Goal: Task Accomplishment & Management: Use online tool/utility

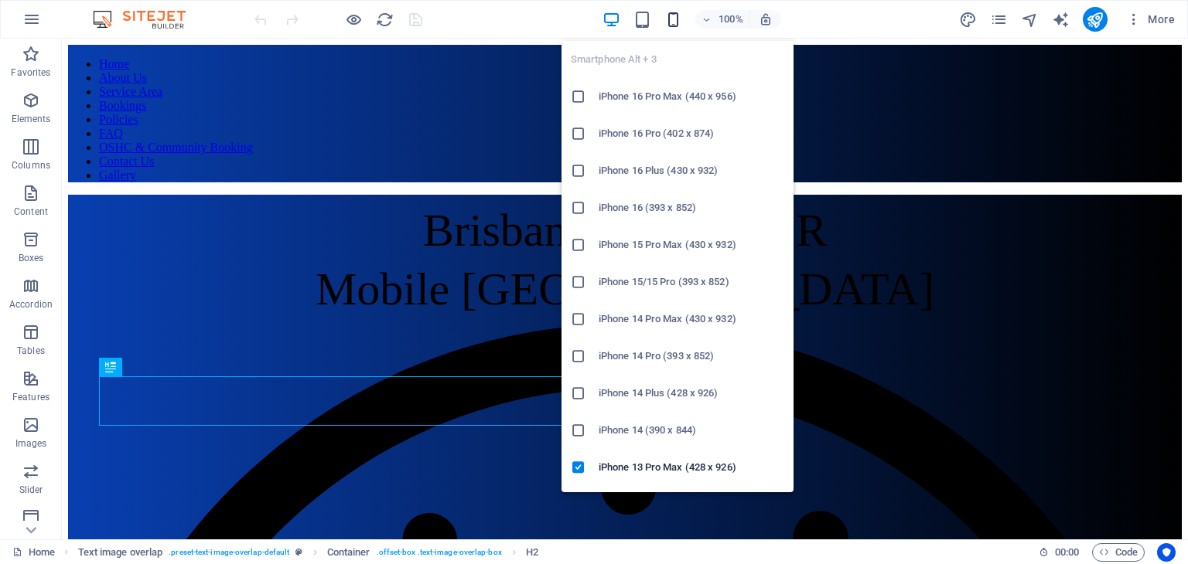
click at [673, 12] on icon "button" at bounding box center [673, 20] width 18 height 18
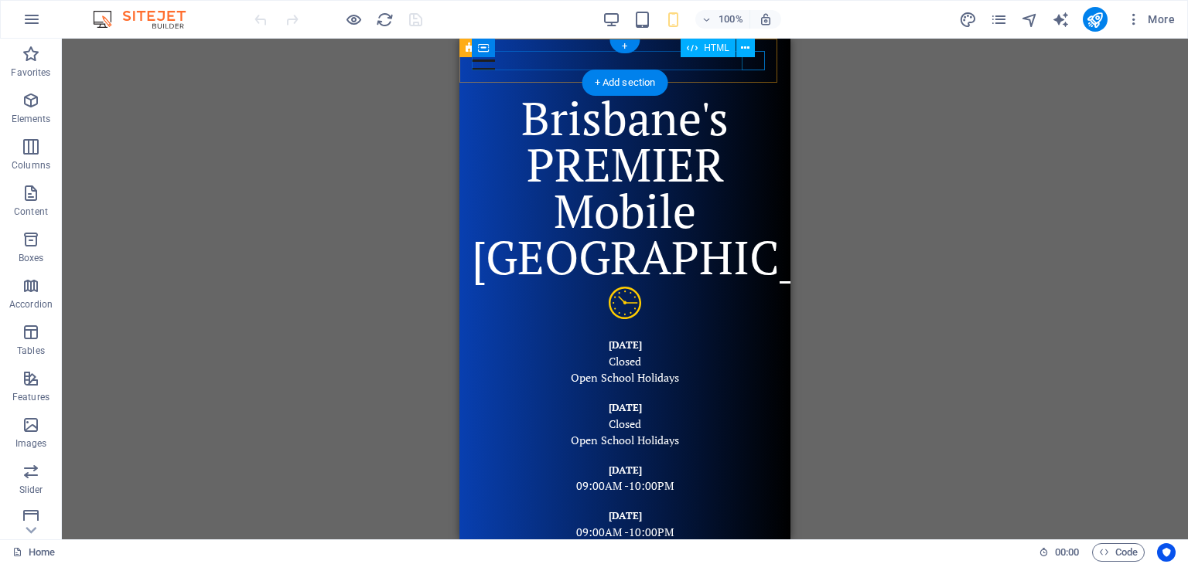
click at [758, 63] on div at bounding box center [625, 60] width 306 height 19
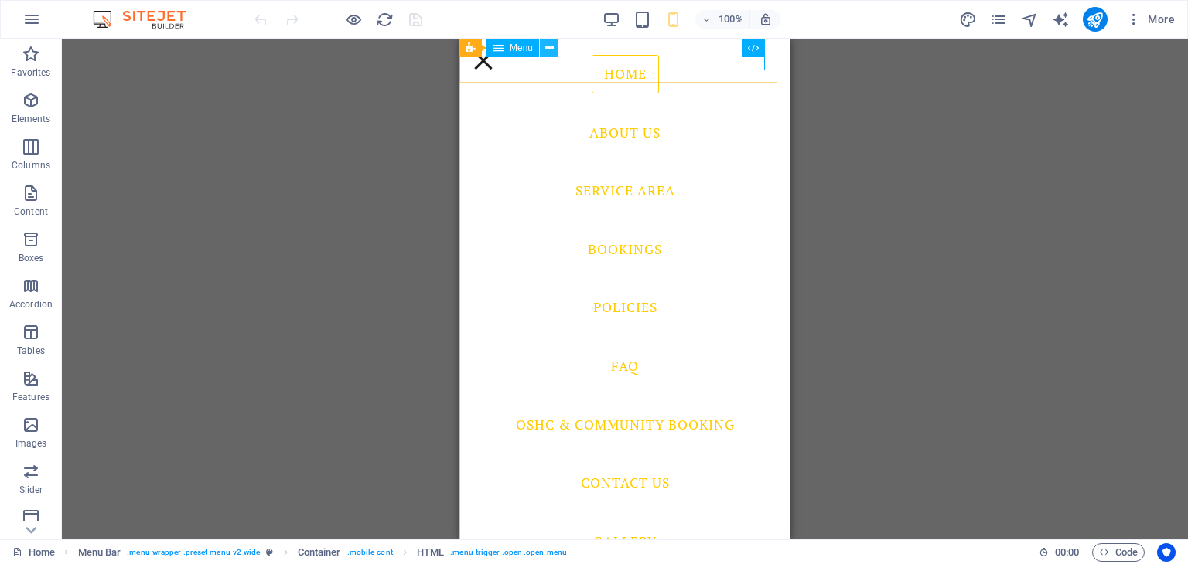
click at [545, 49] on icon at bounding box center [549, 48] width 9 height 16
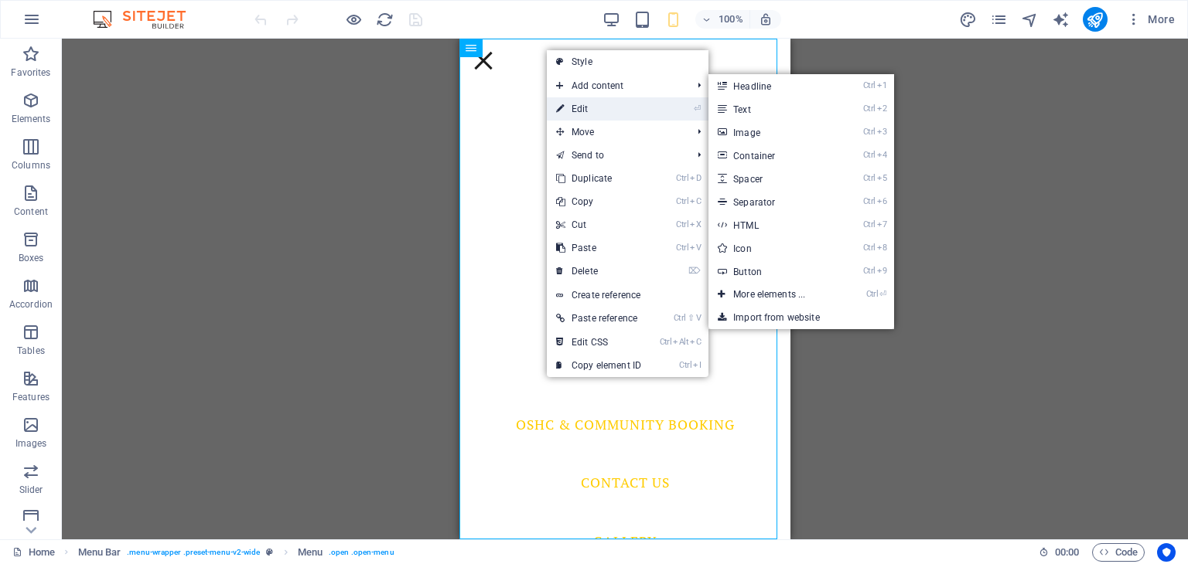
click at [575, 101] on link "⏎ Edit" at bounding box center [599, 108] width 104 height 23
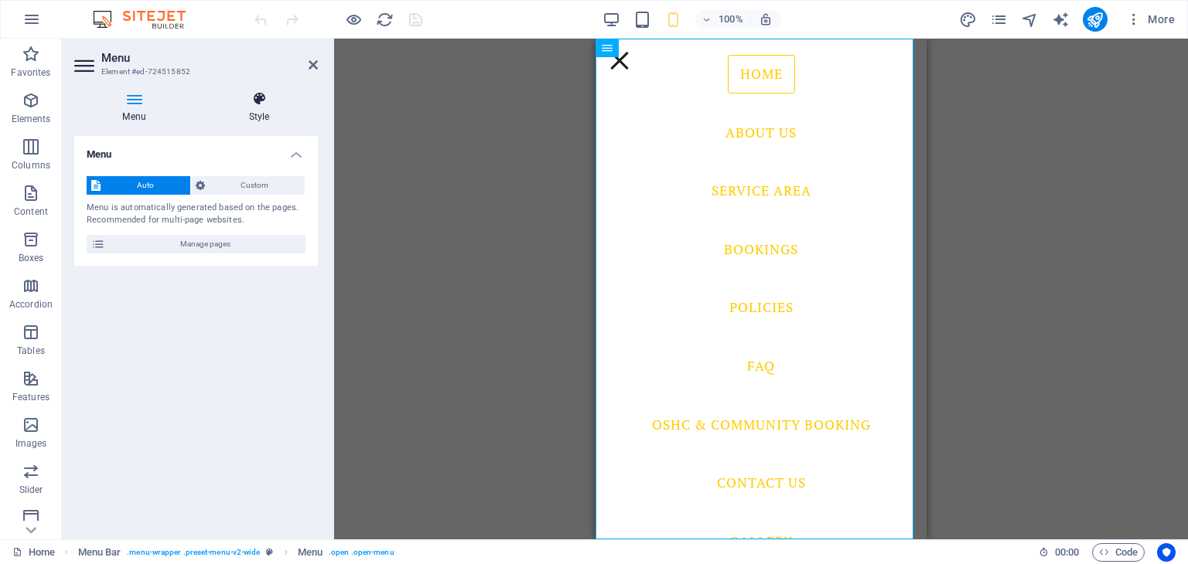
click at [258, 105] on icon at bounding box center [259, 98] width 118 height 15
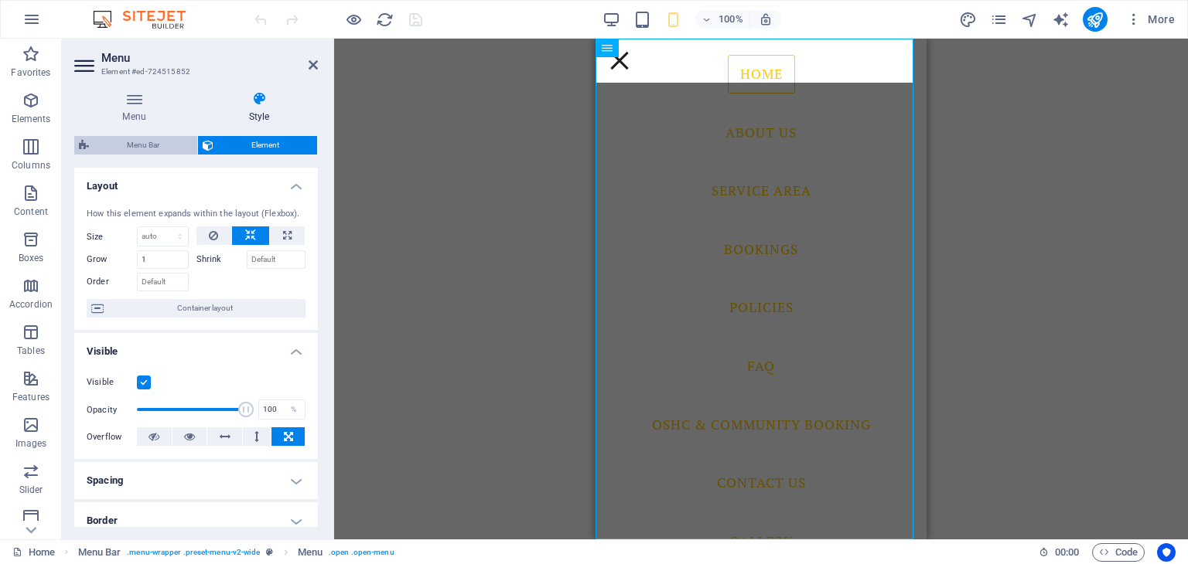
click at [176, 138] on span "Menu Bar" at bounding box center [143, 145] width 99 height 19
select select "rem"
select select "preset-menu-v2-wide"
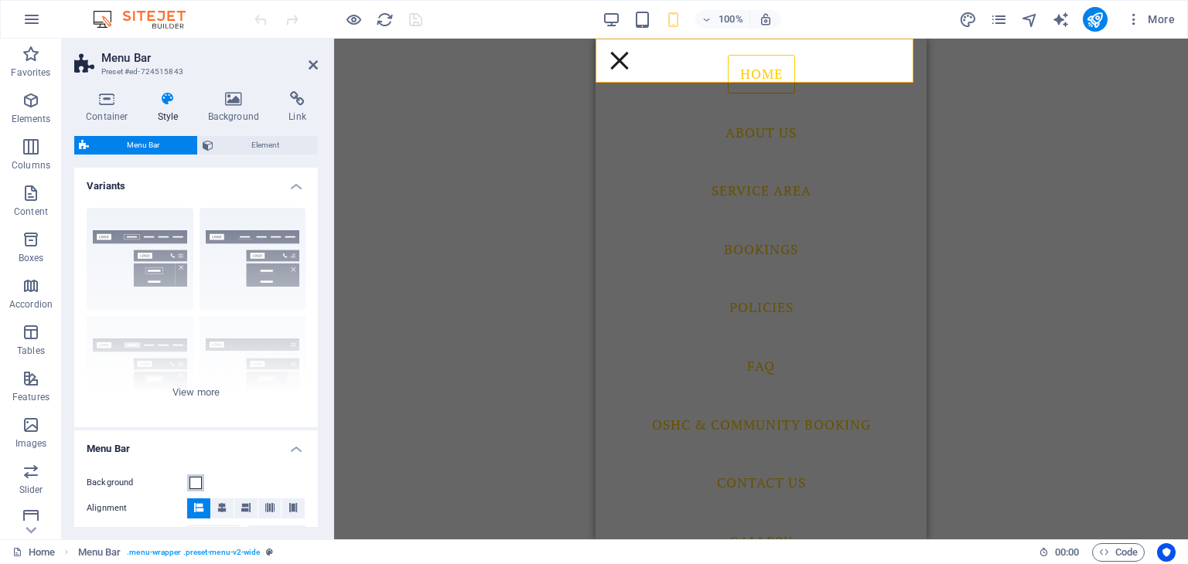
click at [196, 483] on span at bounding box center [195, 483] width 12 height 12
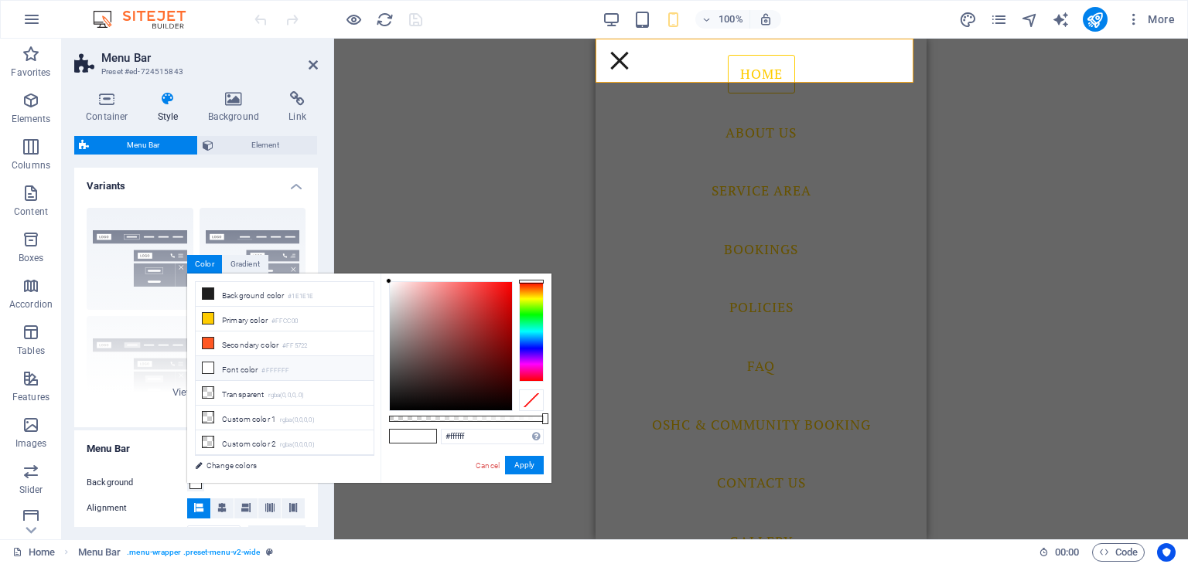
click at [209, 363] on icon at bounding box center [208, 368] width 11 height 11
click at [524, 462] on button "Apply" at bounding box center [524, 465] width 39 height 19
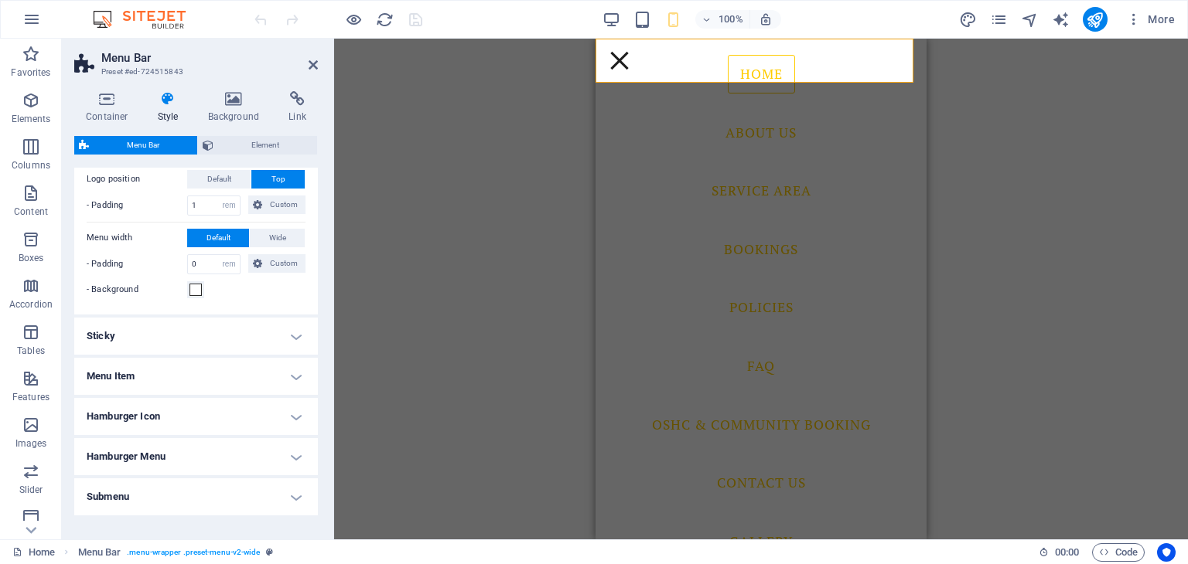
scroll to position [387, 0]
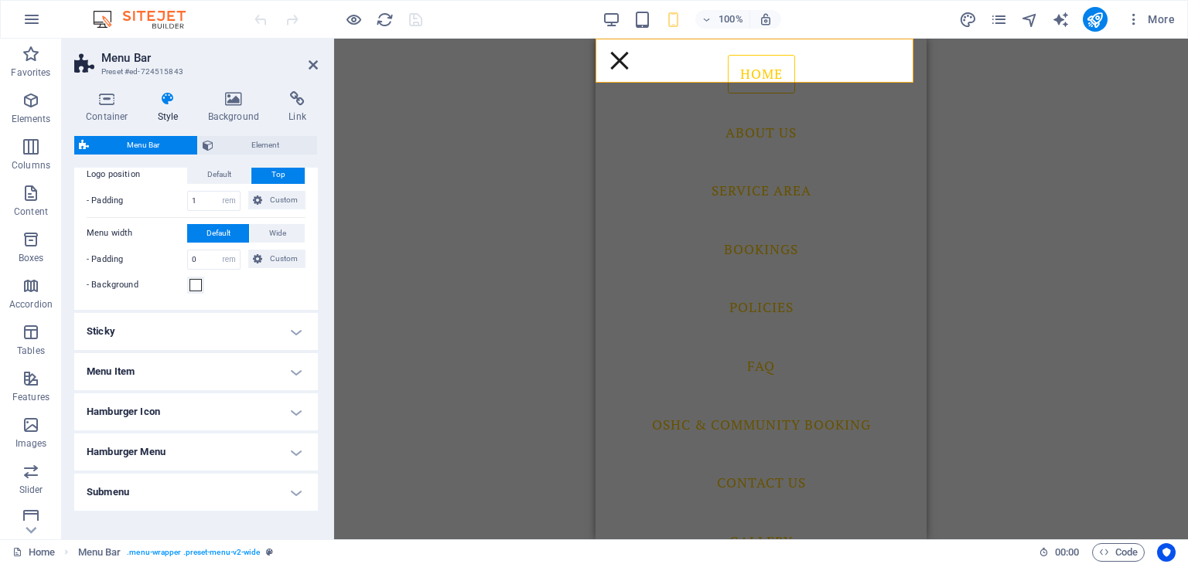
click at [275, 366] on h4 "Menu Item" at bounding box center [196, 371] width 244 height 37
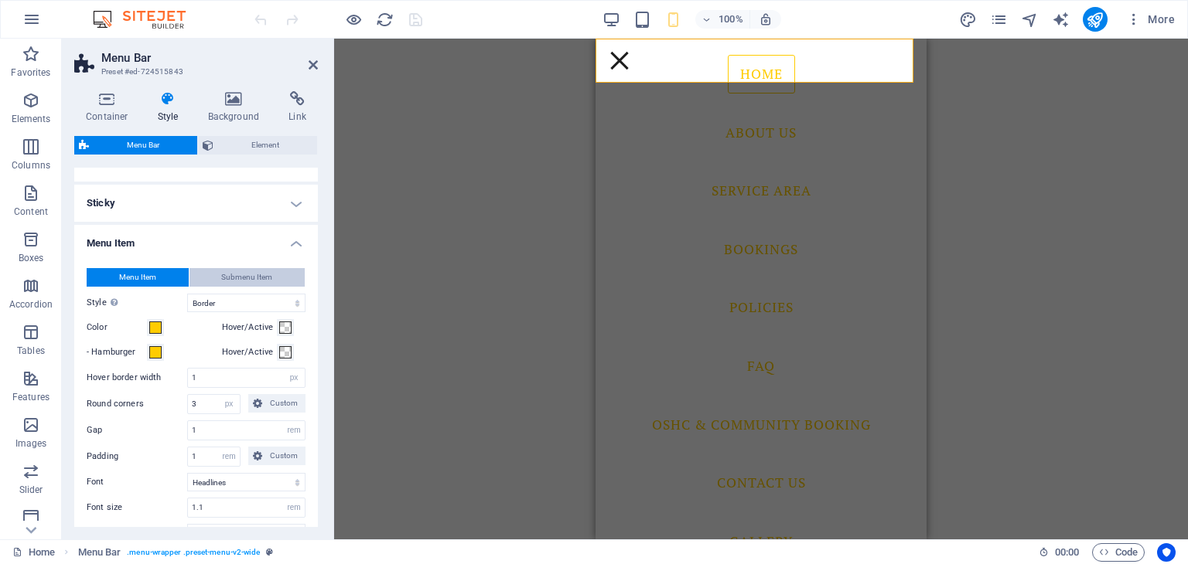
scroll to position [619, 0]
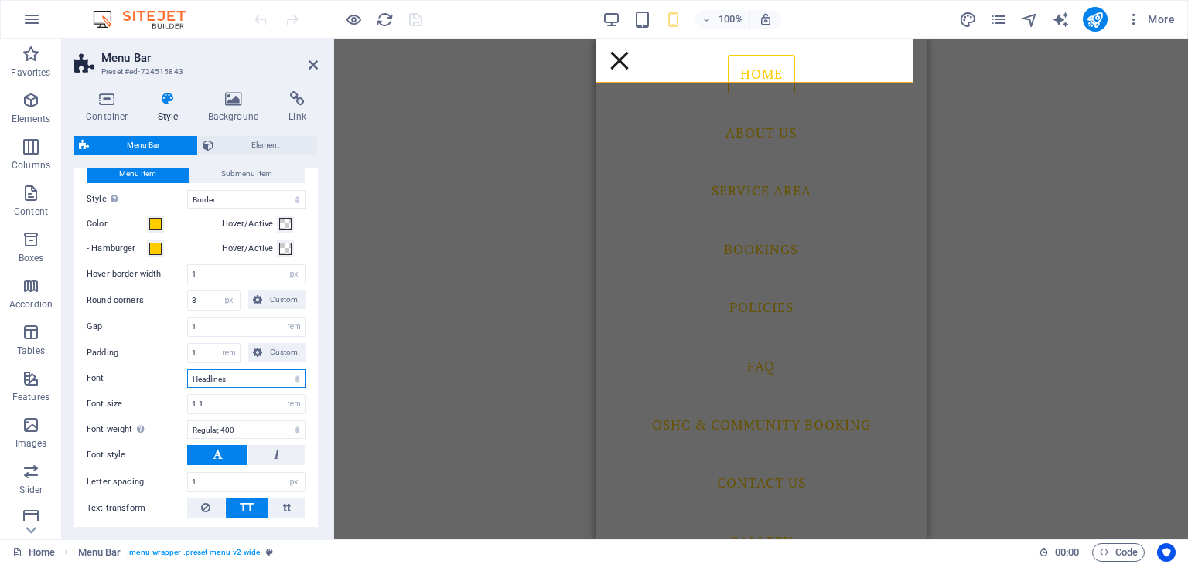
click at [254, 375] on select "Default Headlines" at bounding box center [246, 379] width 118 height 19
click at [269, 446] on button at bounding box center [276, 455] width 56 height 20
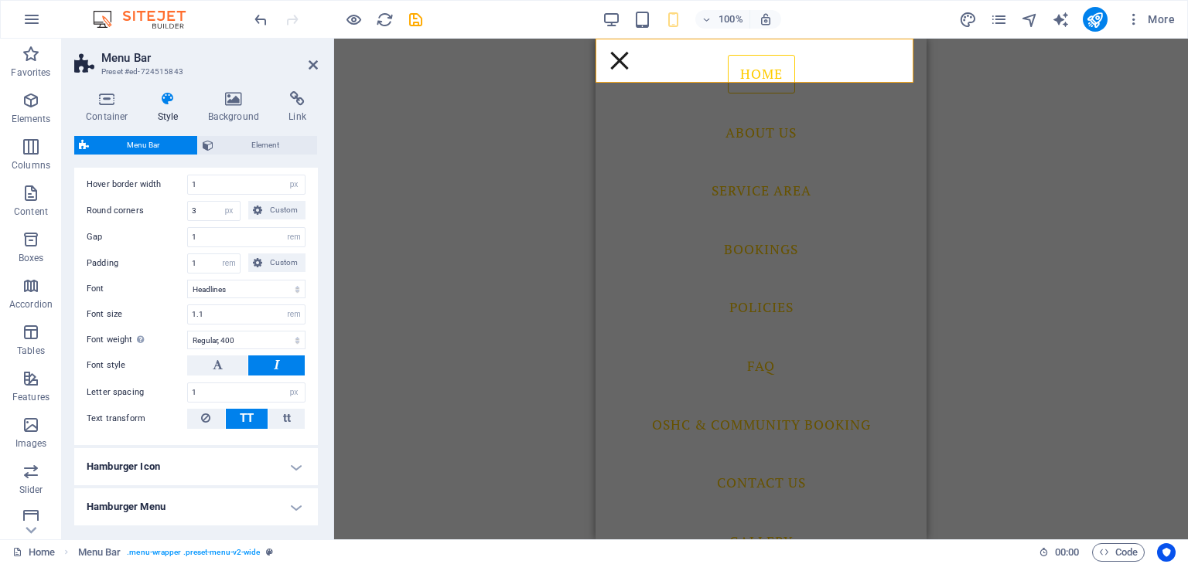
scroll to position [773, 0]
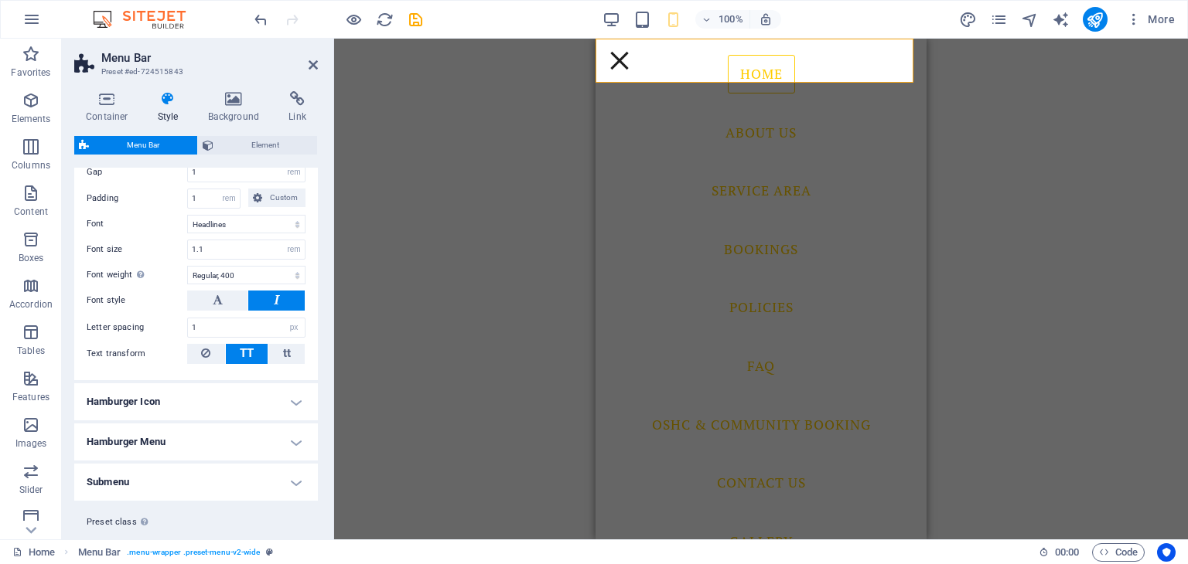
click at [240, 389] on h4 "Hamburger Icon" at bounding box center [196, 402] width 244 height 37
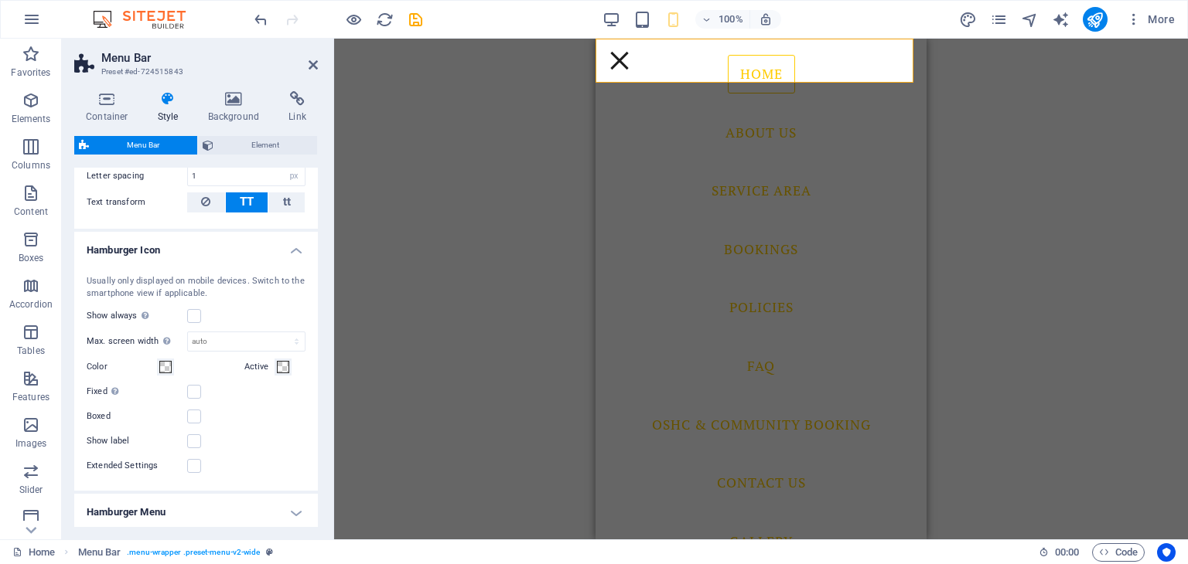
scroll to position [928, 0]
click at [195, 310] on label at bounding box center [194, 313] width 14 height 14
click at [0, 0] on input "Show always Shows the trigger for all viewports." at bounding box center [0, 0] width 0 height 0
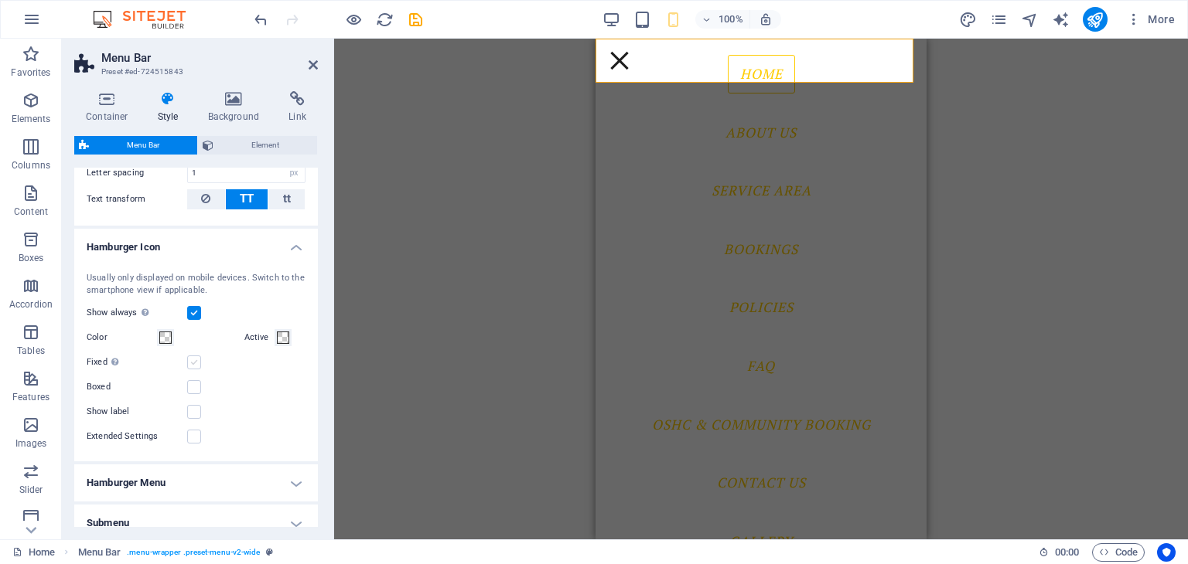
click at [189, 358] on label at bounding box center [194, 363] width 14 height 14
click at [0, 0] on input "Fixed Positions the trigger in a fixed state so that it is constantly in the vi…" at bounding box center [0, 0] width 0 height 0
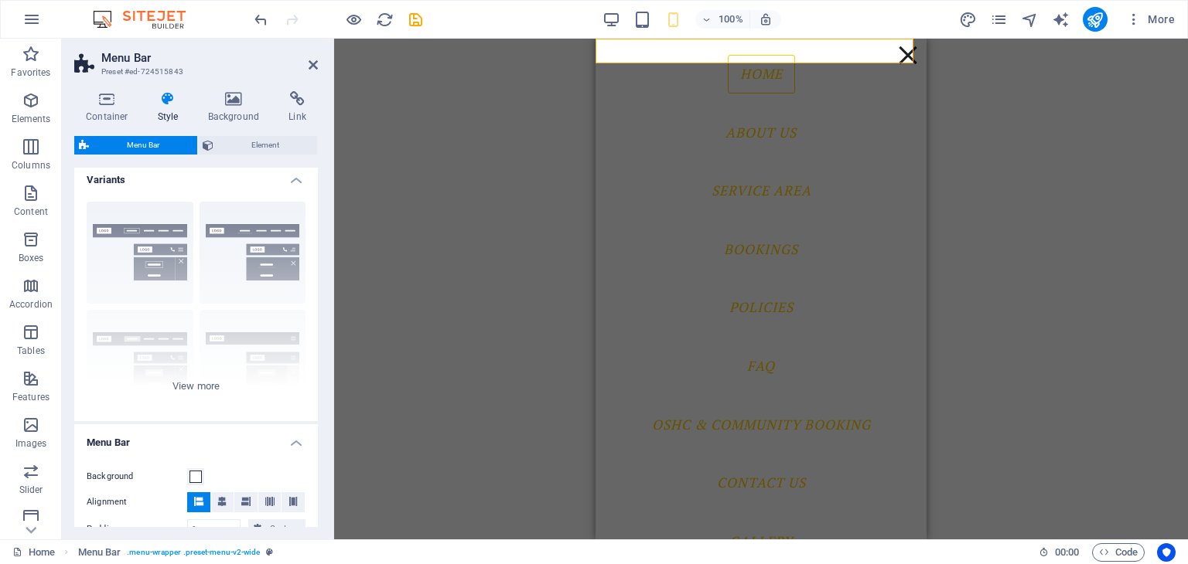
scroll to position [0, 0]
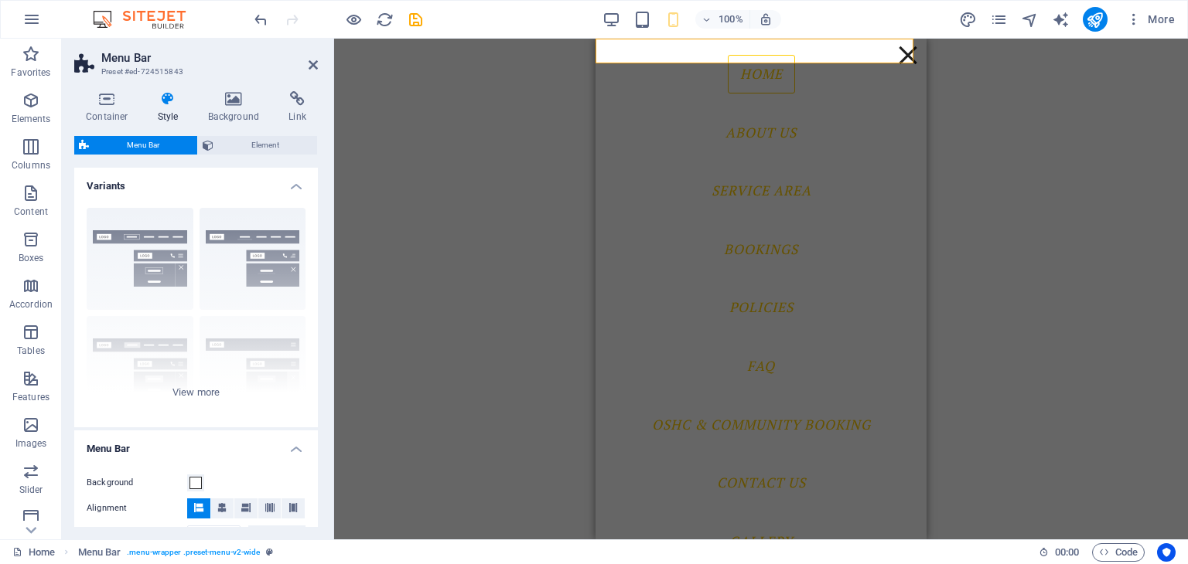
click at [312, 66] on icon at bounding box center [313, 65] width 9 height 12
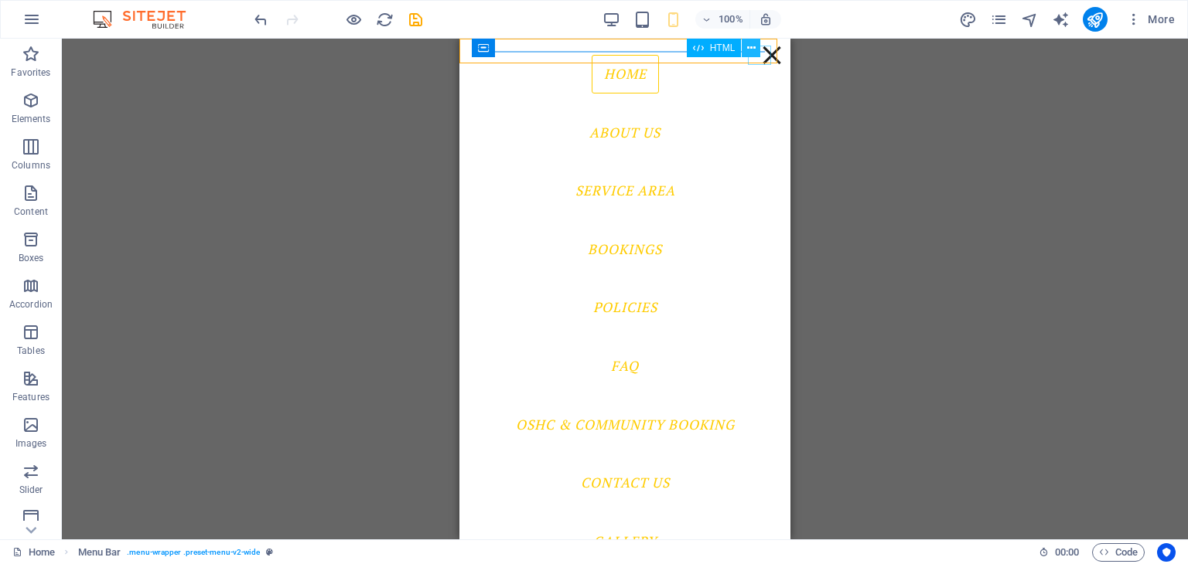
click at [755, 53] on button at bounding box center [751, 48] width 19 height 19
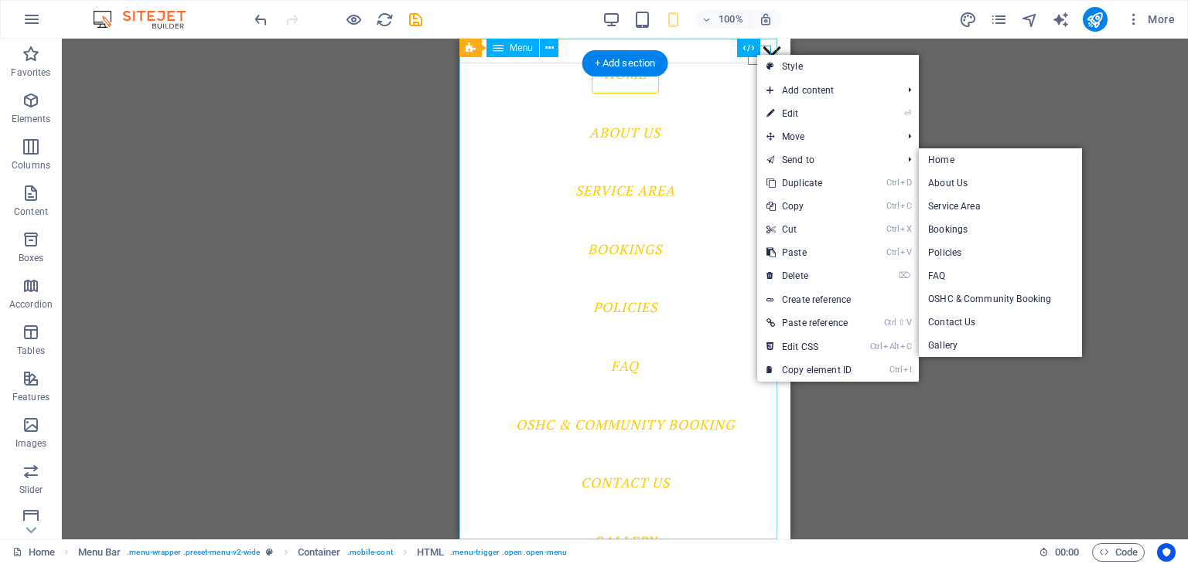
click at [706, 136] on nav "Home About Us Service Area Bookings Policies FAQ OSHC & Community Booking Conta…" at bounding box center [624, 289] width 331 height 501
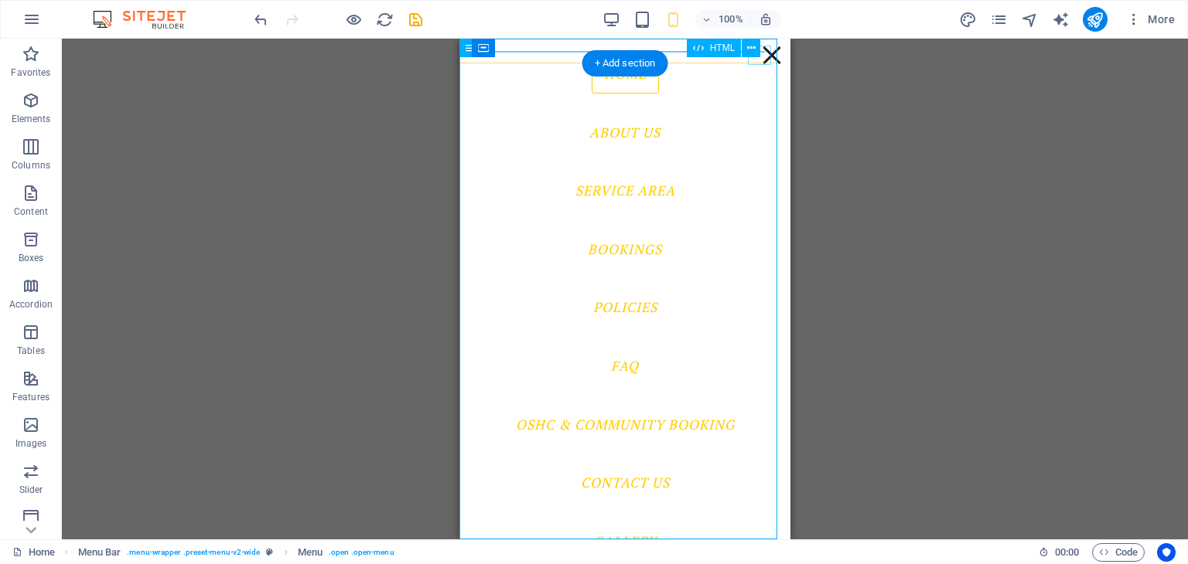
click at [760, 59] on div at bounding box center [771, 55] width 23 height 19
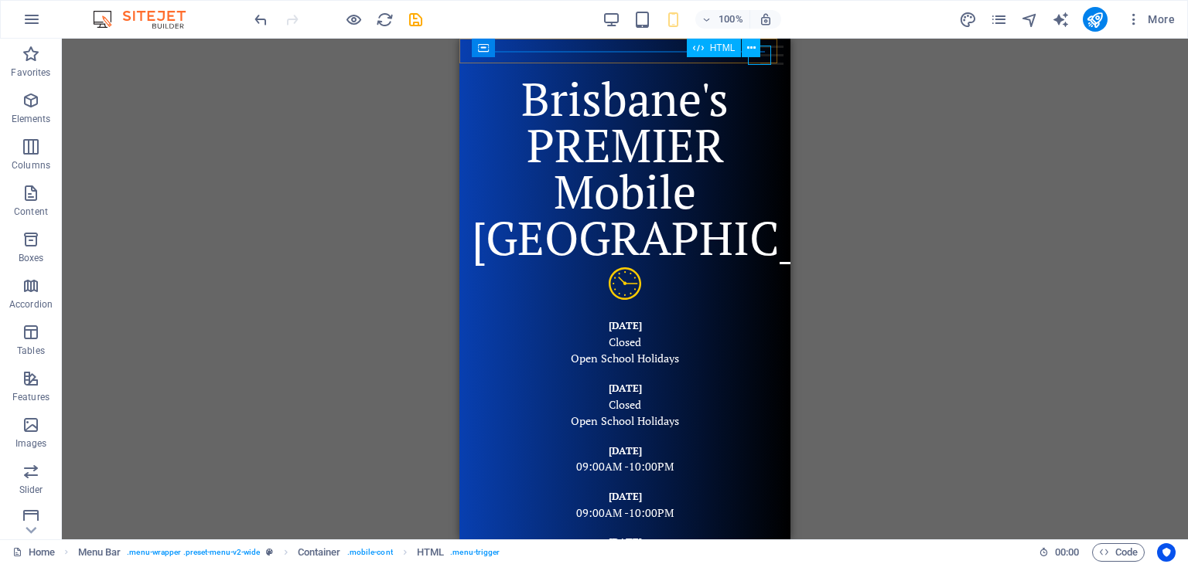
click at [765, 53] on div "HTML" at bounding box center [729, 48] width 84 height 19
click at [755, 50] on icon at bounding box center [751, 48] width 9 height 16
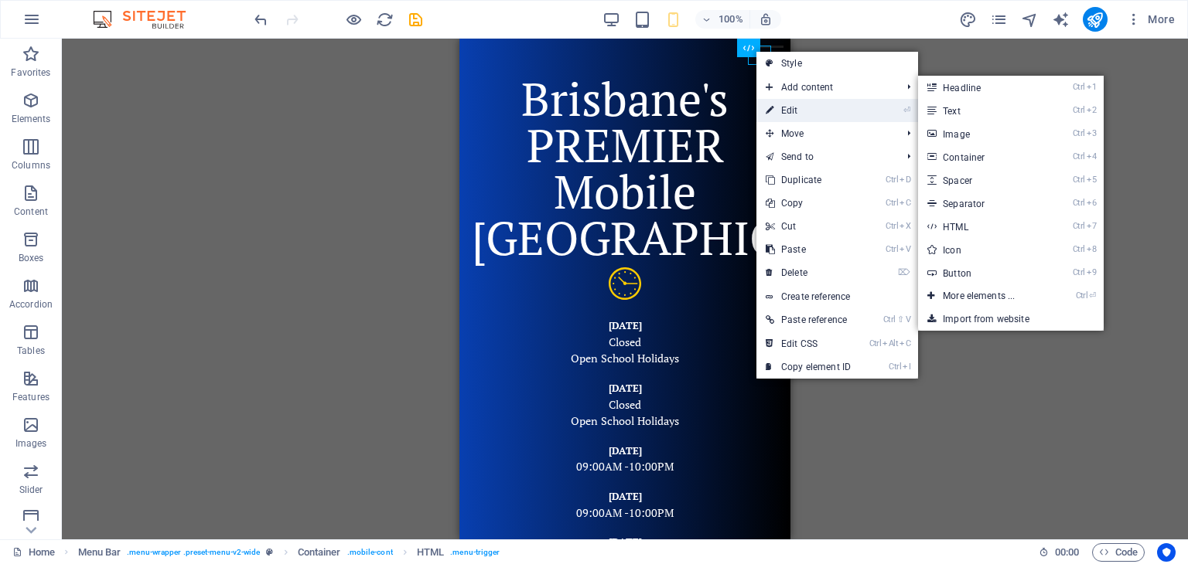
click at [782, 109] on link "⏎ Edit" at bounding box center [808, 110] width 104 height 23
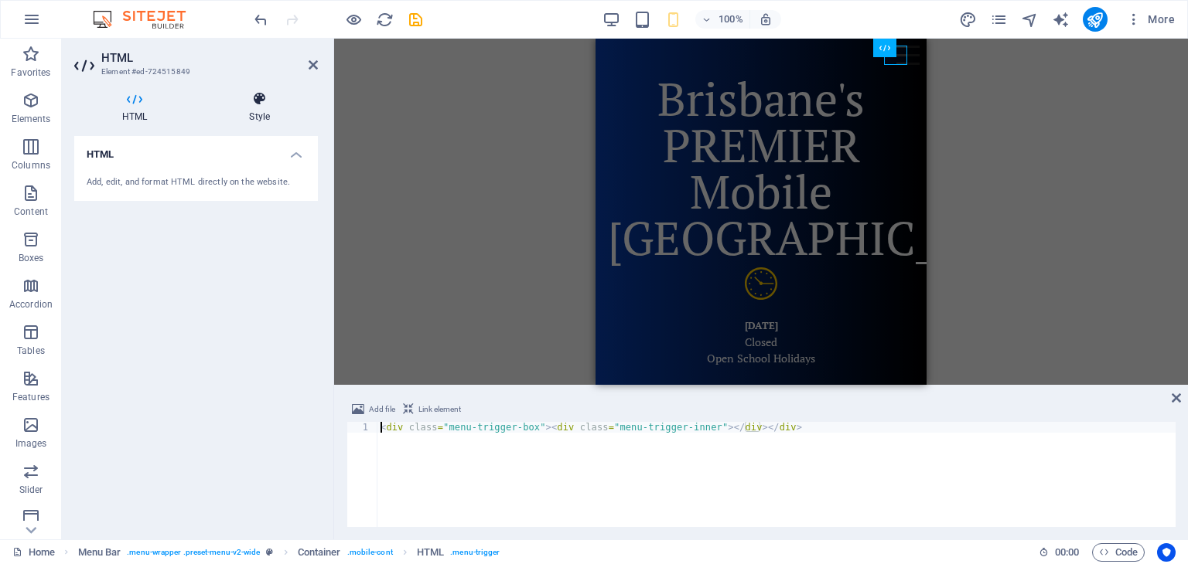
click at [260, 109] on h4 "Style" at bounding box center [259, 107] width 117 height 32
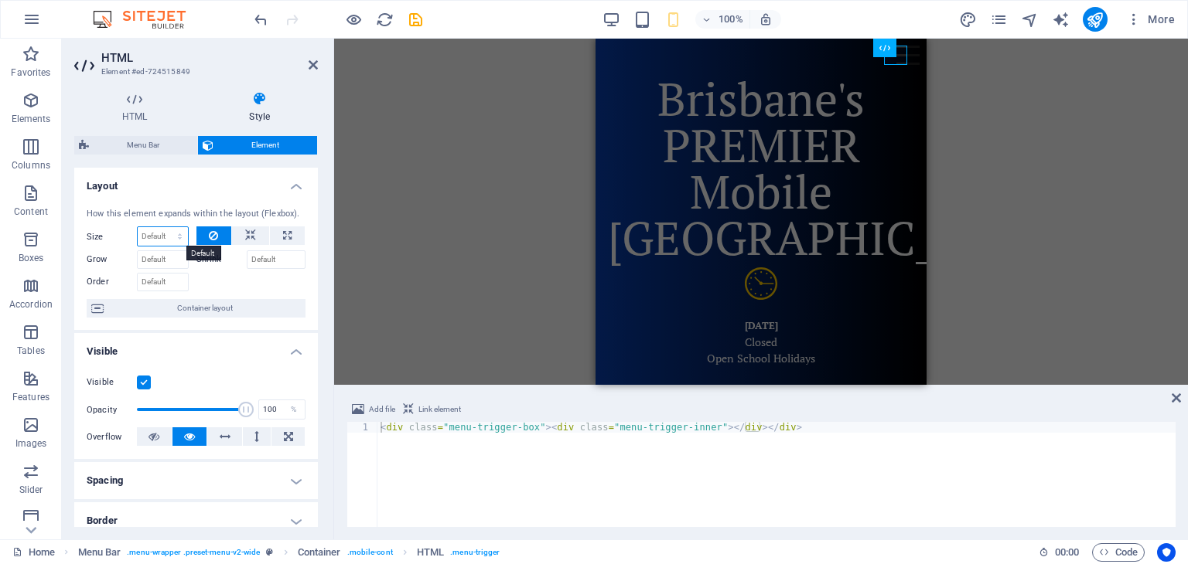
click at [179, 236] on select "Default auto px % 1/1 1/2 1/3 1/4 1/5 1/6 1/7 1/8 1/9 1/10" at bounding box center [163, 236] width 50 height 19
click at [138, 227] on select "Default auto px % 1/1 1/2 1/3 1/4 1/5 1/6 1/7 1/8 1/9 1/10" at bounding box center [163, 236] width 50 height 19
select select "DISABLED_OPTION_VALUE"
click at [172, 260] on input "Grow" at bounding box center [163, 260] width 52 height 19
click at [311, 60] on icon at bounding box center [313, 65] width 9 height 12
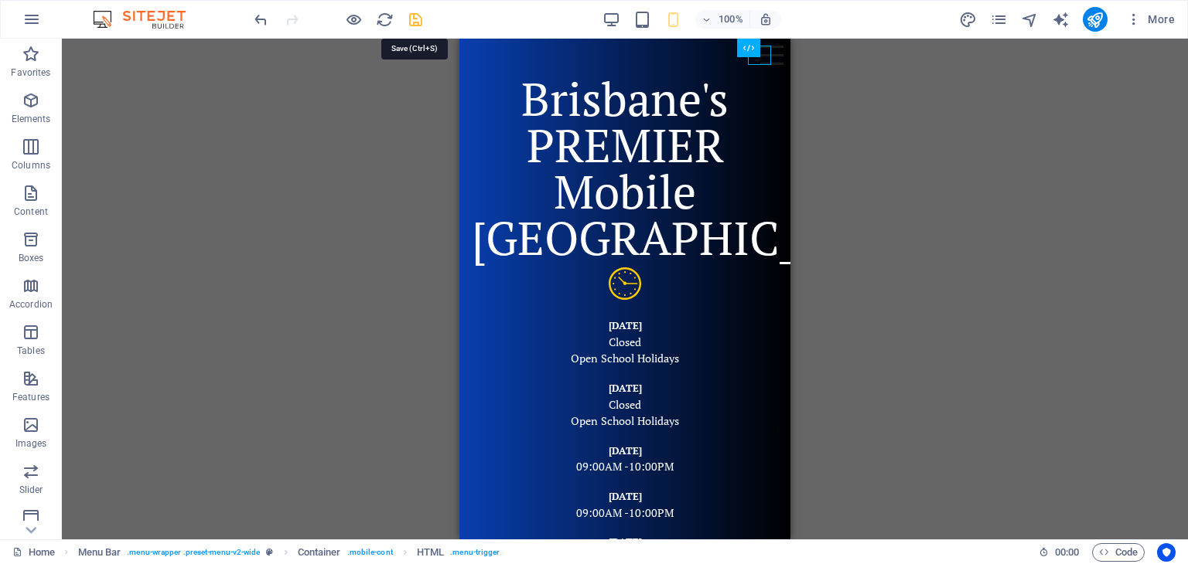
click at [414, 16] on icon "save" at bounding box center [416, 20] width 18 height 18
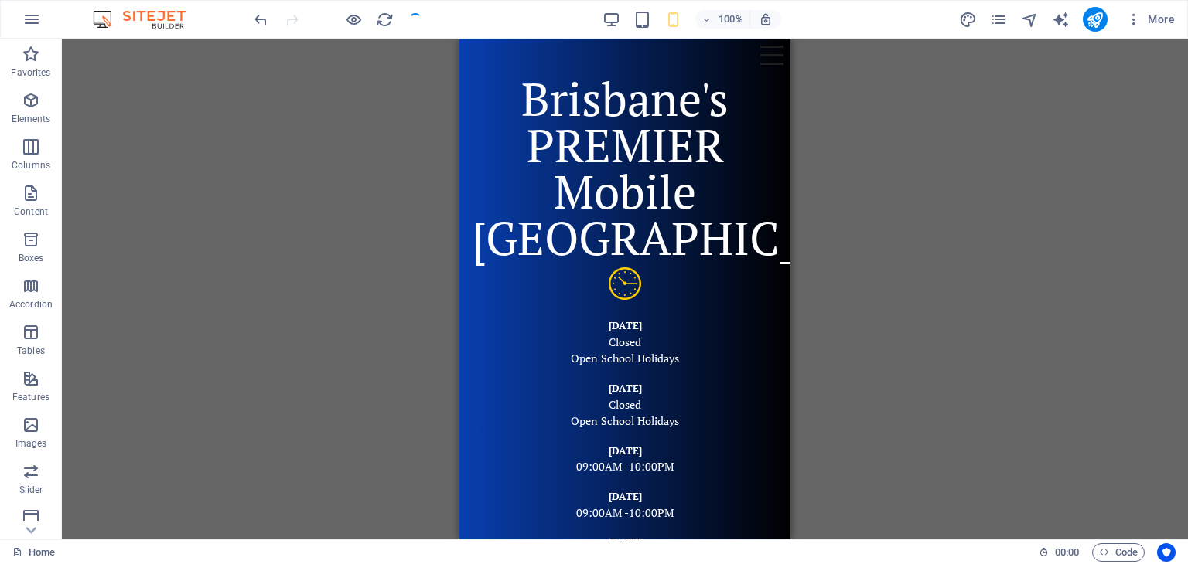
click at [972, 145] on div "H2 Text image overlap Container Text Opening Hours Menu Bar Menu Text Text Text…" at bounding box center [625, 289] width 1126 height 501
click at [762, 58] on div at bounding box center [771, 55] width 23 height 19
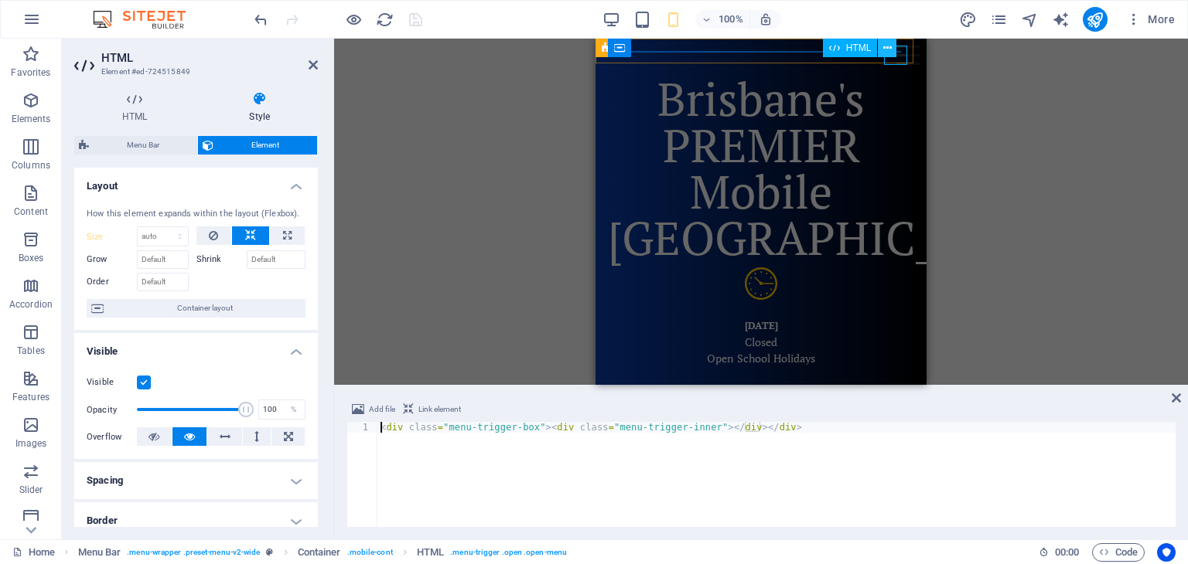
click at [892, 50] on button at bounding box center [887, 48] width 19 height 19
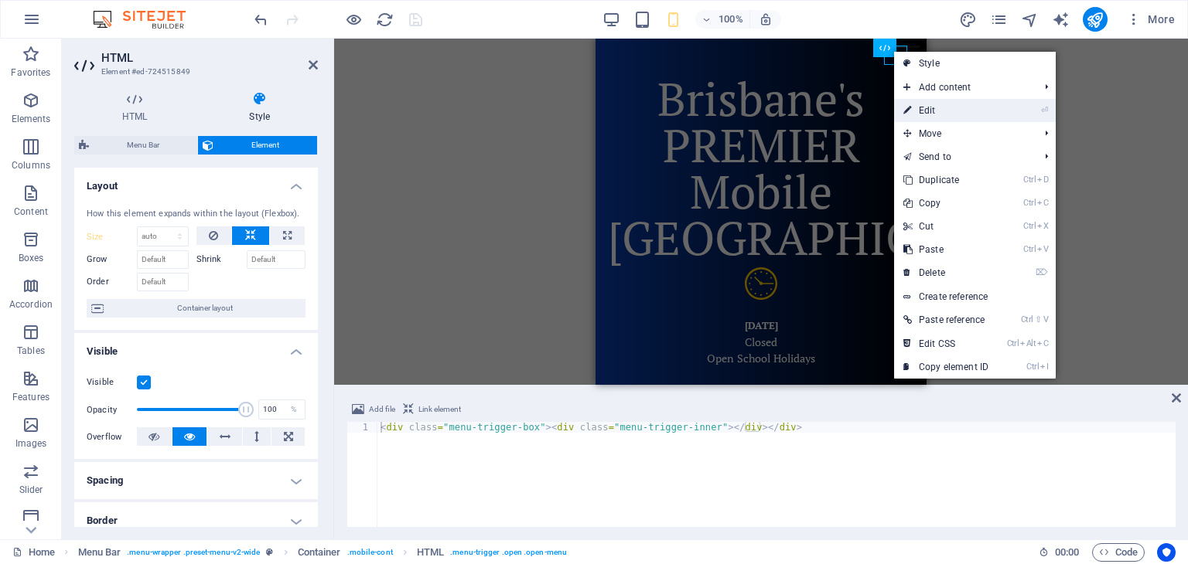
click at [918, 107] on link "⏎ Edit" at bounding box center [946, 110] width 104 height 23
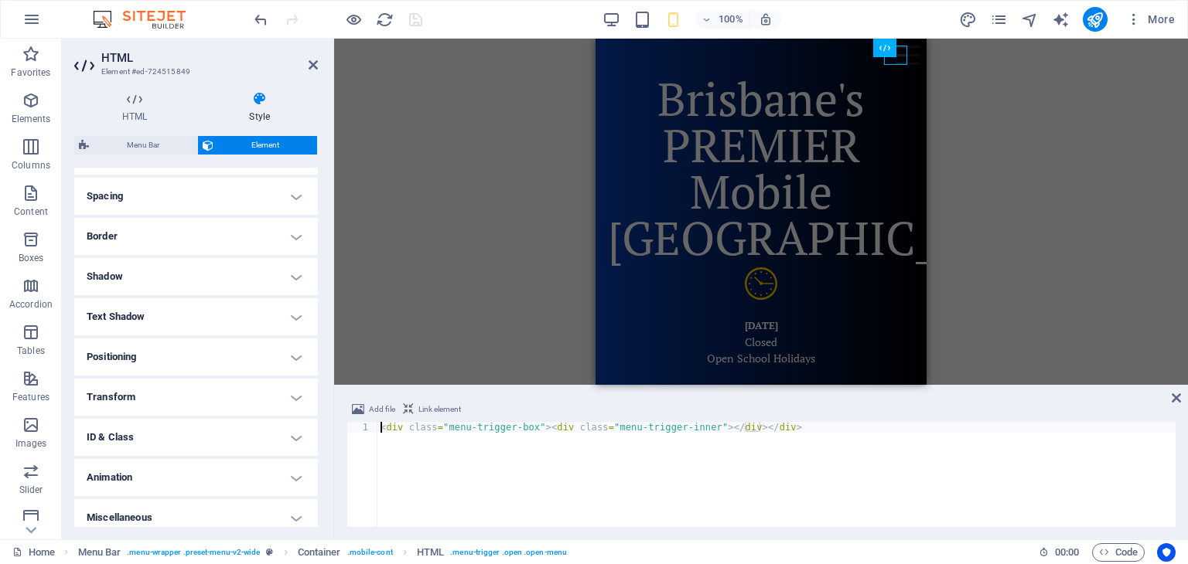
scroll to position [294, 0]
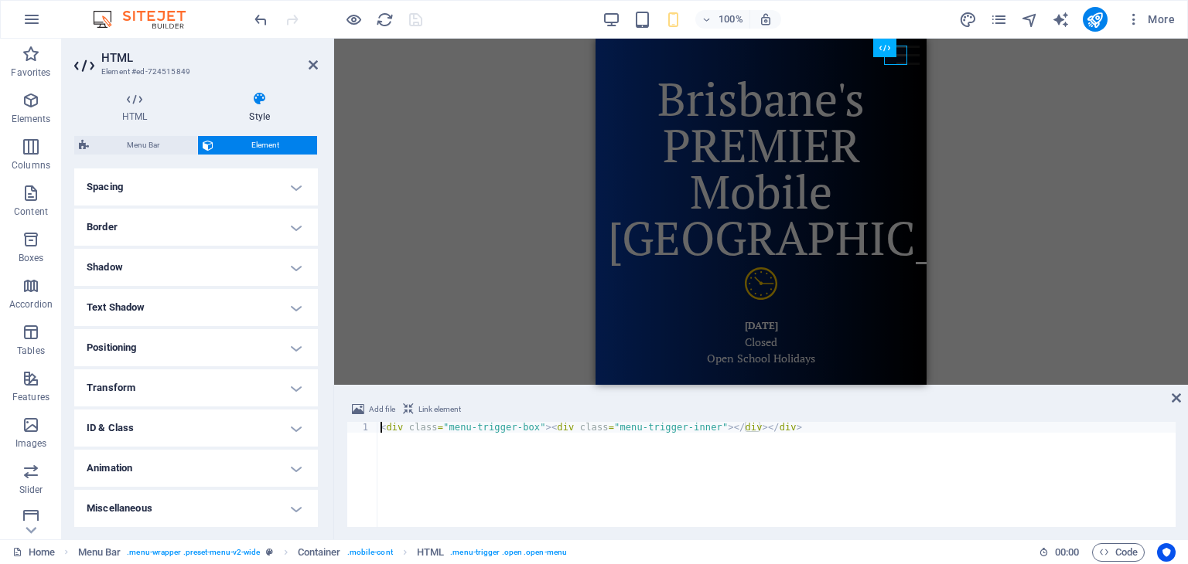
click at [208, 506] on h4 "Miscellaneous" at bounding box center [196, 508] width 244 height 37
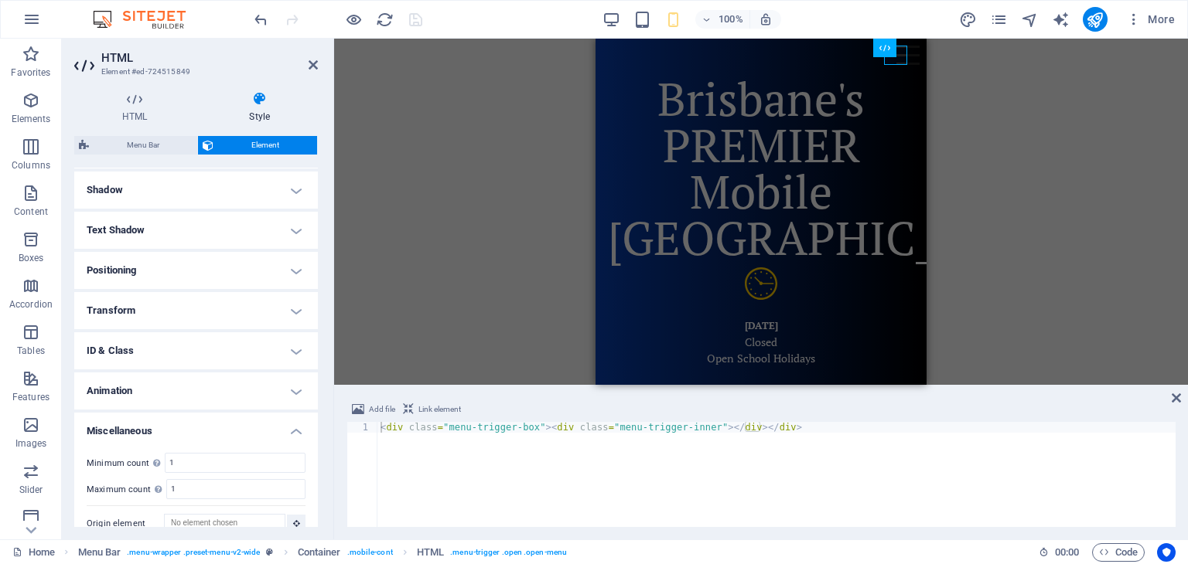
scroll to position [389, 0]
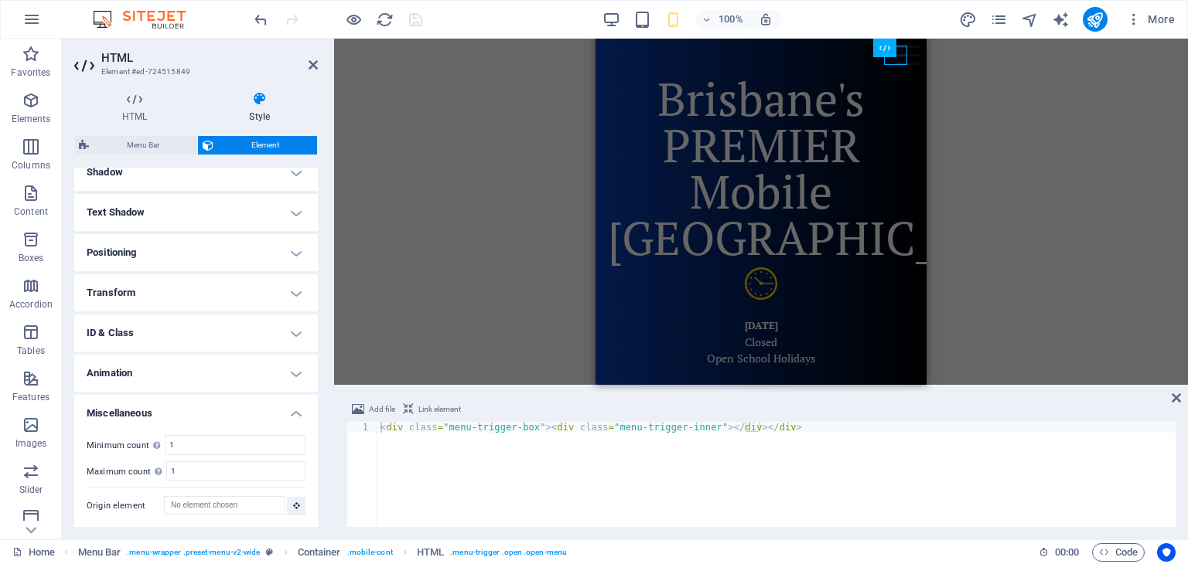
click at [217, 373] on h4 "Animation" at bounding box center [196, 373] width 244 height 37
click at [215, 332] on h4 "ID & Class" at bounding box center [196, 333] width 244 height 37
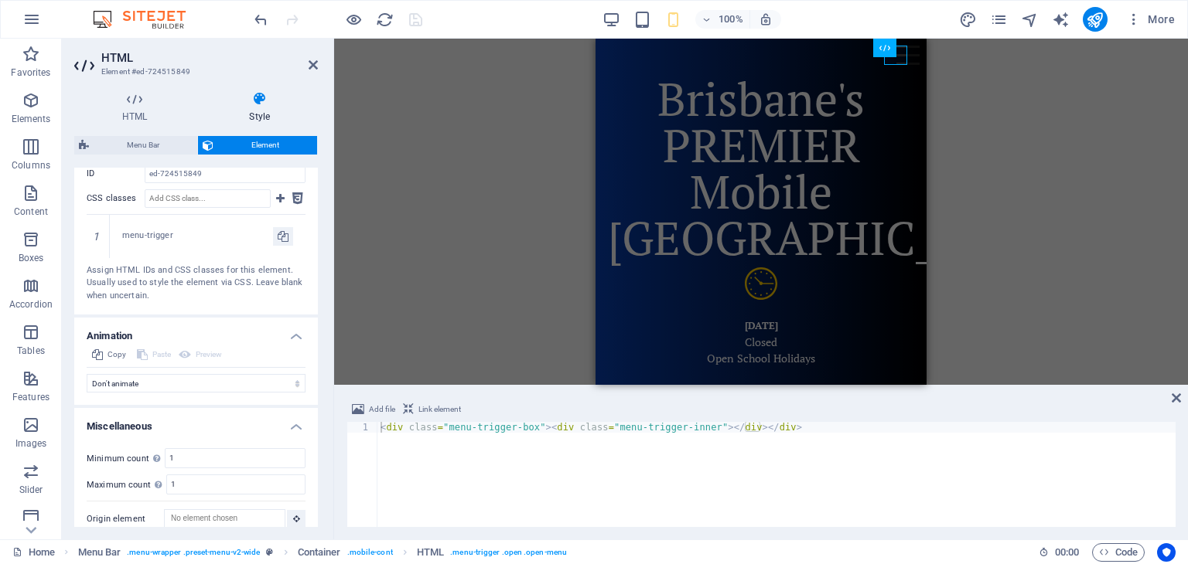
scroll to position [621, 0]
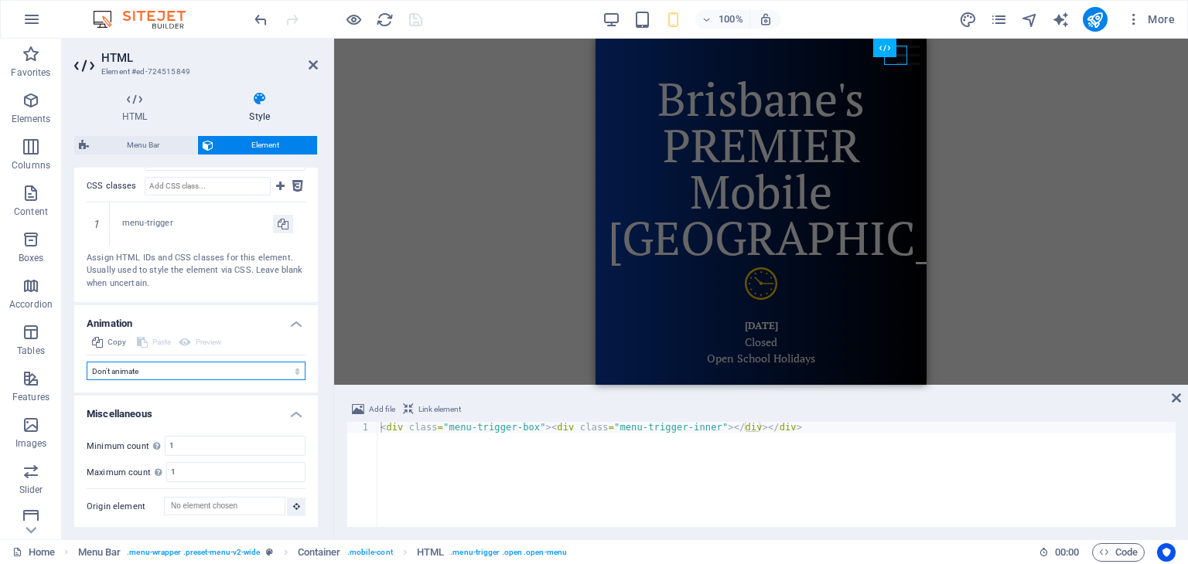
click at [207, 369] on select "Don't animate Show / Hide Slide up/down Zoom in/out Slide left to right Slide r…" at bounding box center [196, 371] width 219 height 19
select select "flash"
click at [87, 380] on select "Don't animate Show / Hide Slide up/down Zoom in/out Slide left to right Slide r…" at bounding box center [196, 371] width 219 height 19
select select "scroll"
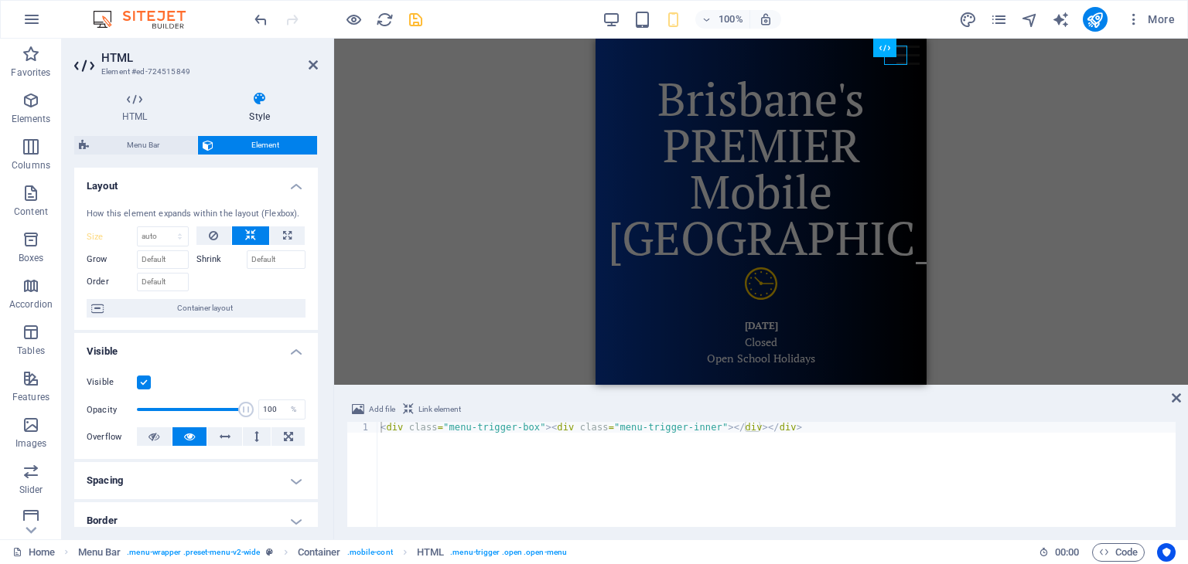
scroll to position [0, 0]
click at [418, 19] on icon "save" at bounding box center [416, 20] width 18 height 18
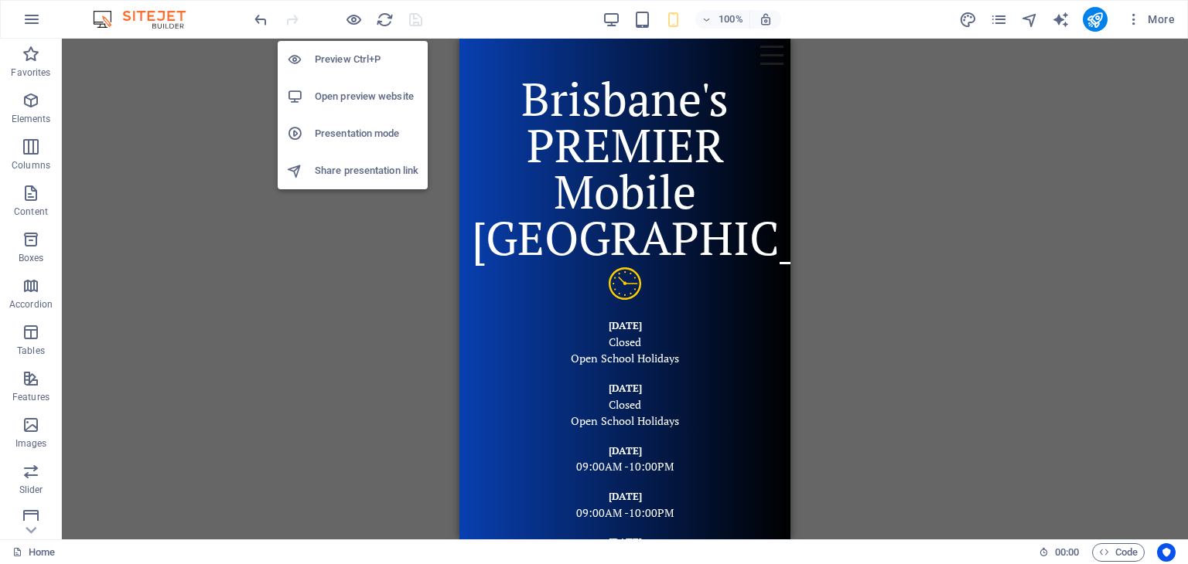
click at [356, 87] on h6 "Open preview website" at bounding box center [367, 96] width 104 height 19
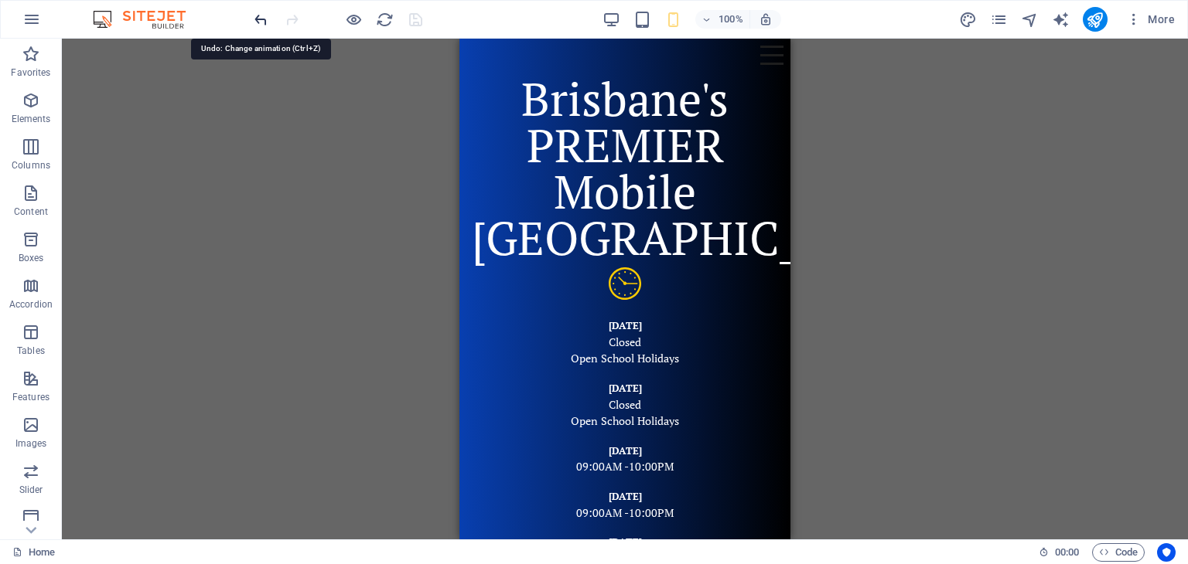
click at [258, 19] on icon "undo" at bounding box center [261, 20] width 18 height 18
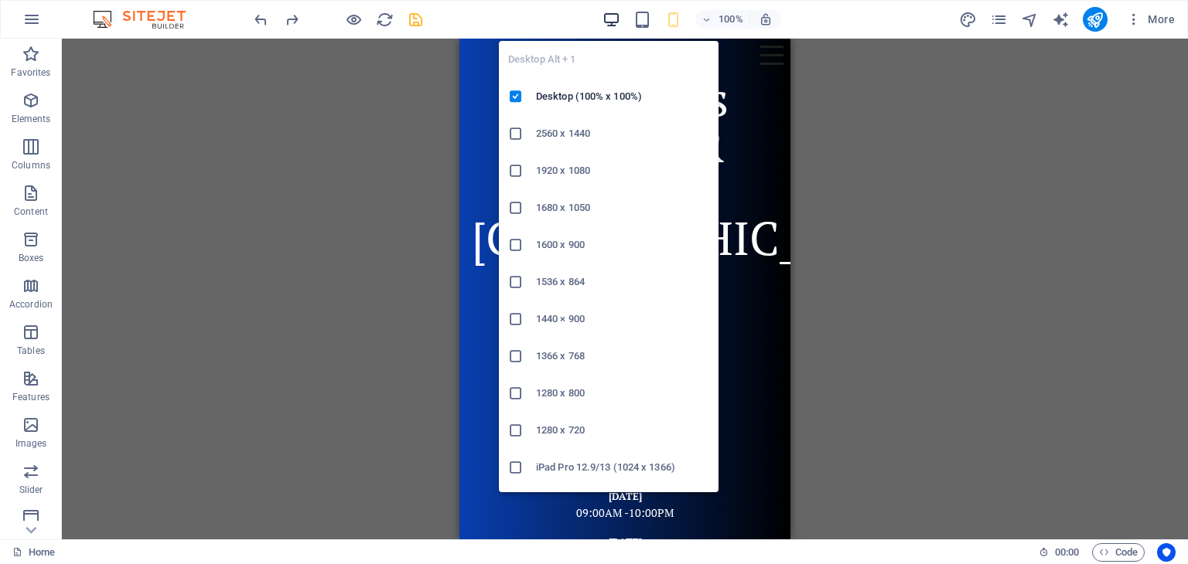
click at [612, 15] on icon "button" at bounding box center [611, 20] width 18 height 18
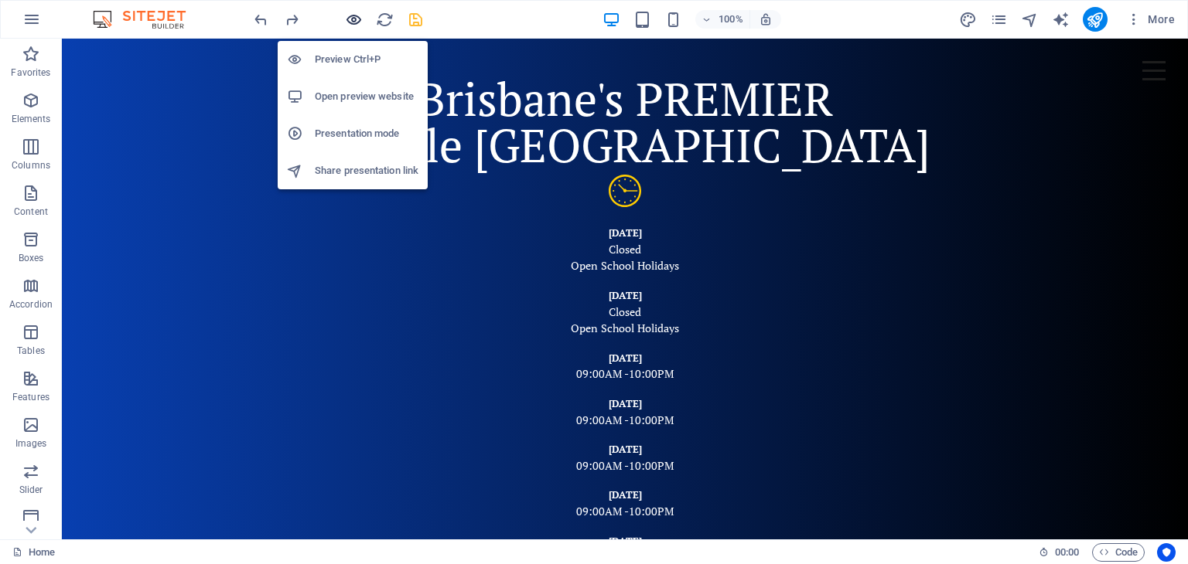
click at [354, 22] on icon "button" at bounding box center [354, 20] width 18 height 18
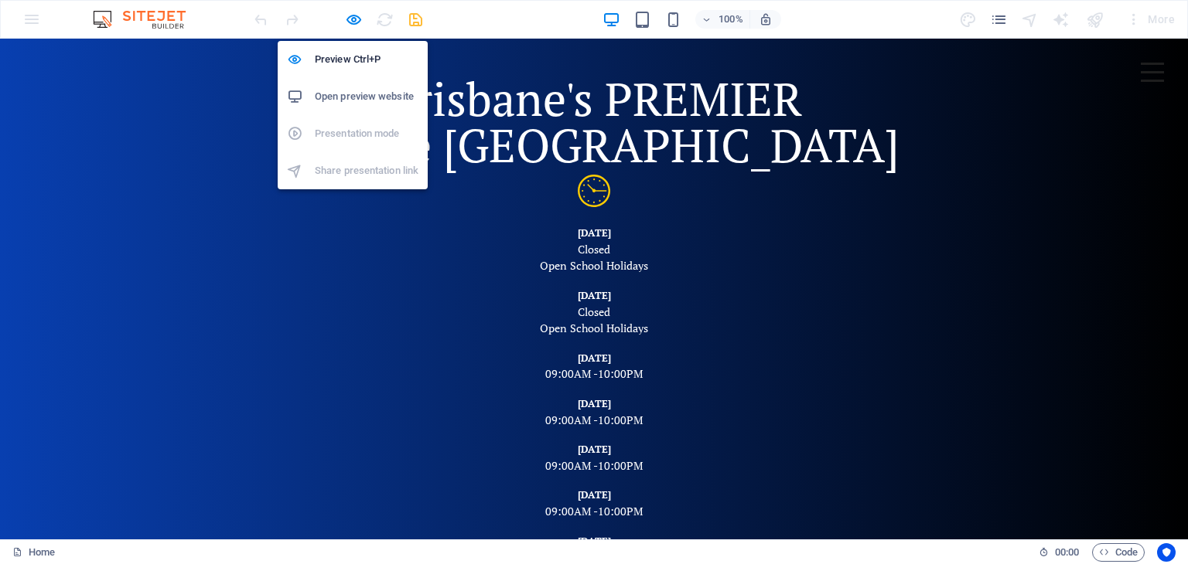
click at [356, 97] on h6 "Open preview website" at bounding box center [367, 96] width 104 height 19
click at [353, 18] on icon "button" at bounding box center [354, 20] width 18 height 18
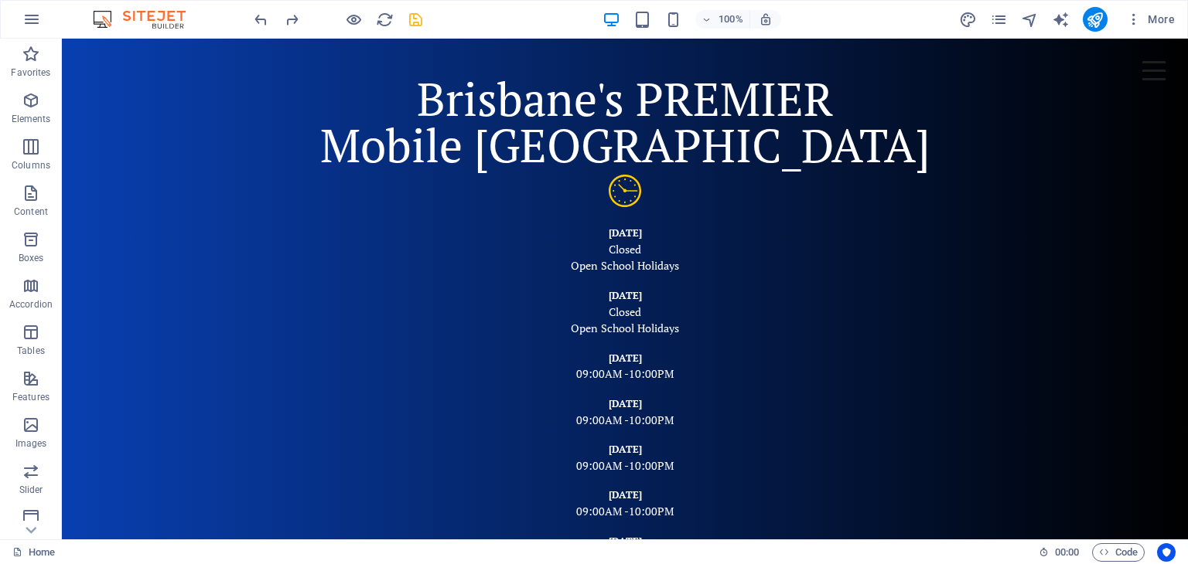
click at [493, 12] on div "100% More" at bounding box center [715, 19] width 929 height 25
click at [260, 15] on icon "undo" at bounding box center [261, 20] width 18 height 18
click at [414, 15] on icon "save" at bounding box center [416, 20] width 18 height 18
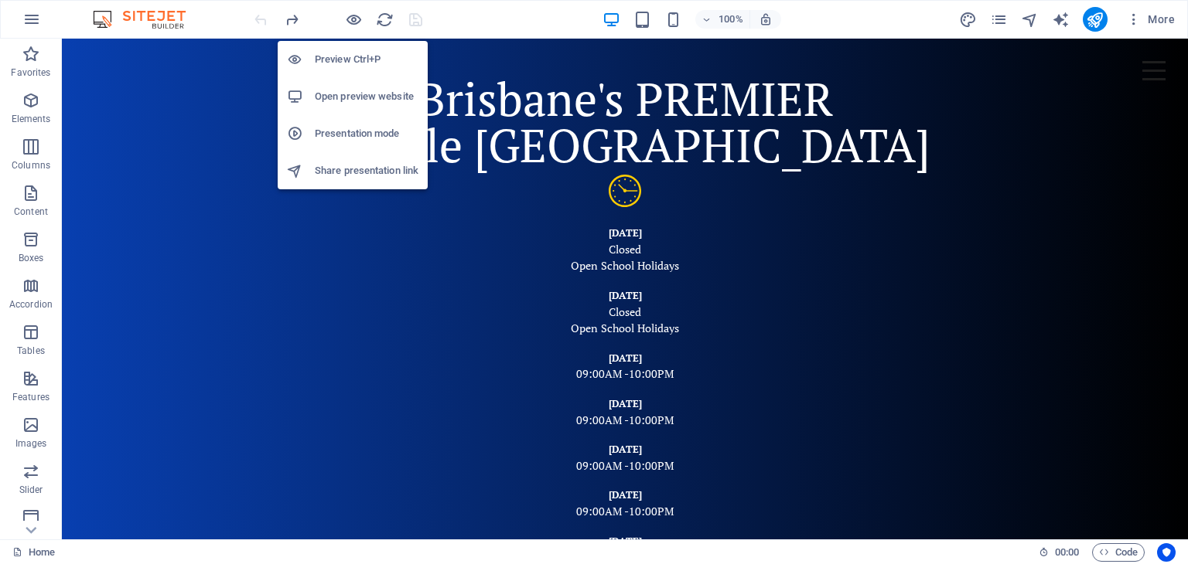
click at [354, 103] on h6 "Open preview website" at bounding box center [367, 96] width 104 height 19
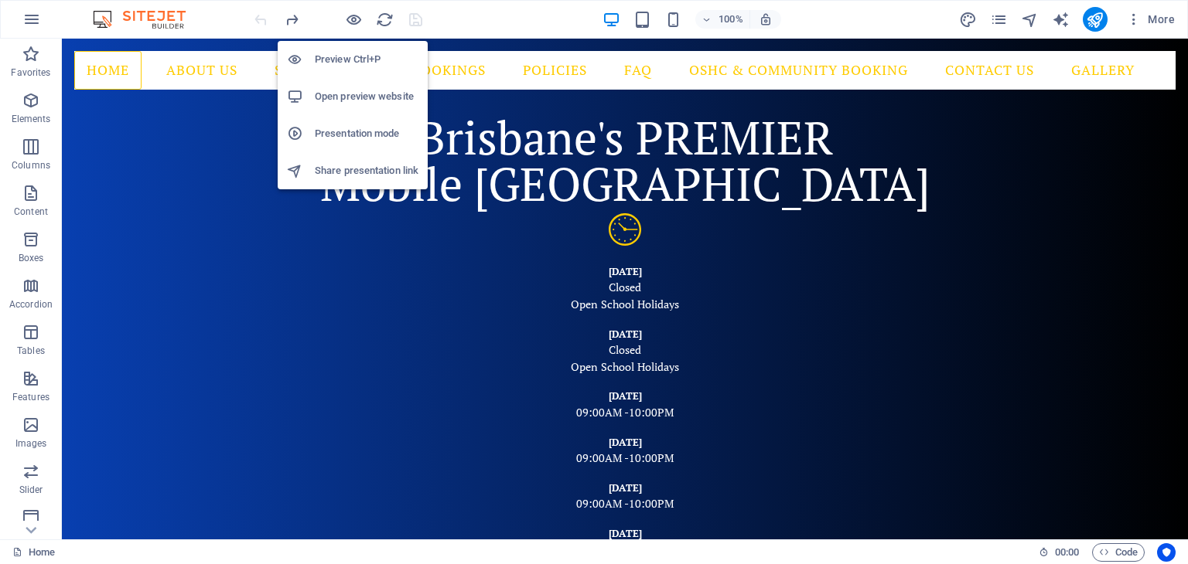
click at [341, 97] on h6 "Open preview website" at bounding box center [367, 96] width 104 height 19
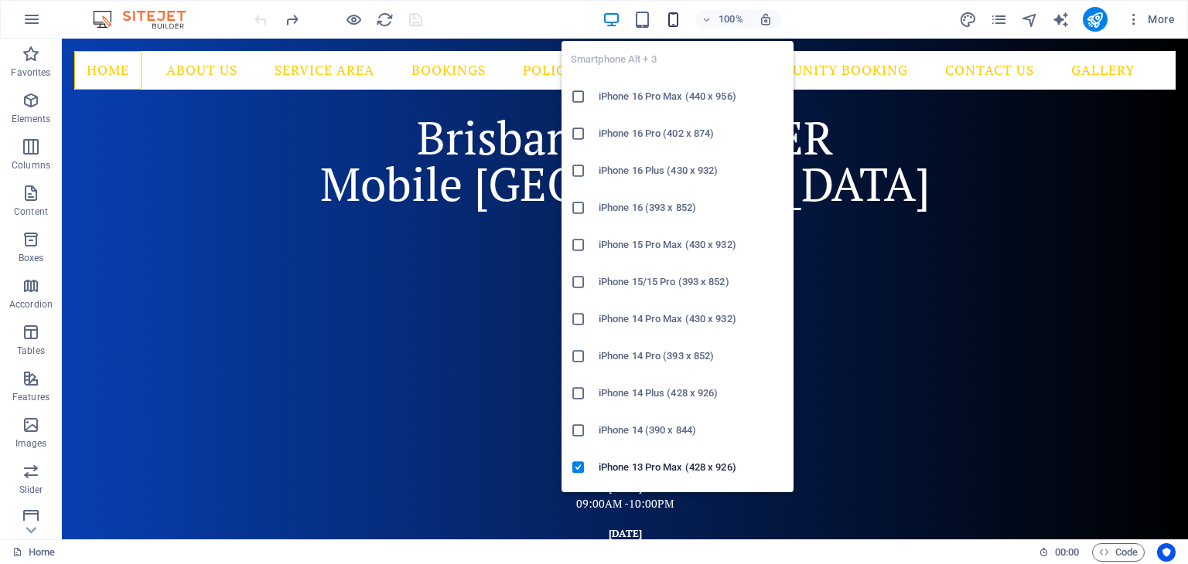
click at [679, 11] on icon "button" at bounding box center [673, 20] width 18 height 18
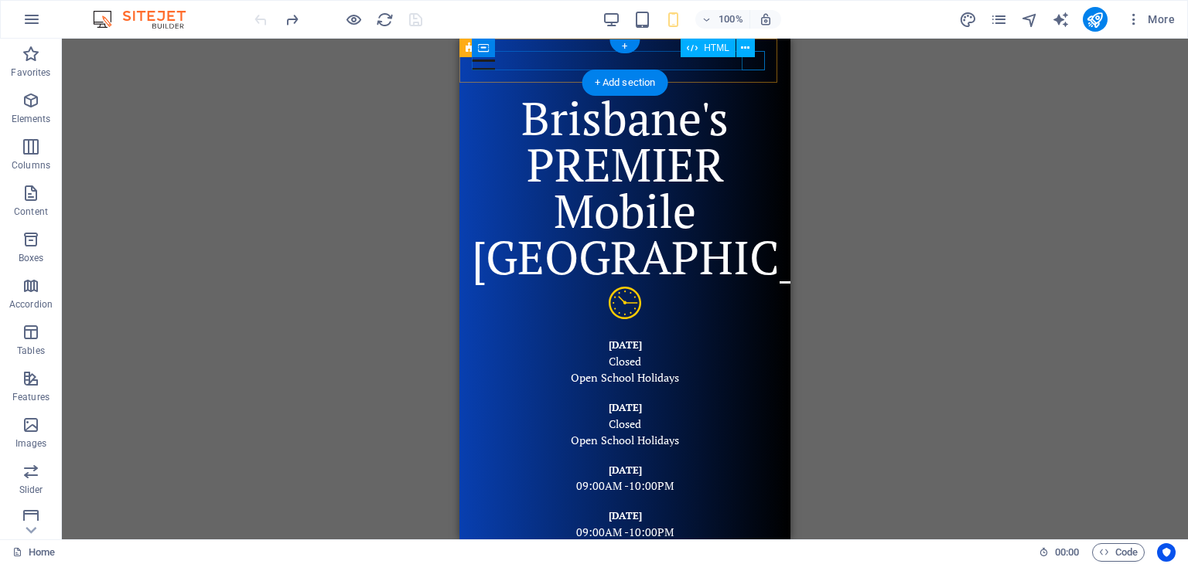
click at [758, 62] on div at bounding box center [625, 60] width 306 height 19
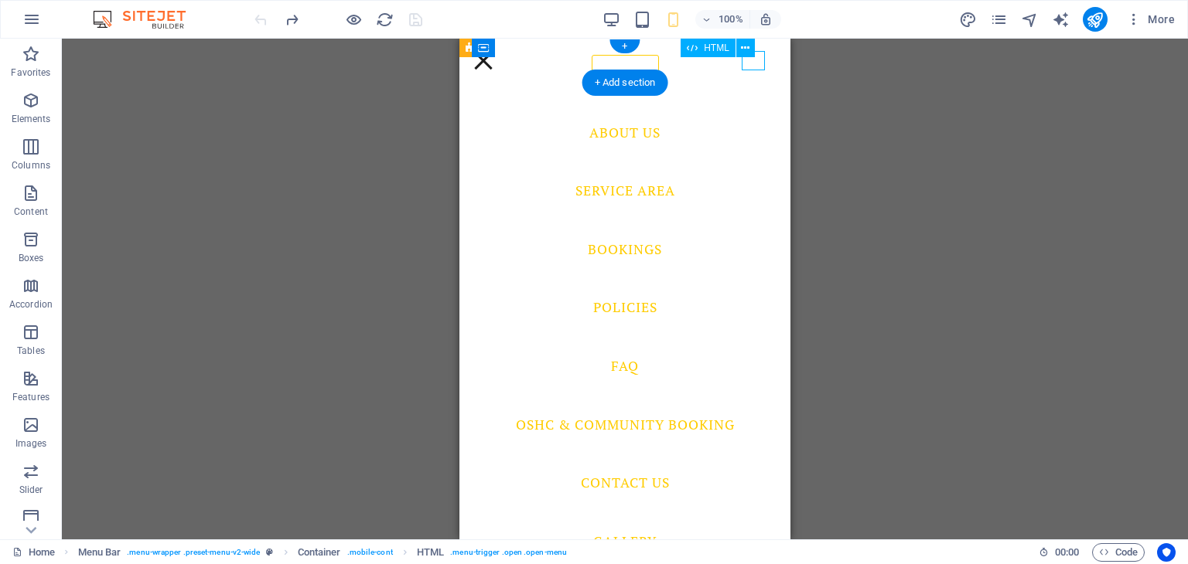
click at [758, 62] on div at bounding box center [625, 60] width 306 height 19
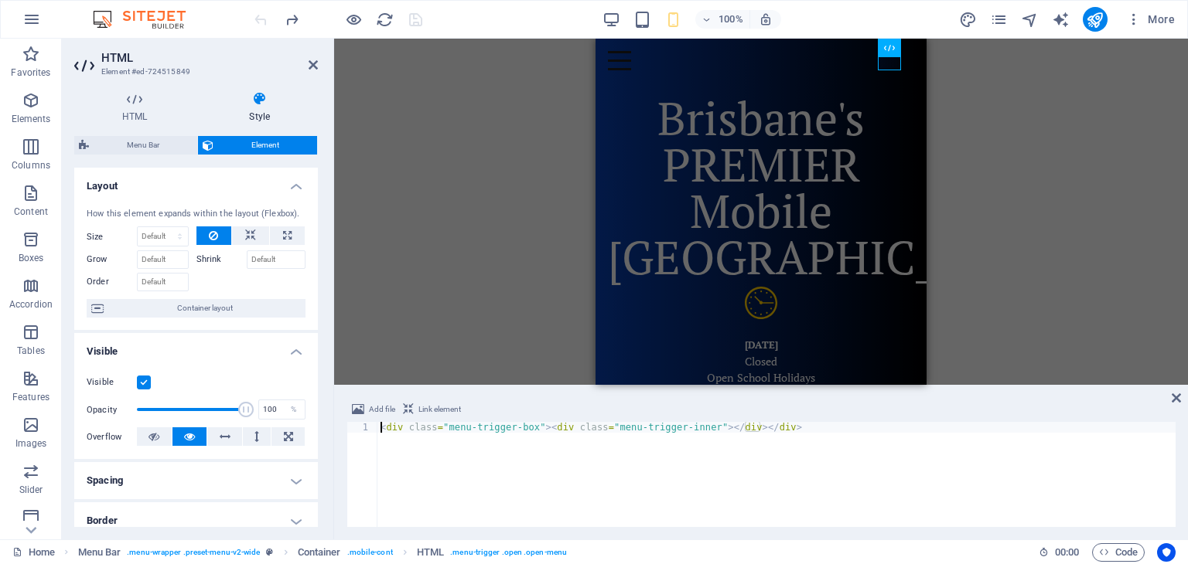
click at [142, 381] on label at bounding box center [144, 383] width 14 height 14
click at [0, 0] on input "Visible" at bounding box center [0, 0] width 0 height 0
click at [411, 15] on icon "save" at bounding box center [416, 20] width 18 height 18
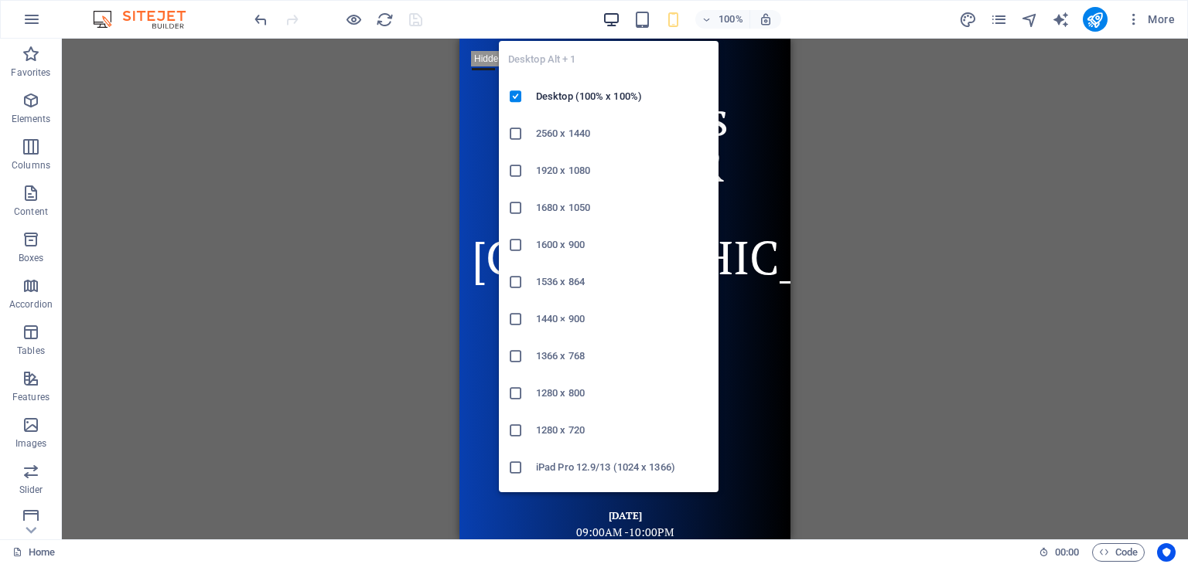
click at [611, 16] on icon "button" at bounding box center [611, 20] width 18 height 18
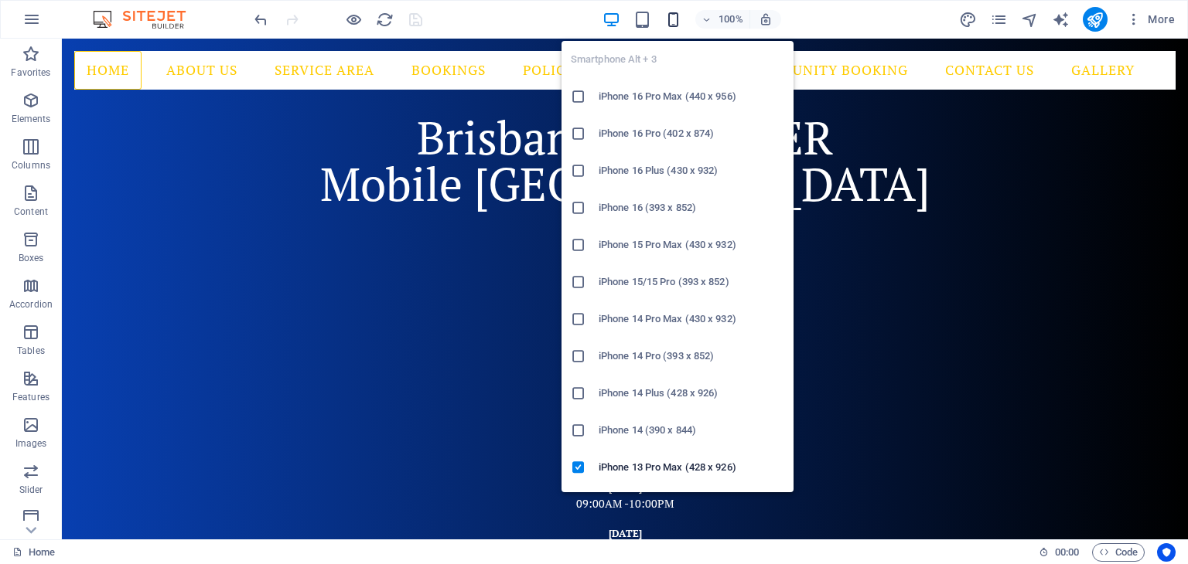
click at [675, 16] on icon "button" at bounding box center [673, 20] width 18 height 18
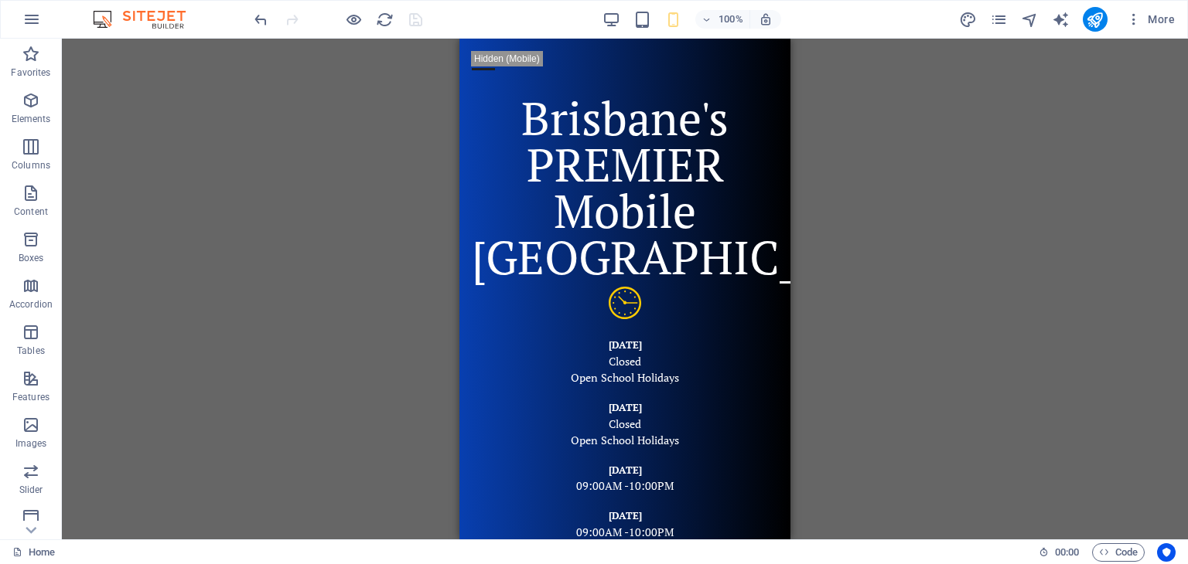
click at [875, 108] on div "H2 Text image overlap Container Opening Hours Text Opening Hours Menu Bar Menu …" at bounding box center [625, 289] width 1126 height 501
click at [256, 16] on icon "undo" at bounding box center [261, 20] width 18 height 18
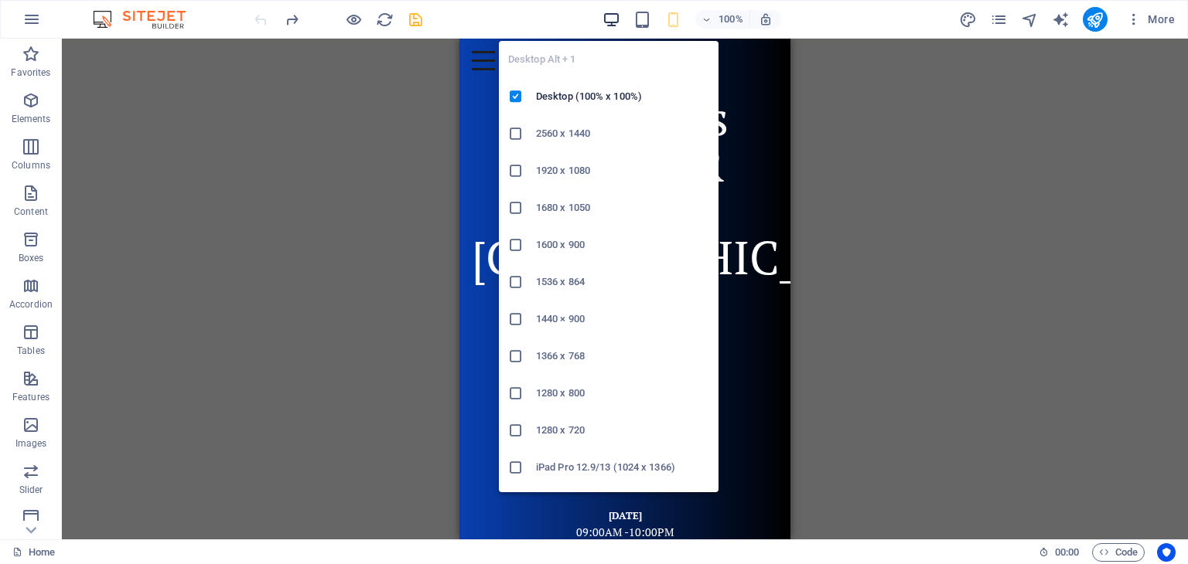
click at [611, 19] on icon "button" at bounding box center [611, 20] width 18 height 18
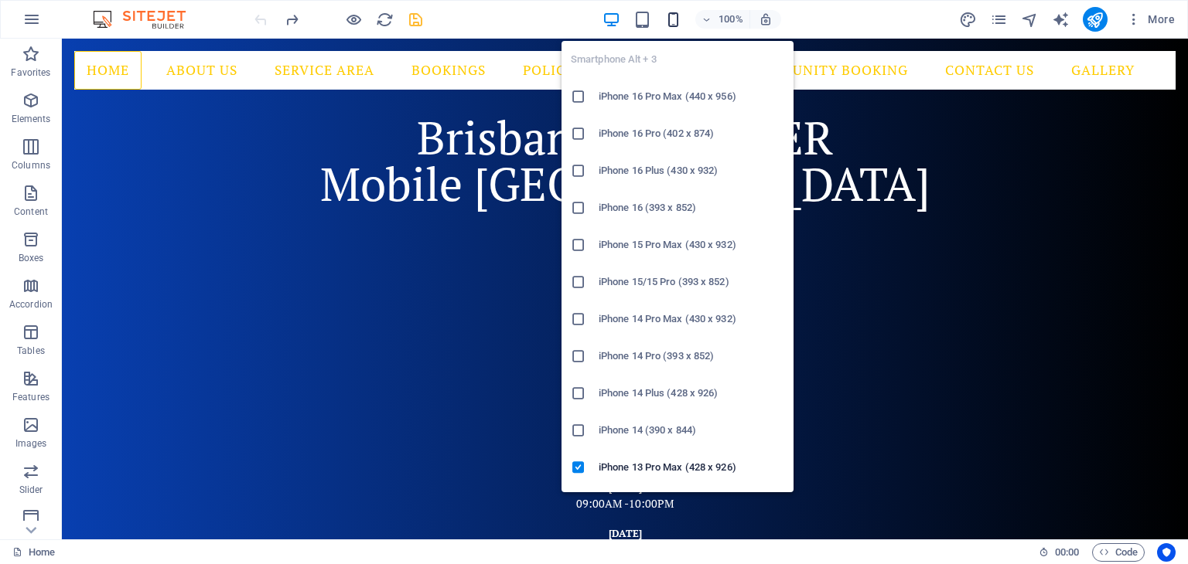
click at [674, 19] on icon "button" at bounding box center [673, 20] width 18 height 18
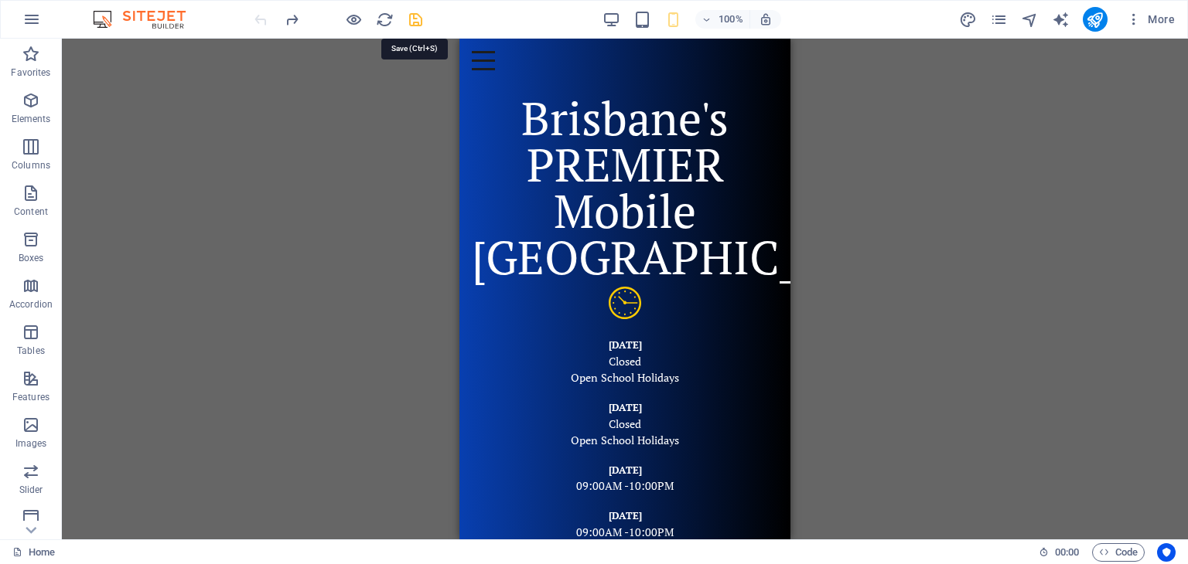
click at [411, 17] on icon "save" at bounding box center [416, 20] width 18 height 18
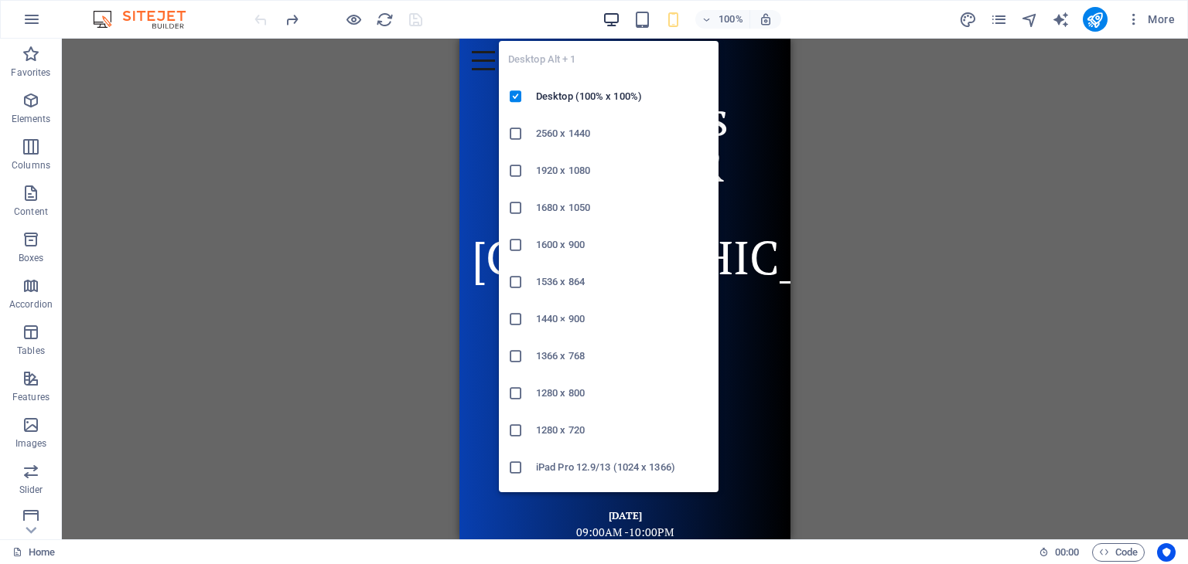
click at [608, 13] on icon "button" at bounding box center [611, 20] width 18 height 18
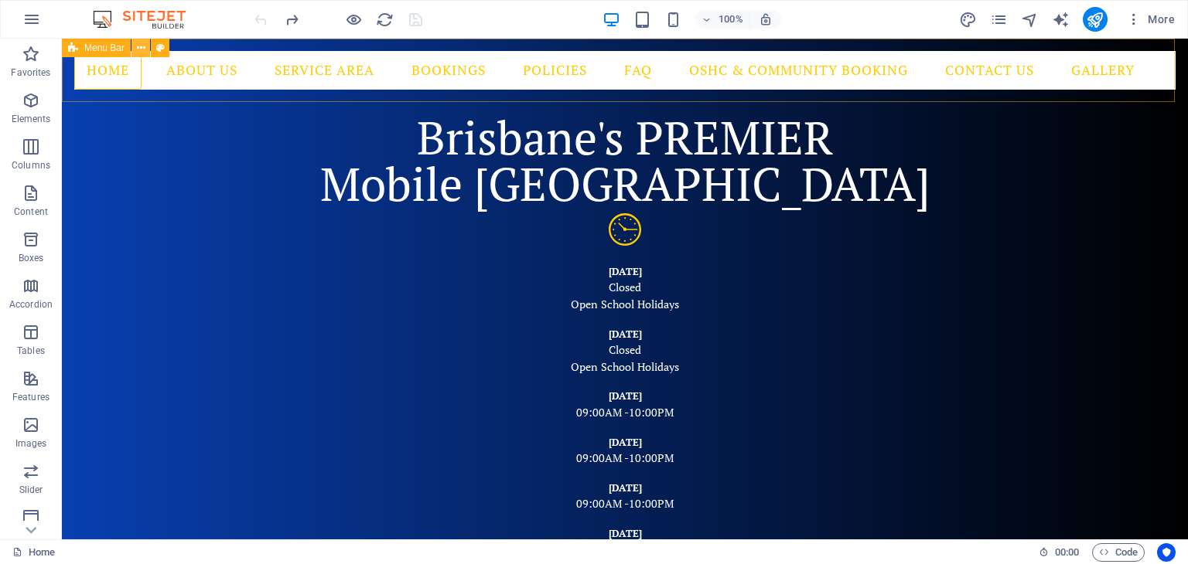
click at [137, 49] on icon at bounding box center [141, 48] width 9 height 16
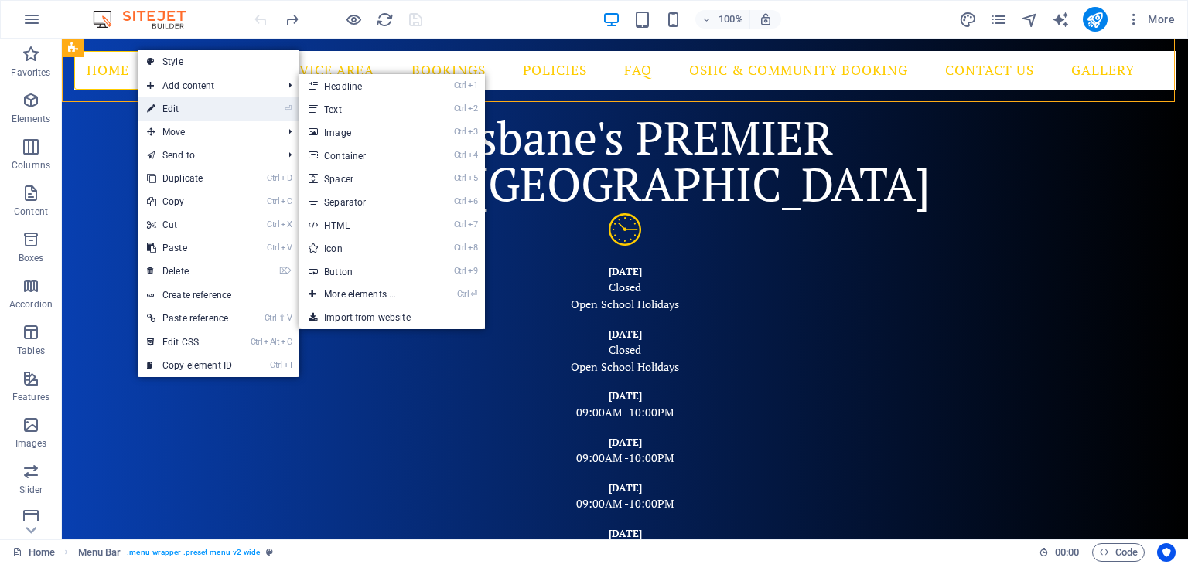
click at [172, 107] on link "⏎ Edit" at bounding box center [190, 108] width 104 height 23
select select "rem"
select select "hover_border"
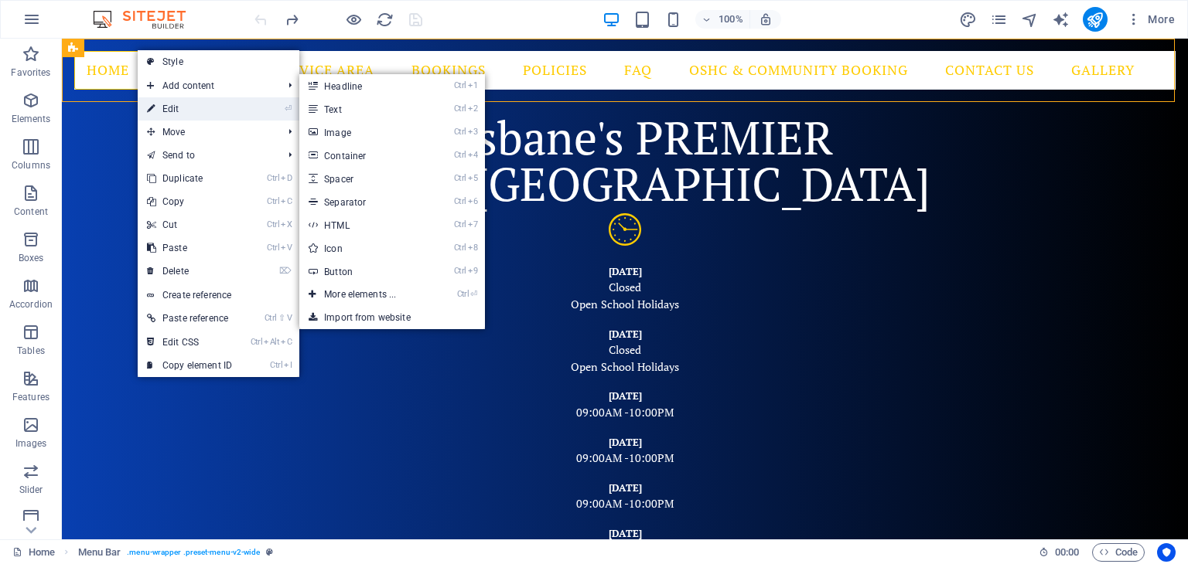
select select "px"
select select "rem"
select select "link-special-font"
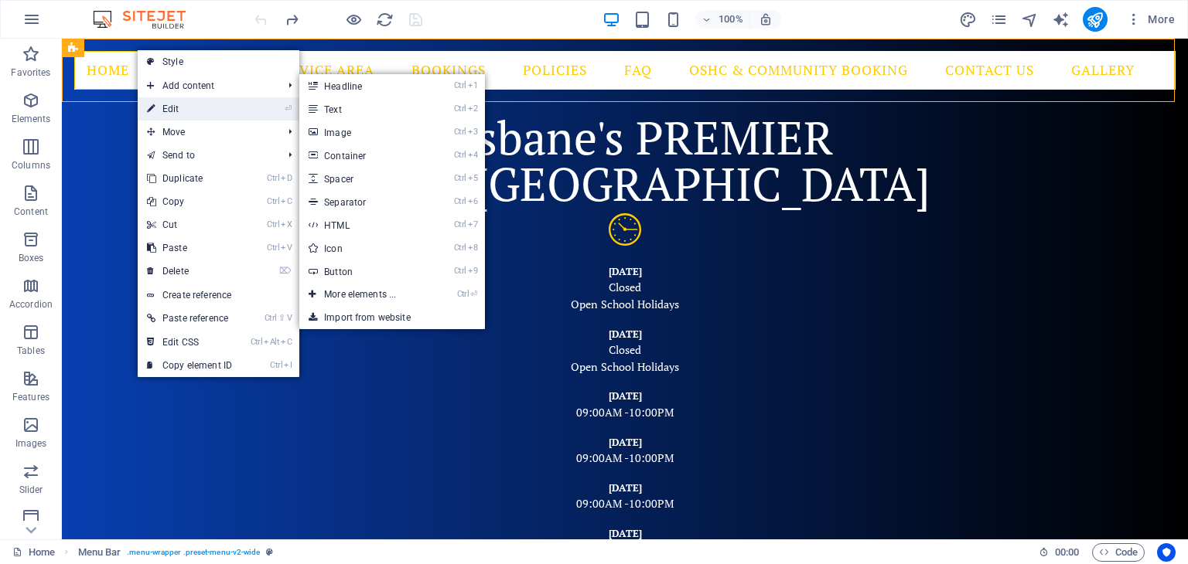
select select "rem"
select select "400"
select select "px"
select select "preset-menu-v2-wide"
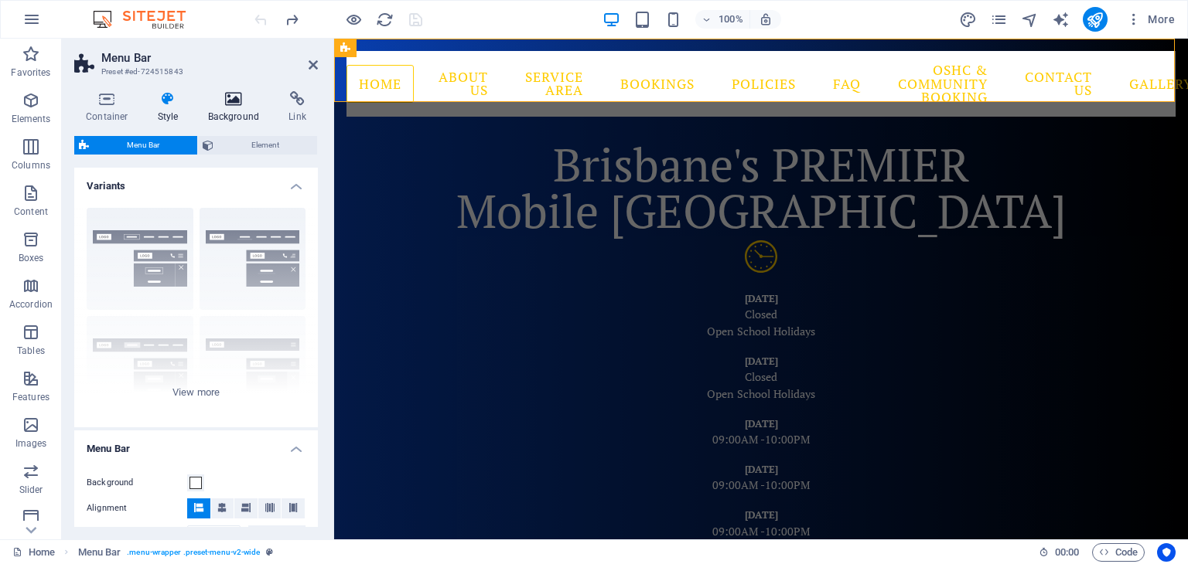
click at [238, 106] on icon at bounding box center [233, 98] width 75 height 15
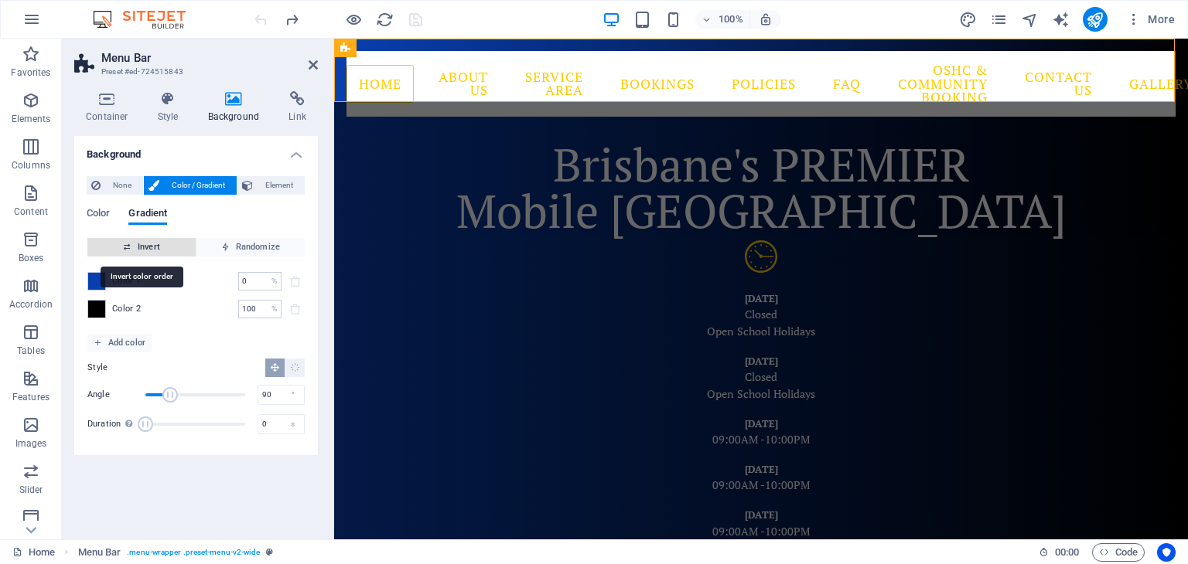
click at [148, 244] on span "Invert" at bounding box center [142, 247] width 96 height 19
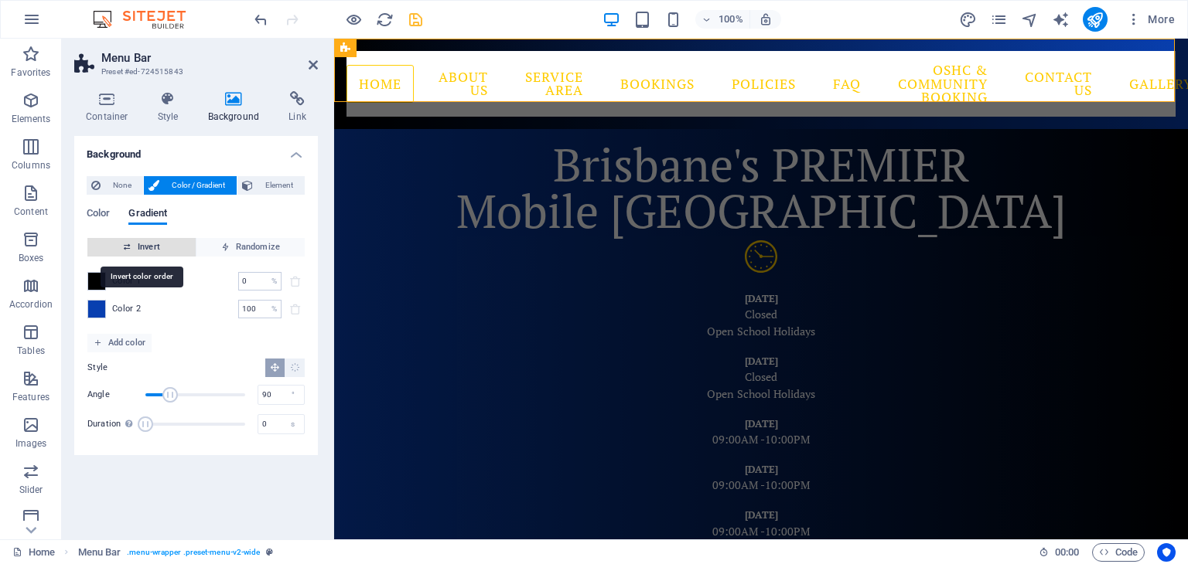
click at [148, 244] on span "Invert" at bounding box center [142, 247] width 96 height 19
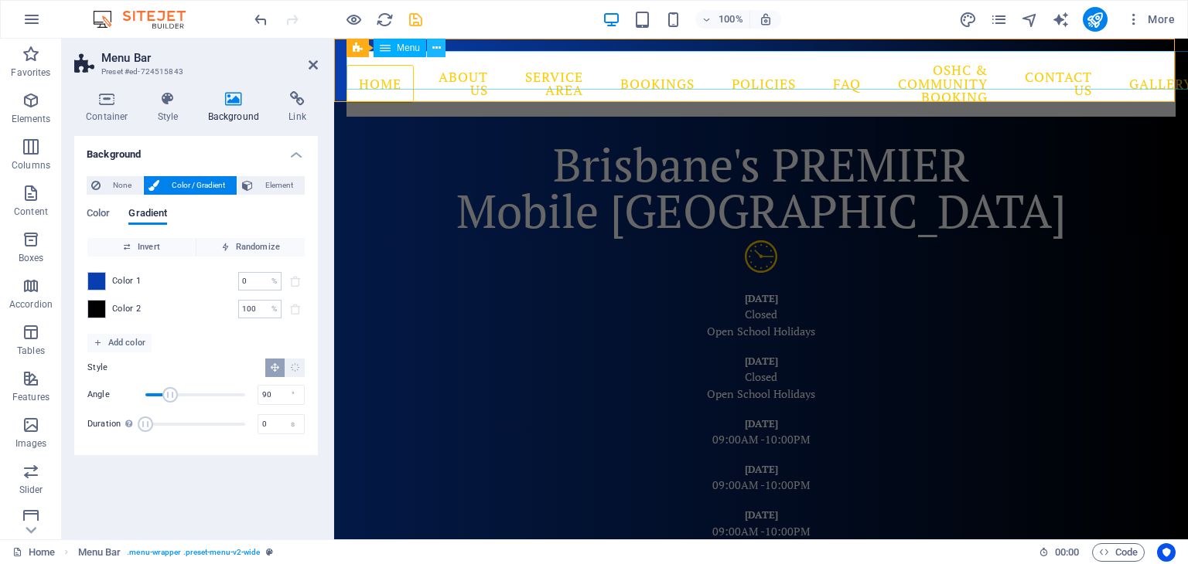
click at [435, 50] on icon at bounding box center [436, 48] width 9 height 16
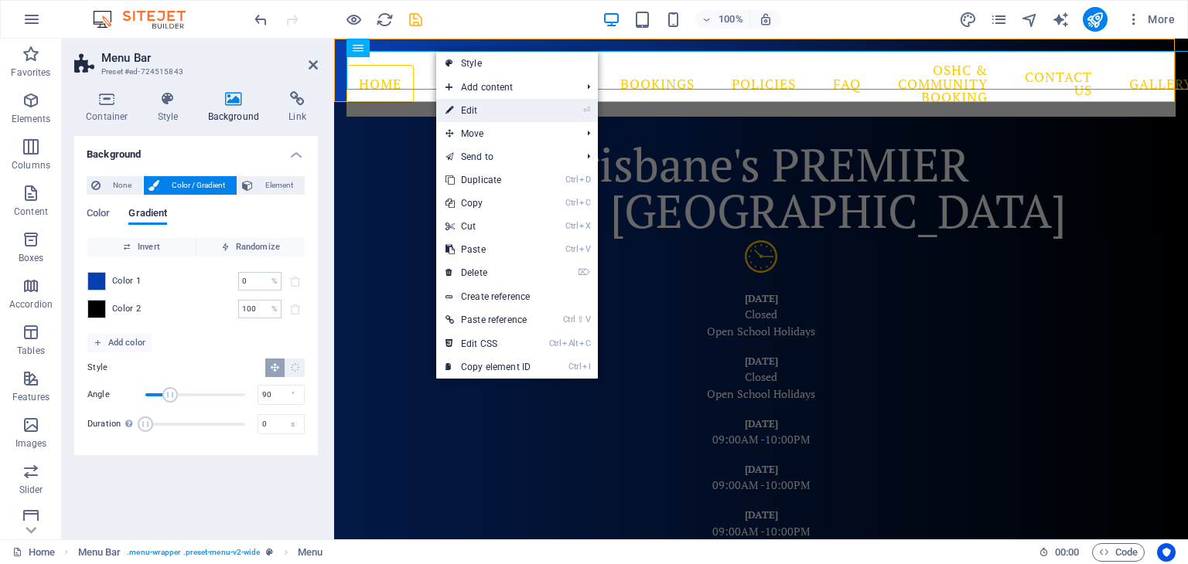
click at [470, 115] on link "⏎ Edit" at bounding box center [488, 110] width 104 height 23
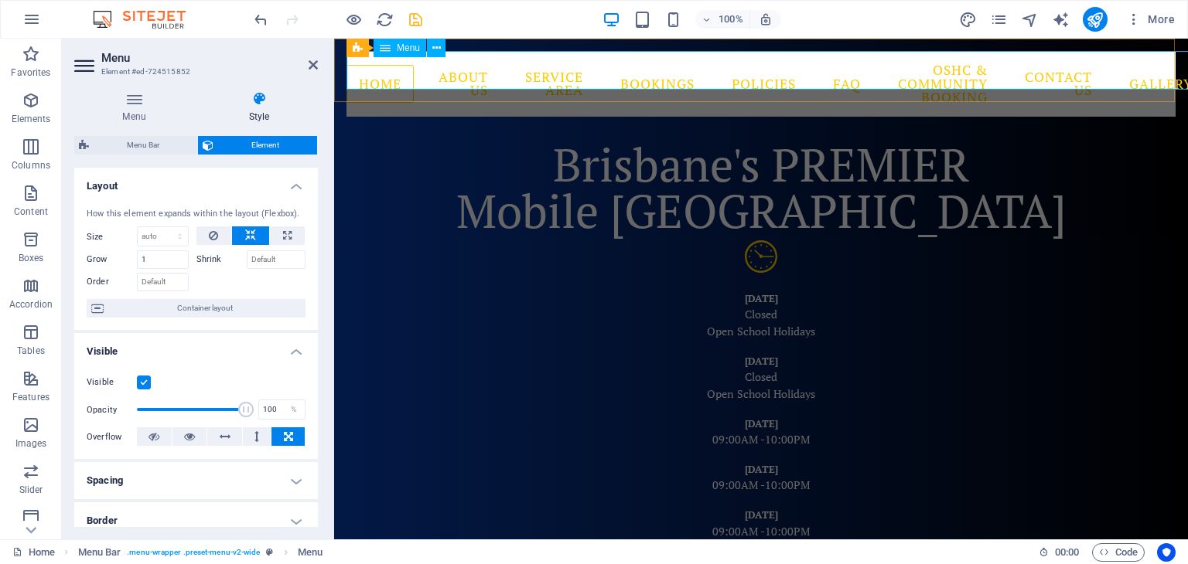
click at [464, 64] on nav "Home About Us Service Area Bookings Policies FAQ OSHC & Community Booking Conta…" at bounding box center [760, 84] width 829 height 66
click at [435, 46] on icon at bounding box center [436, 48] width 9 height 16
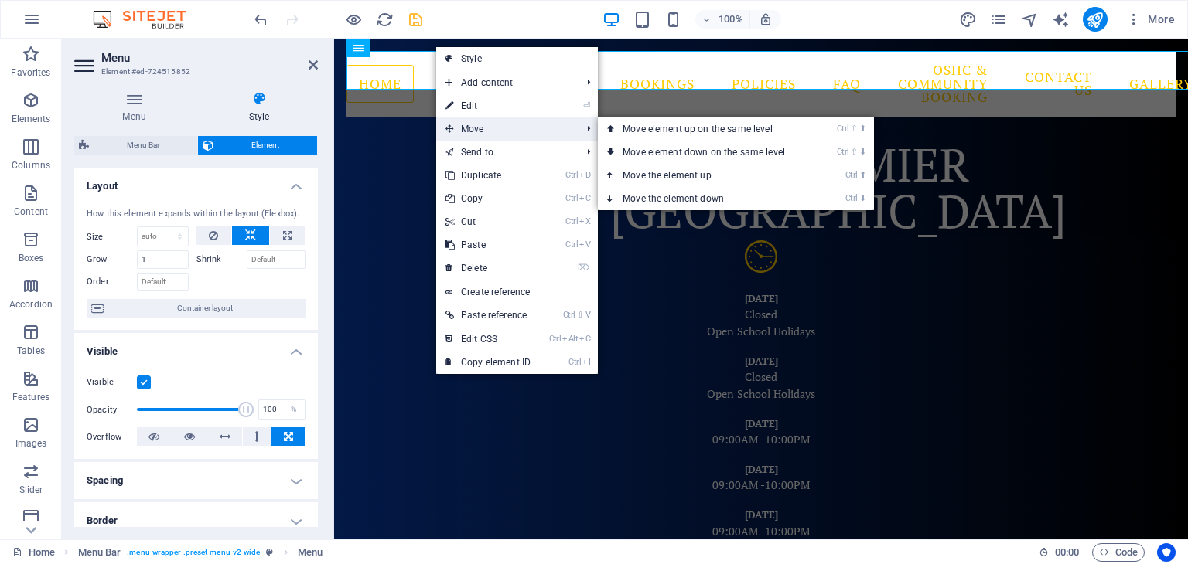
click at [474, 118] on span "Move" at bounding box center [505, 129] width 138 height 23
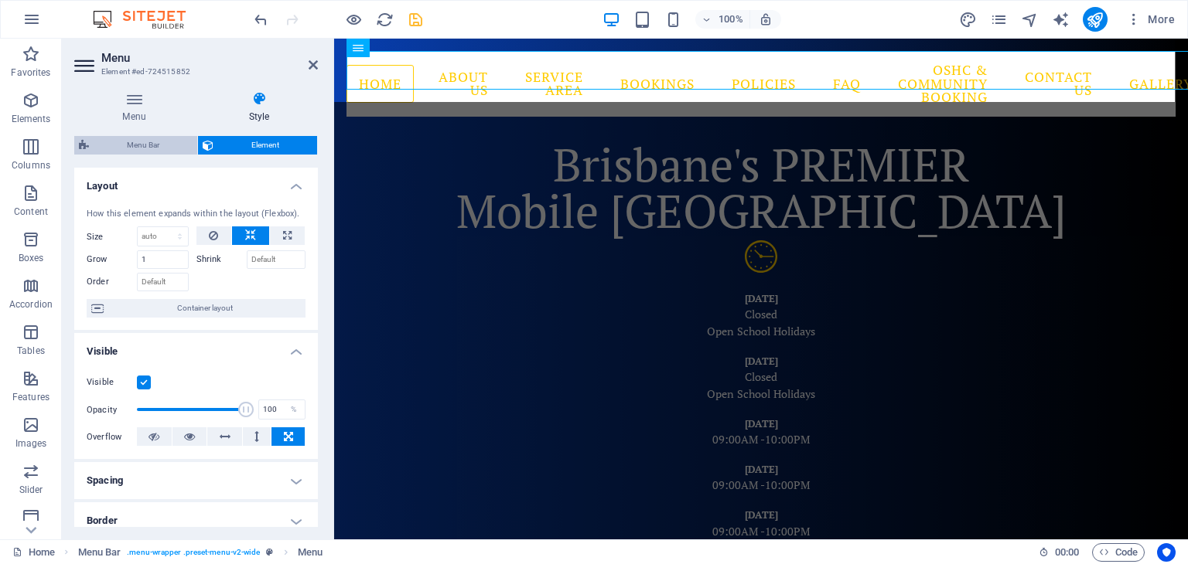
click at [155, 144] on span "Menu Bar" at bounding box center [143, 145] width 99 height 19
select select "rem"
select select "hover_border"
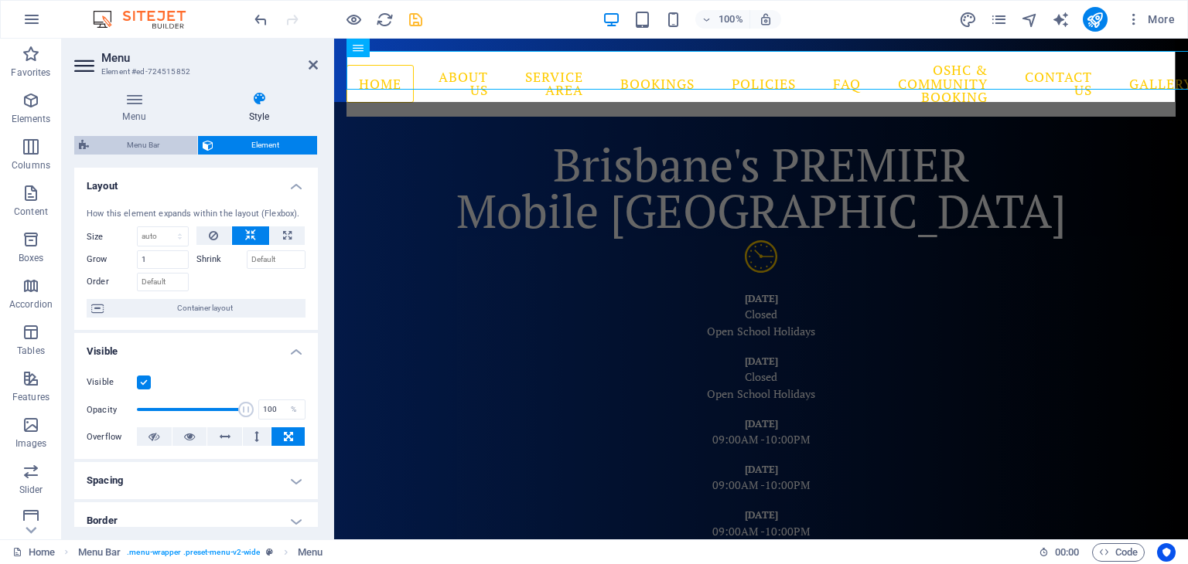
select select "px"
select select "rem"
select select "link-special-font"
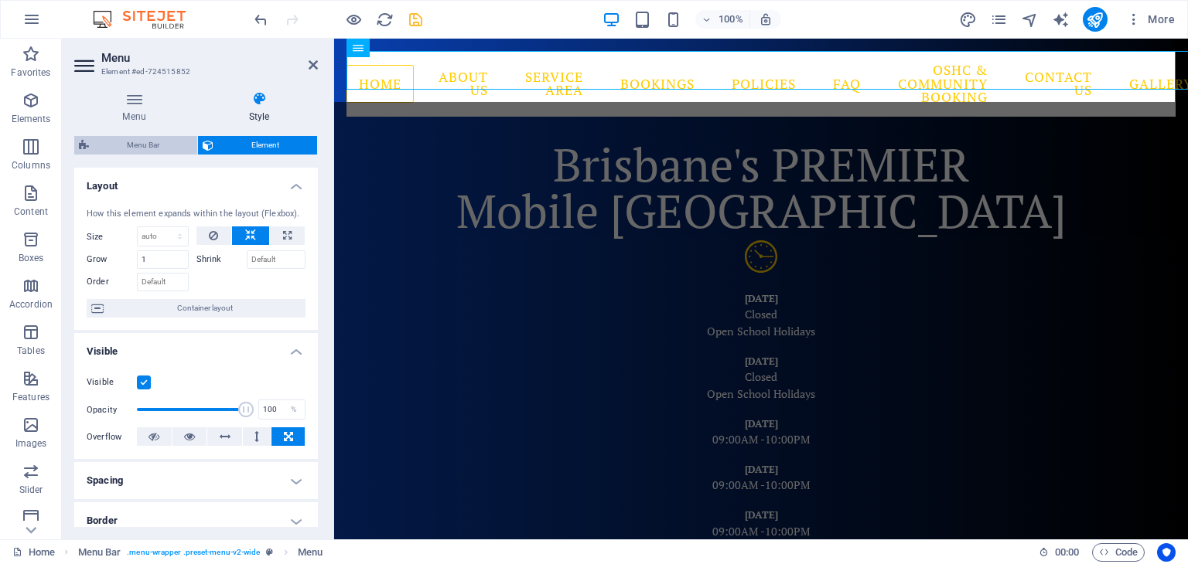
select select "rem"
select select "400"
select select "px"
select select "preset-menu-v2-wide"
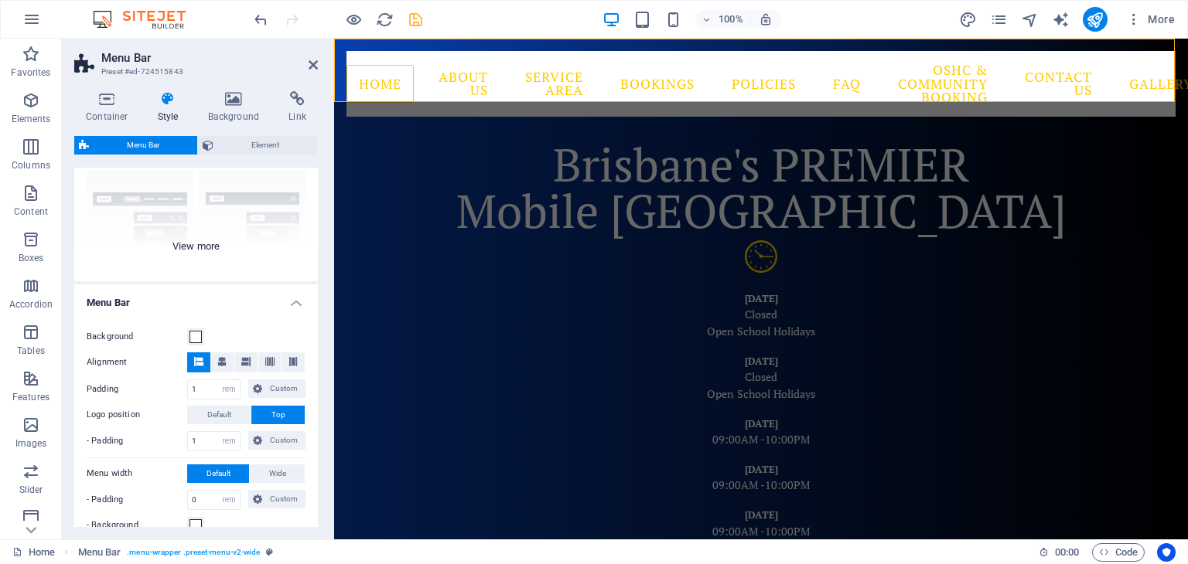
scroll to position [232, 0]
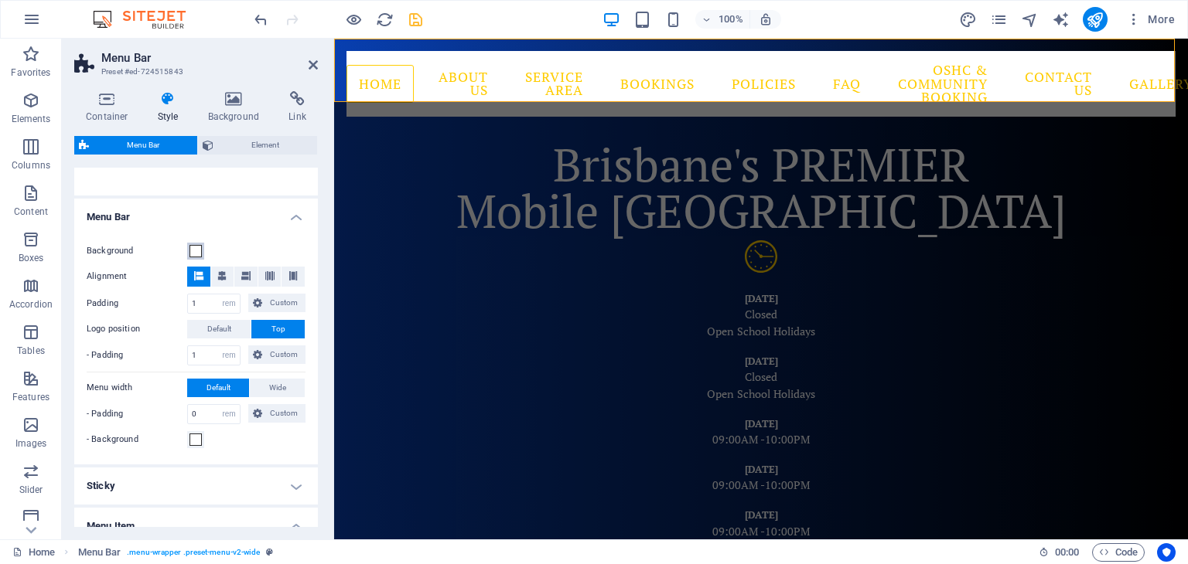
click at [198, 254] on span at bounding box center [195, 251] width 12 height 12
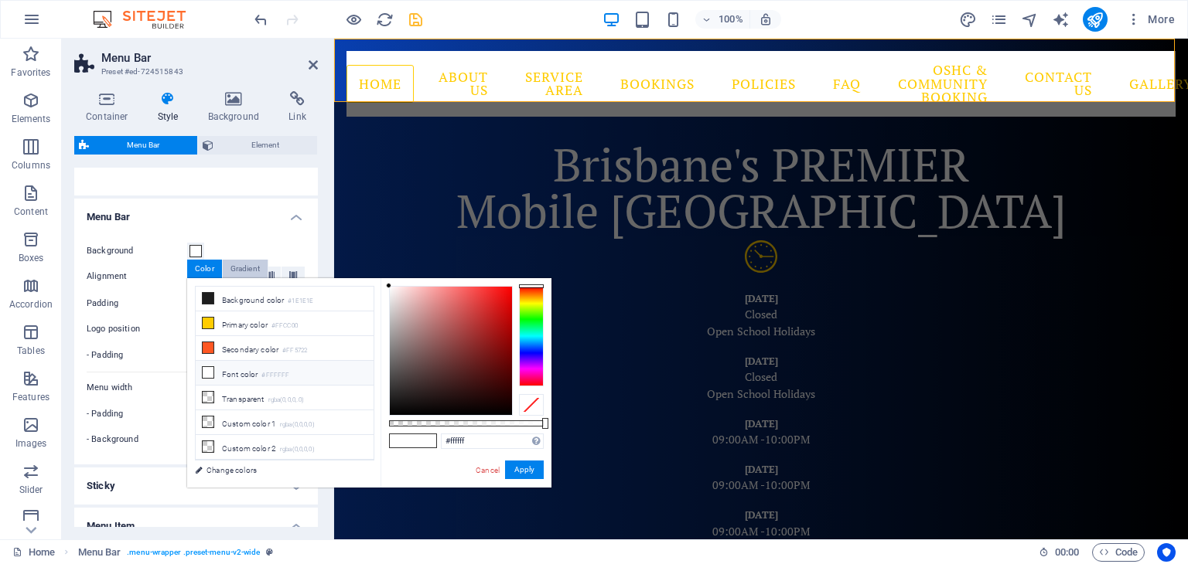
click at [247, 267] on div "Gradient" at bounding box center [245, 269] width 45 height 19
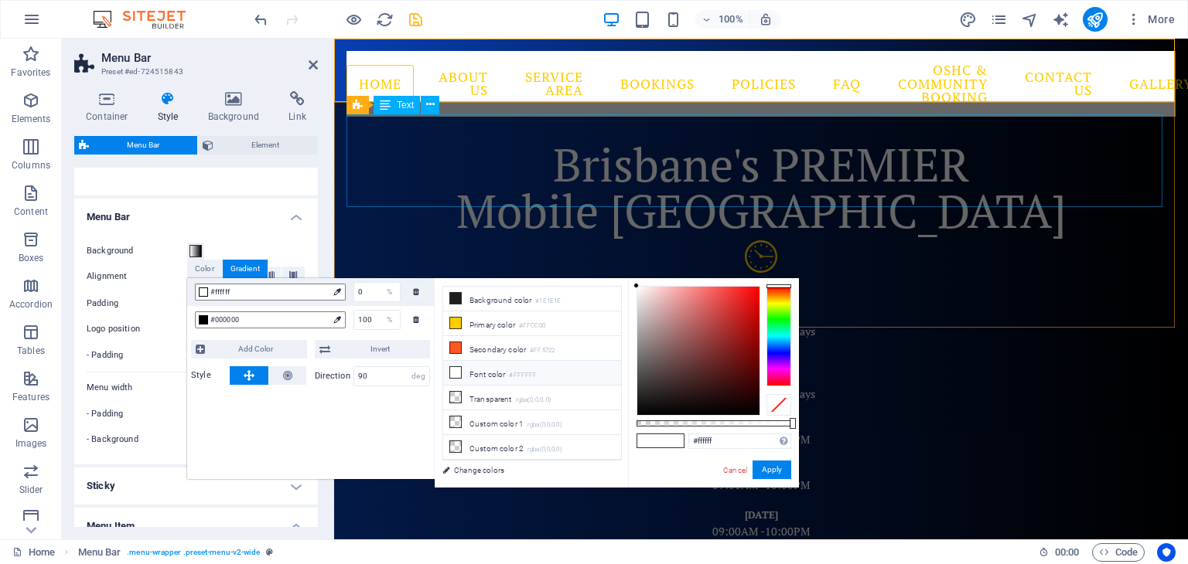
click at [391, 142] on div "Brisbane's PREMIER Mobile Gaming Theatre" at bounding box center [760, 188] width 829 height 93
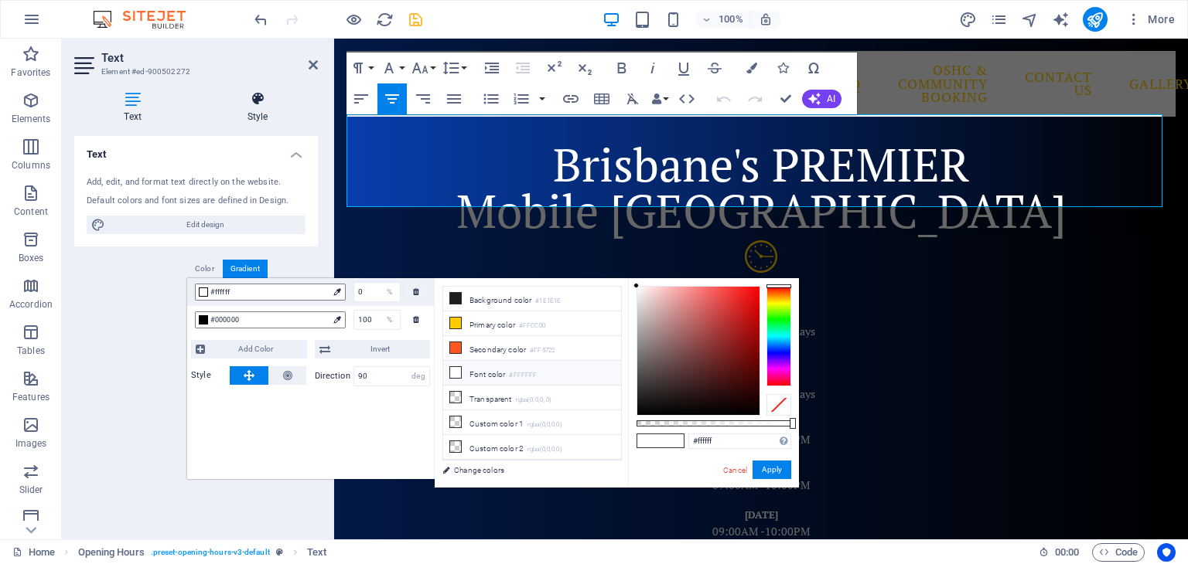
click at [254, 106] on icon at bounding box center [257, 98] width 121 height 15
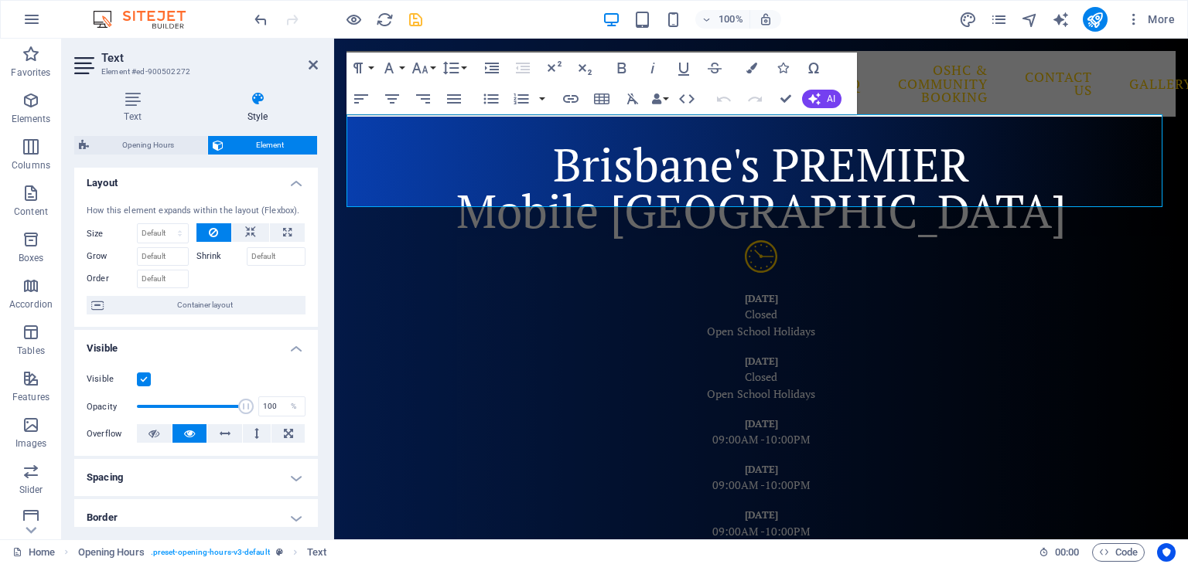
scroll to position [0, 0]
click at [259, 109] on h4 "Style" at bounding box center [257, 107] width 121 height 32
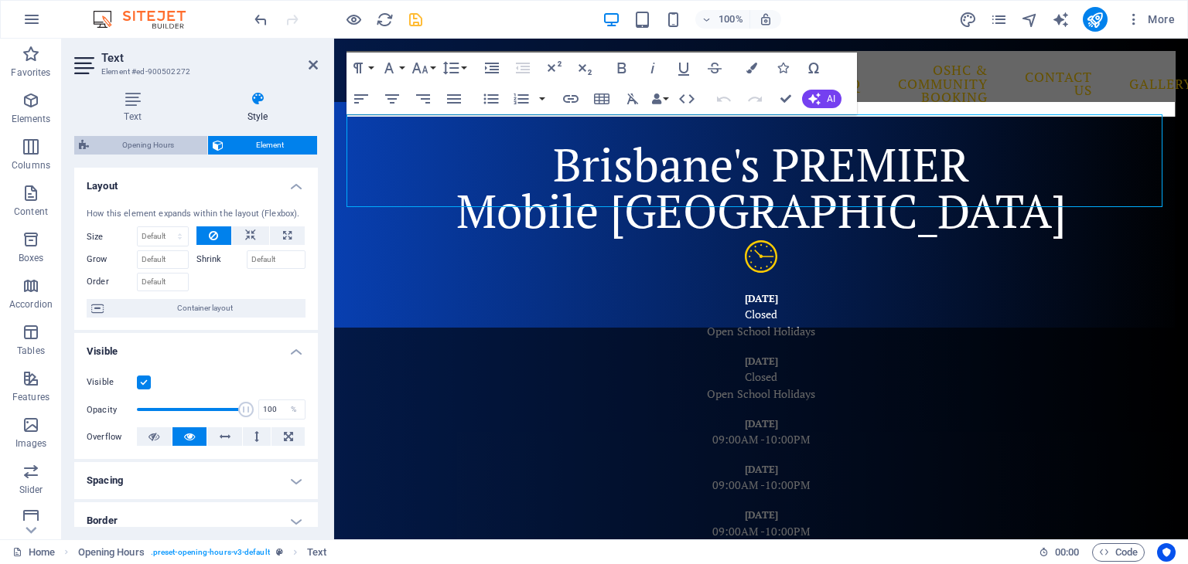
click at [186, 140] on span "Opening Hours" at bounding box center [148, 145] width 109 height 19
select select "rem"
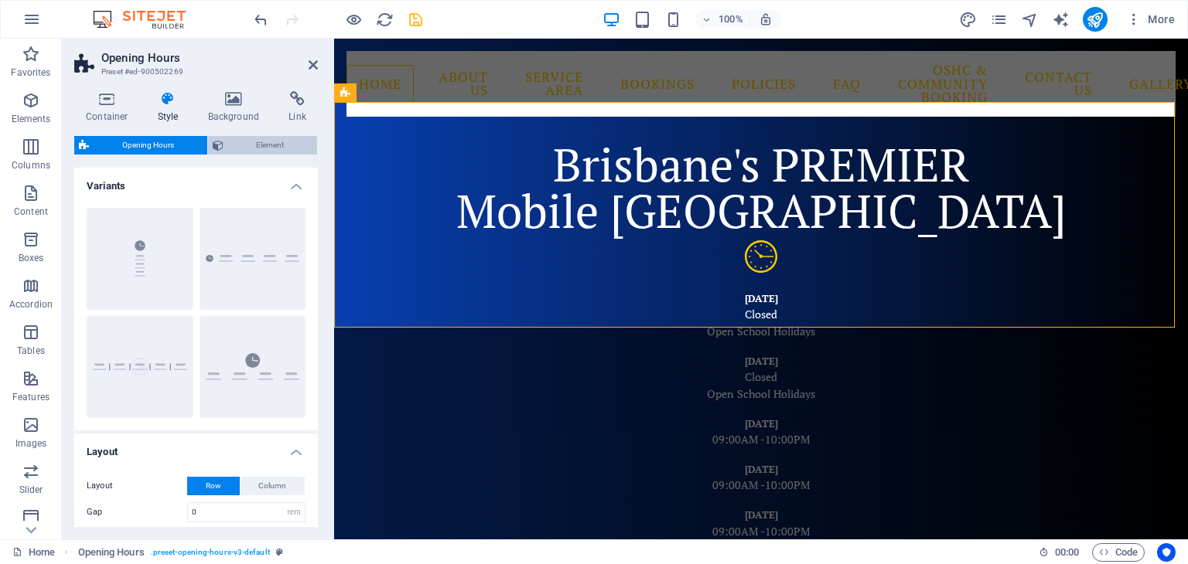
click at [237, 140] on span "Element" at bounding box center [270, 145] width 85 height 19
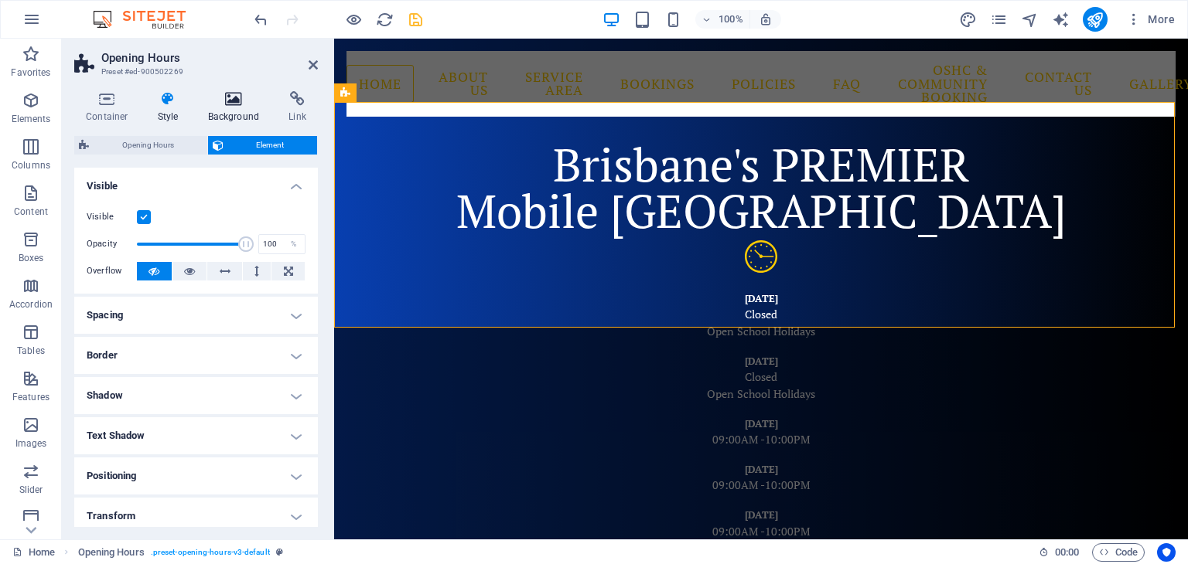
click at [233, 106] on icon at bounding box center [233, 98] width 75 height 15
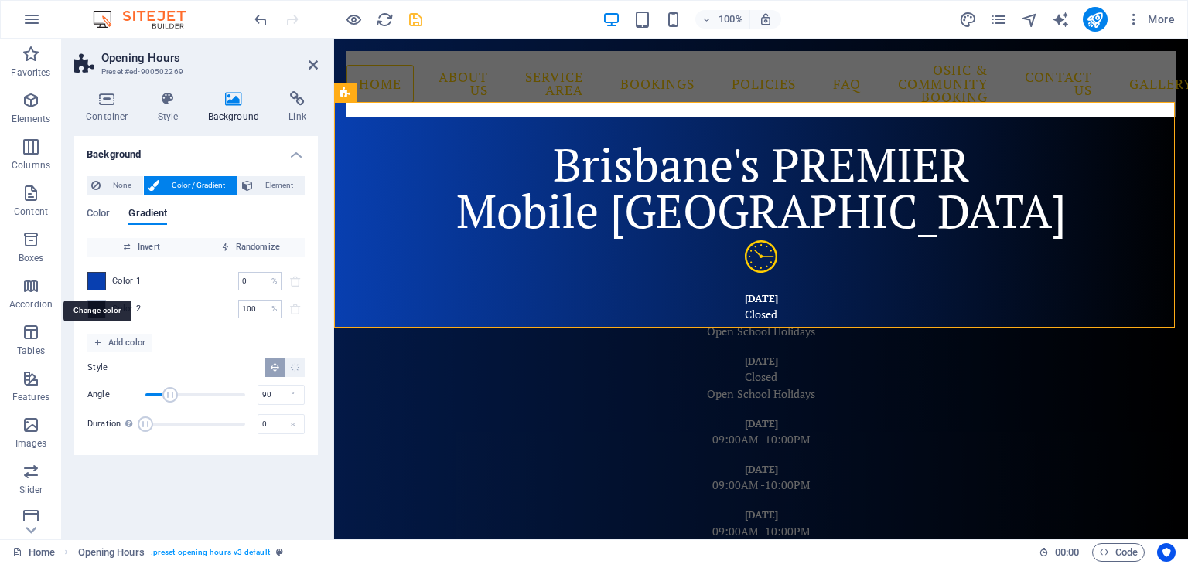
click at [104, 285] on span at bounding box center [96, 281] width 17 height 17
type input "#083fb0"
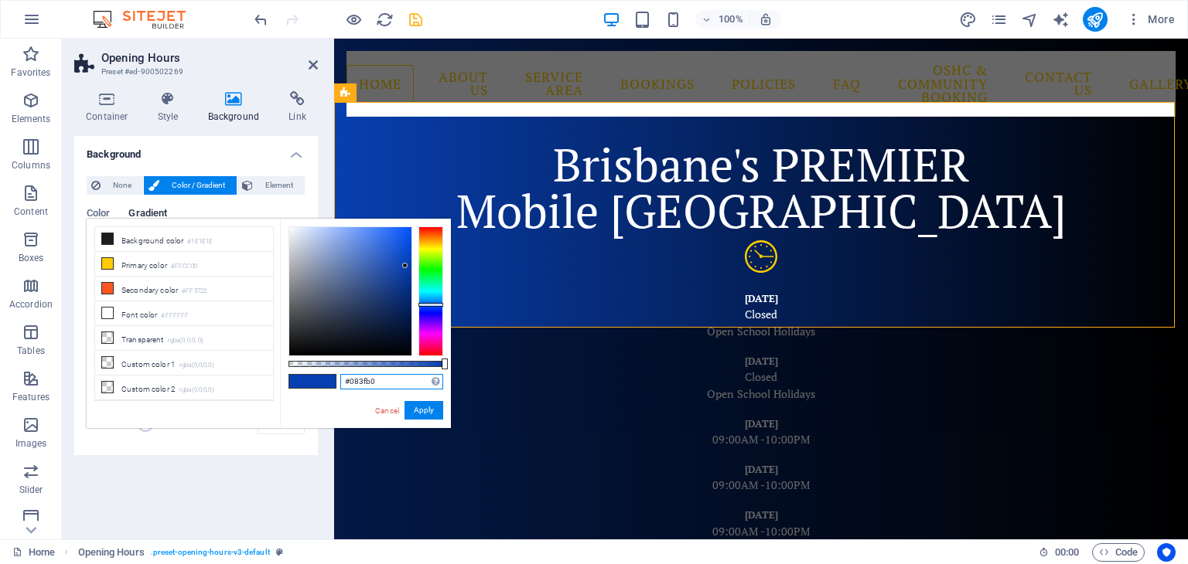
drag, startPoint x: 396, startPoint y: 383, endPoint x: 329, endPoint y: 374, distance: 67.8
click at [329, 374] on div "#083fb0 Supported formats #0852ed rgb(8, 82, 237) rgba(8, 82, 237, 90%) hsv(221…" at bounding box center [365, 436] width 171 height 434
drag, startPoint x: 428, startPoint y: 412, endPoint x: 65, endPoint y: 333, distance: 371.1
click at [428, 412] on button "Apply" at bounding box center [423, 410] width 39 height 19
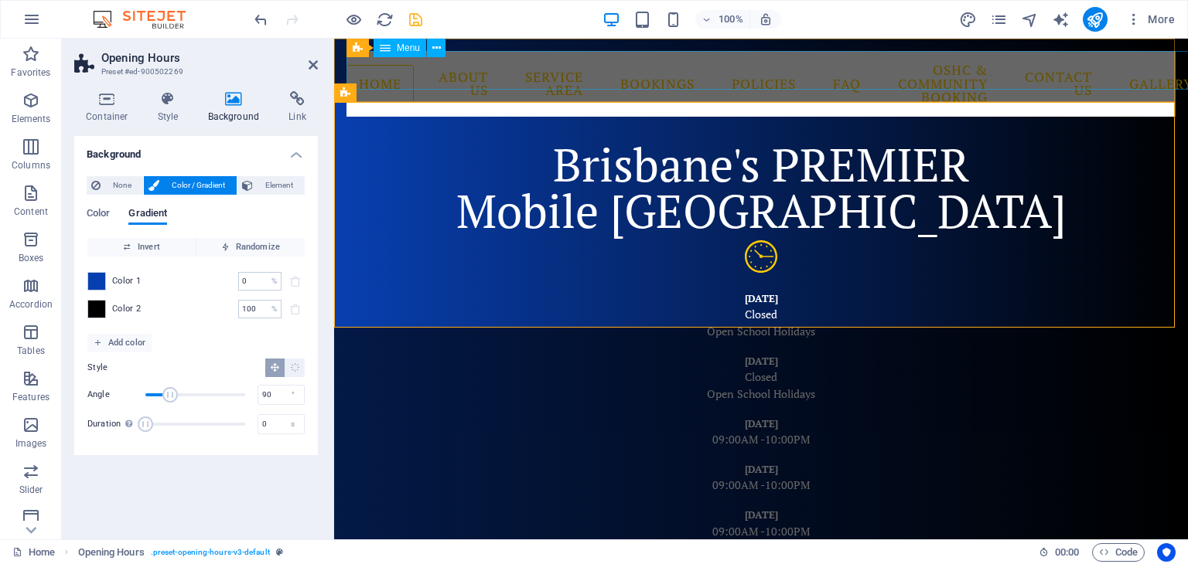
click at [389, 72] on nav "Home About Us Service Area Bookings Policies FAQ OSHC & Community Booking Conta…" at bounding box center [760, 84] width 829 height 66
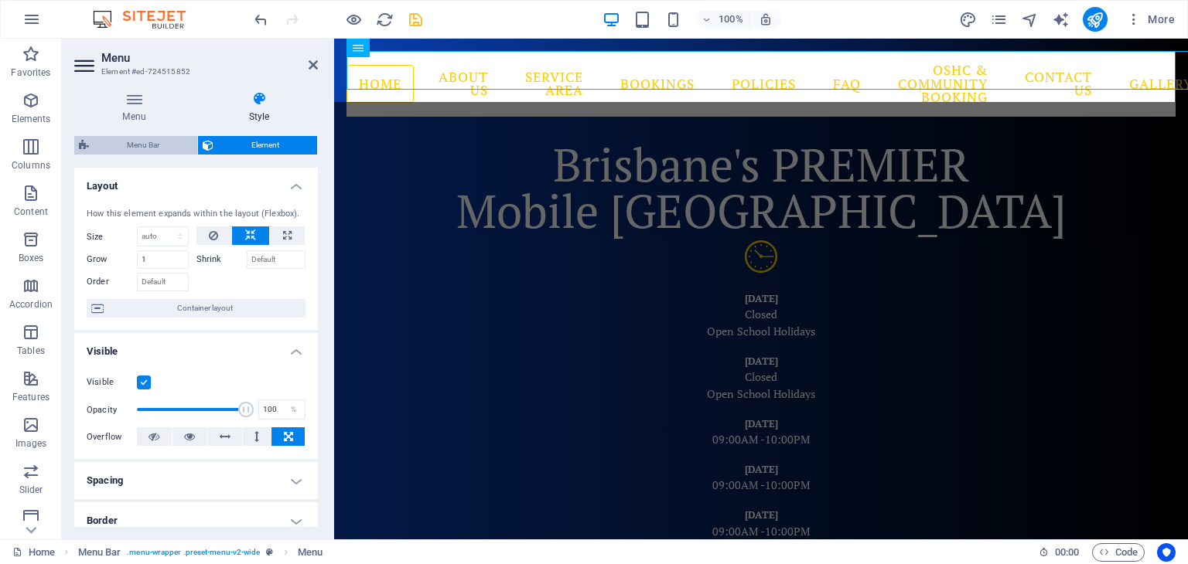
click at [160, 139] on span "Menu Bar" at bounding box center [143, 145] width 99 height 19
select select "rem"
select select "hover_border"
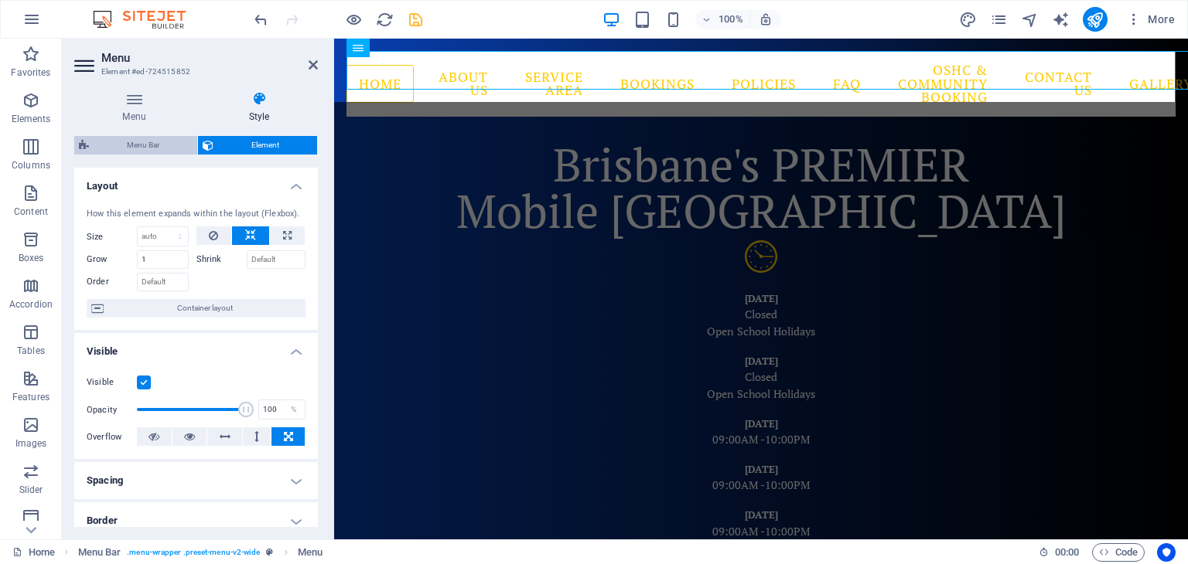
select select "px"
select select "rem"
select select "link-special-font"
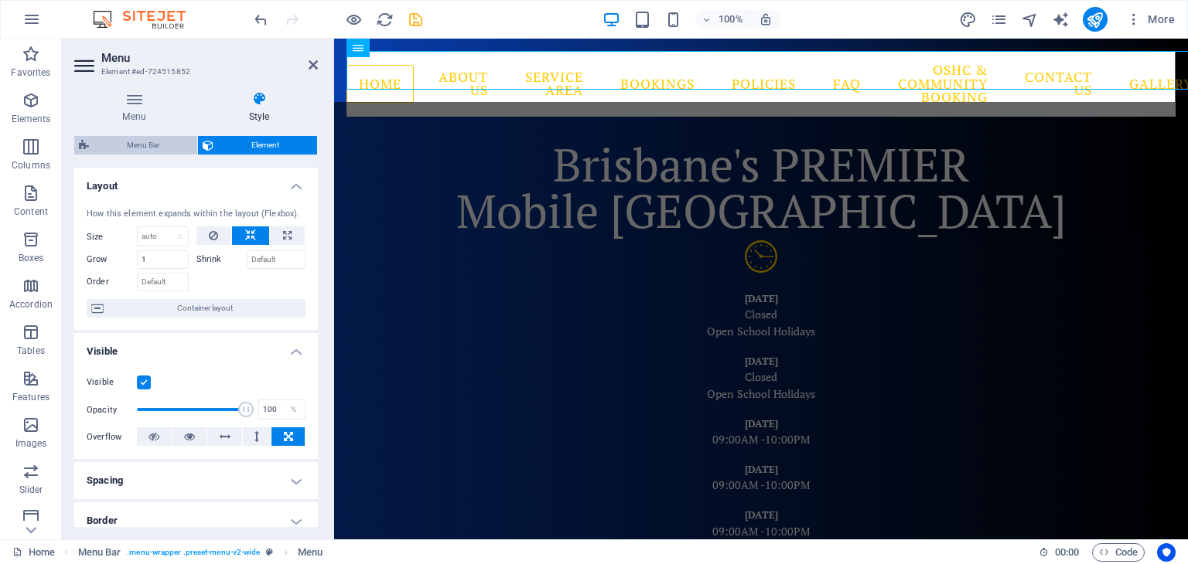
select select "rem"
select select "400"
select select "px"
select select "preset-menu-v2-wide"
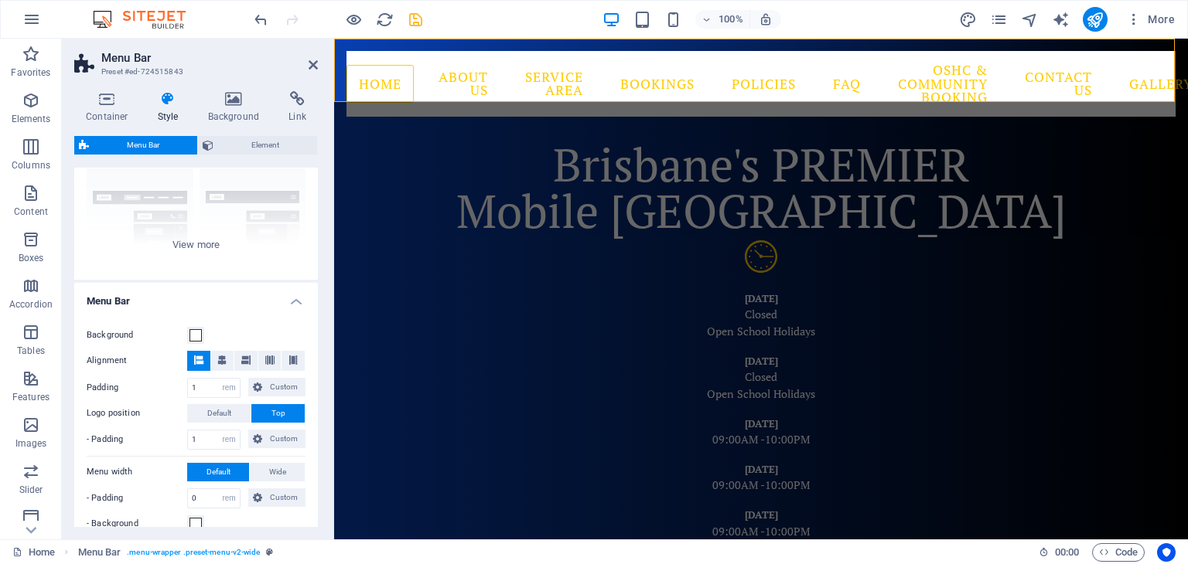
scroll to position [155, 0]
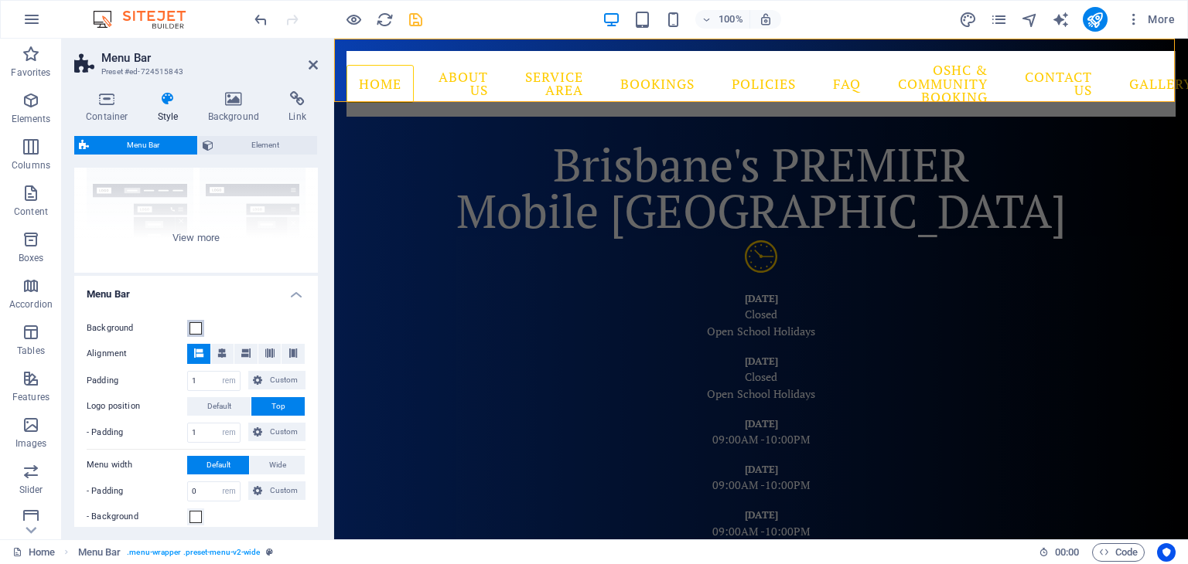
click at [194, 325] on span at bounding box center [195, 328] width 12 height 12
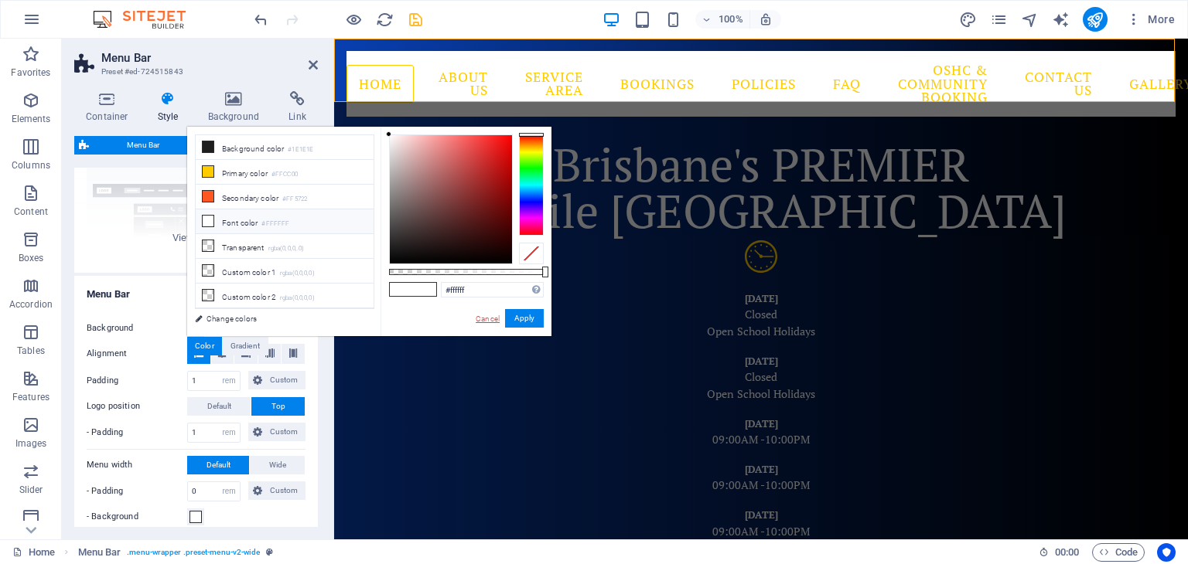
click at [489, 321] on link "Cancel" at bounding box center [487, 319] width 27 height 12
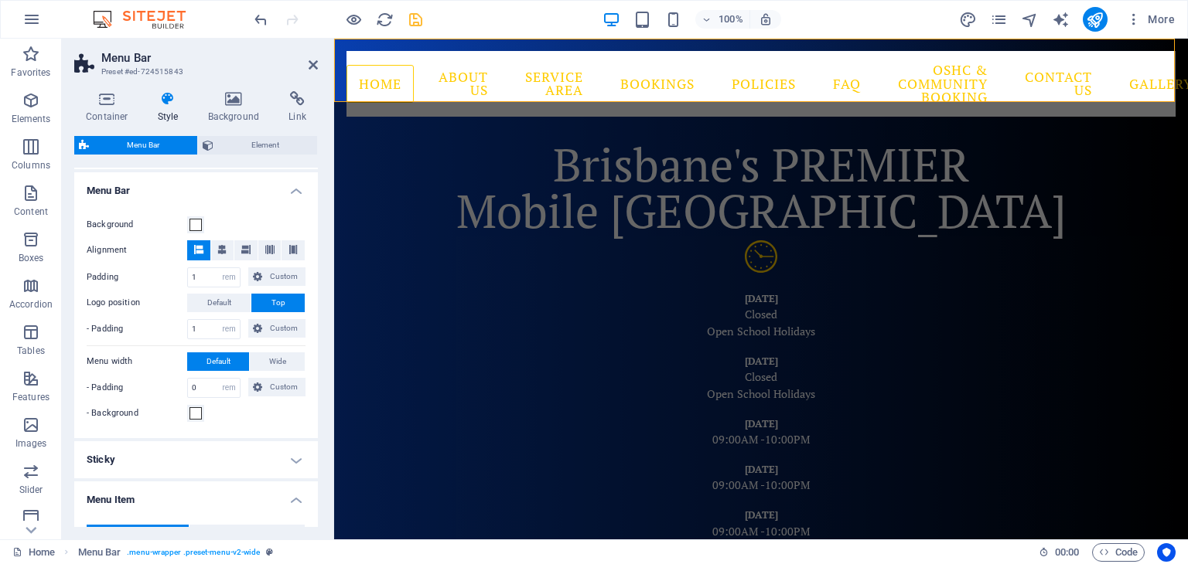
scroll to position [309, 0]
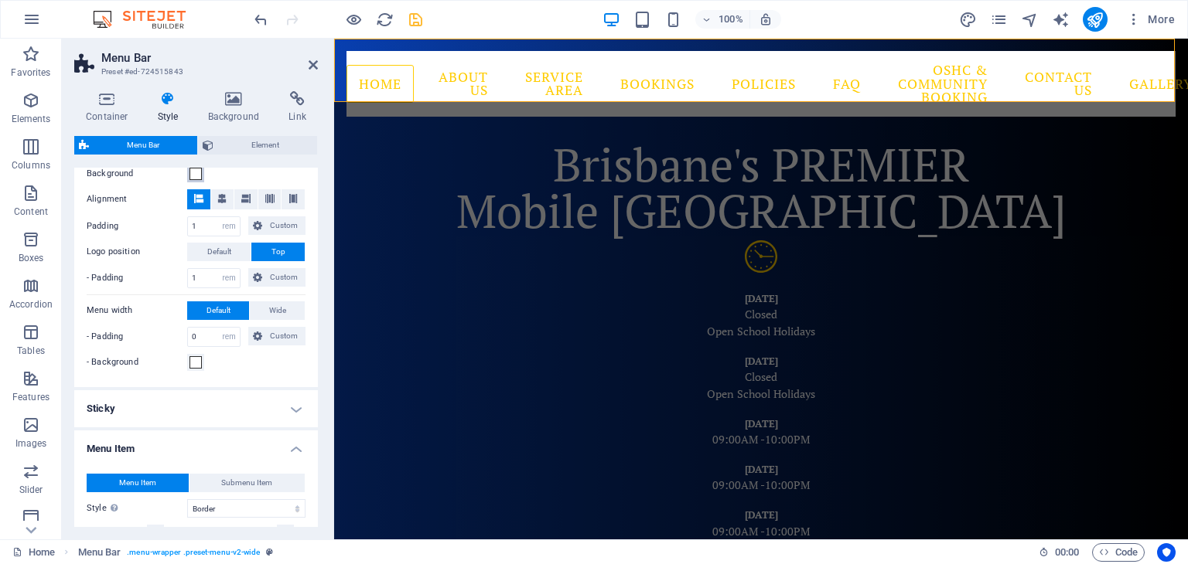
click at [196, 174] on span at bounding box center [195, 174] width 12 height 12
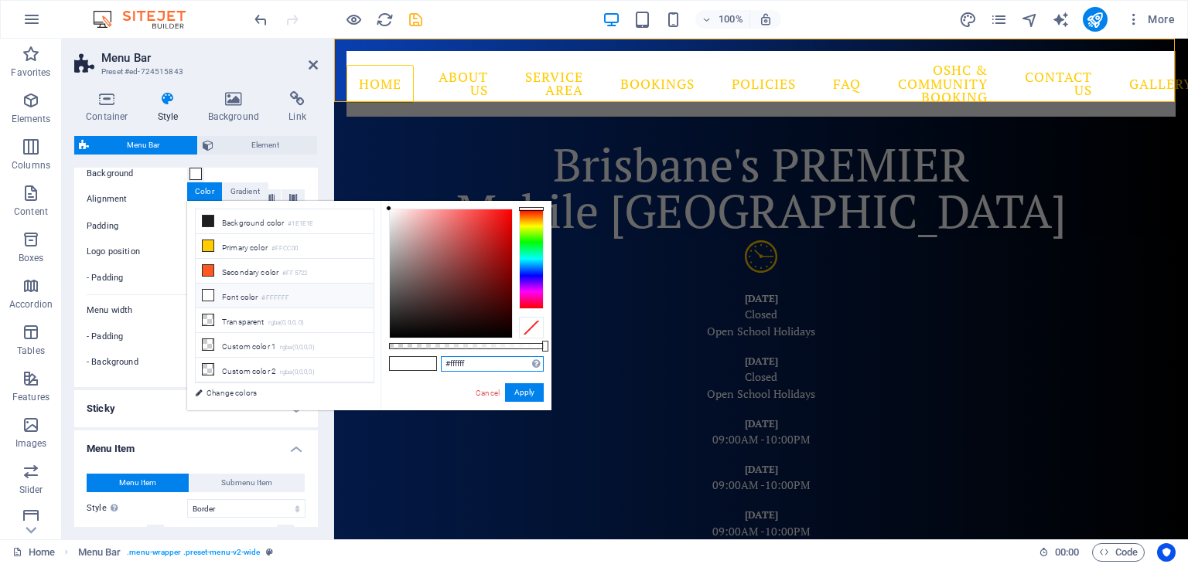
drag, startPoint x: 486, startPoint y: 366, endPoint x: 440, endPoint y: 362, distance: 45.8
click at [441, 362] on input "#ffffff" at bounding box center [492, 363] width 103 height 15
paste input "083fb0"
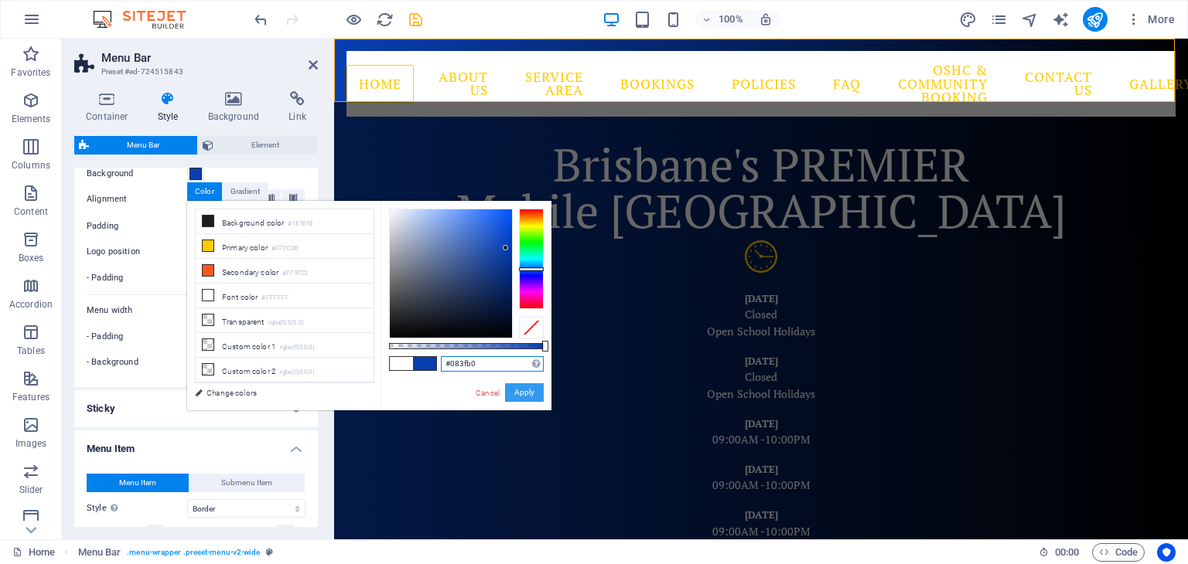
type input "#083fb0"
click at [523, 390] on button "Apply" at bounding box center [524, 393] width 39 height 19
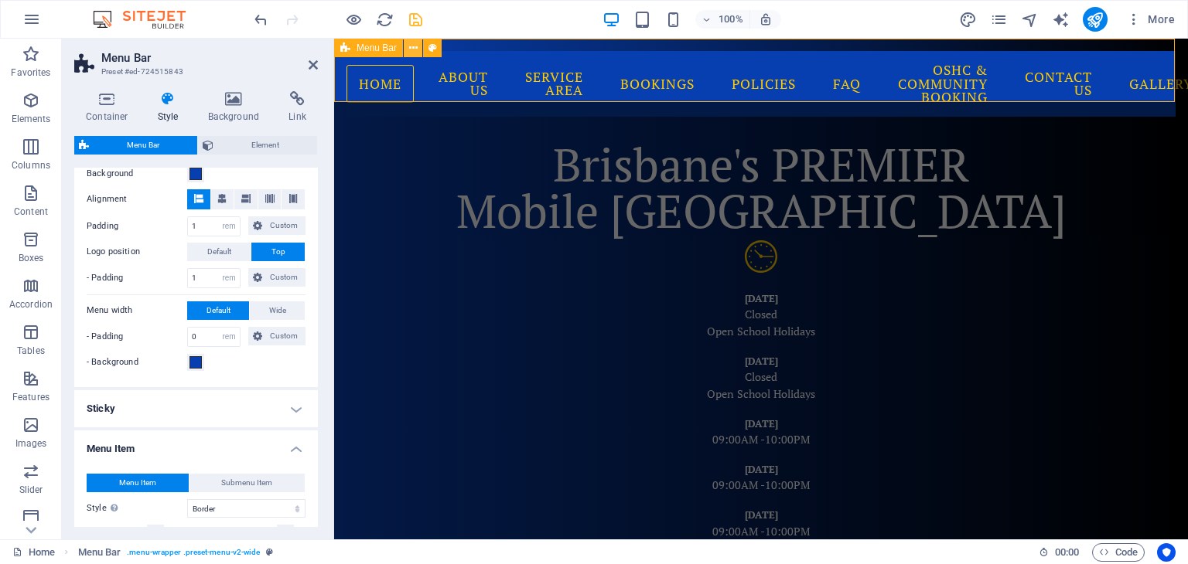
click at [414, 47] on icon at bounding box center [413, 48] width 9 height 16
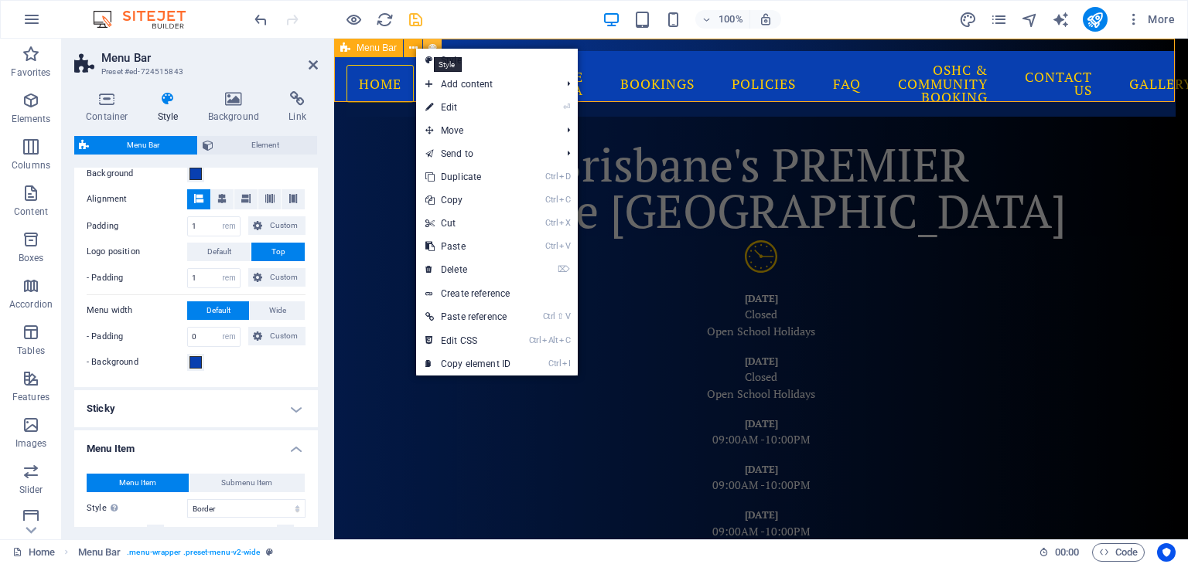
click at [430, 46] on icon at bounding box center [432, 48] width 9 height 16
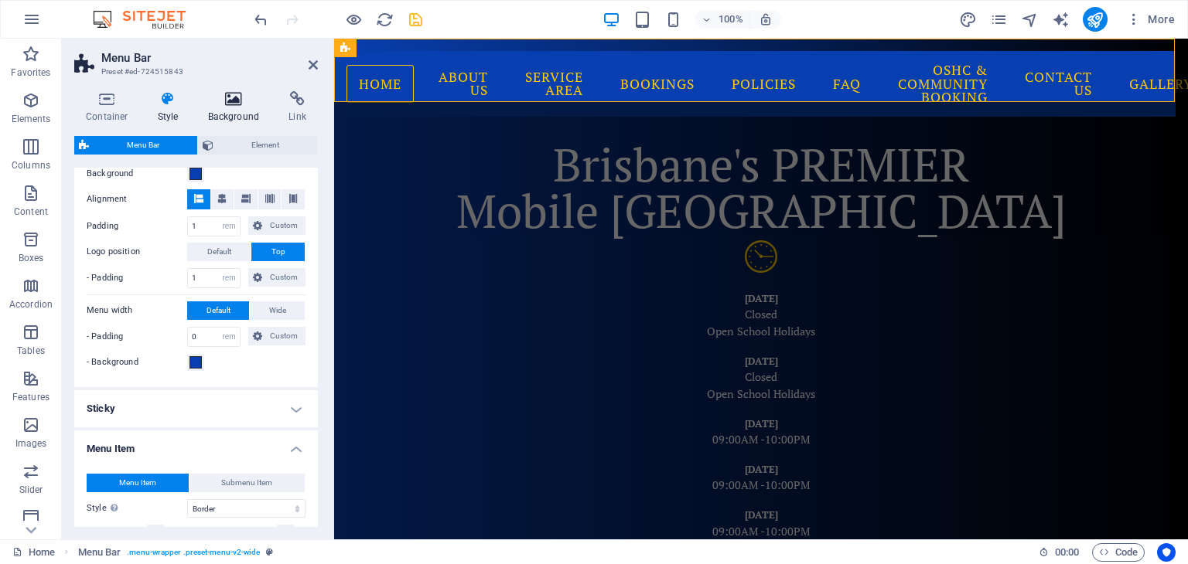
click at [226, 100] on icon at bounding box center [233, 98] width 75 height 15
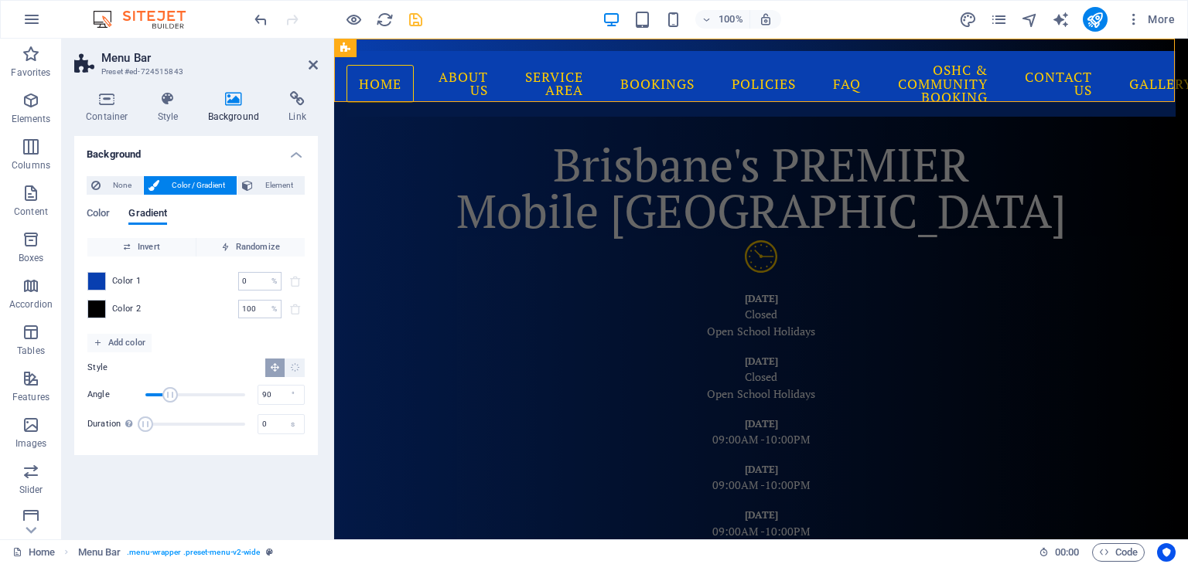
click at [189, 469] on div "Background None Color / Gradient Element Stretch background to full-width Color…" at bounding box center [196, 331] width 244 height 391
click at [312, 63] on icon at bounding box center [313, 65] width 9 height 12
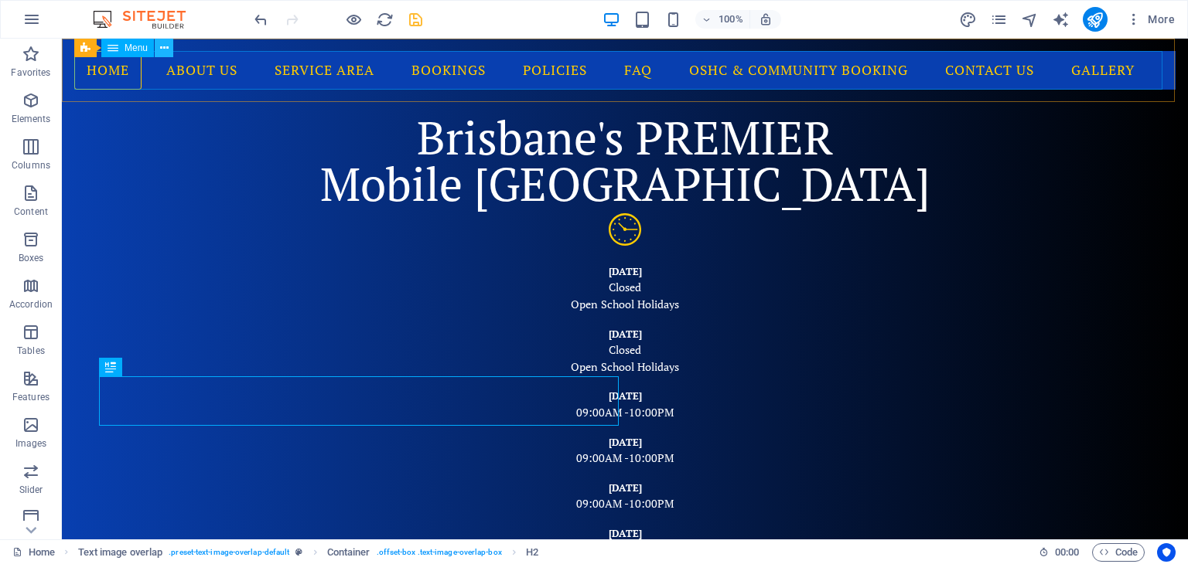
click at [164, 44] on icon at bounding box center [164, 48] width 9 height 16
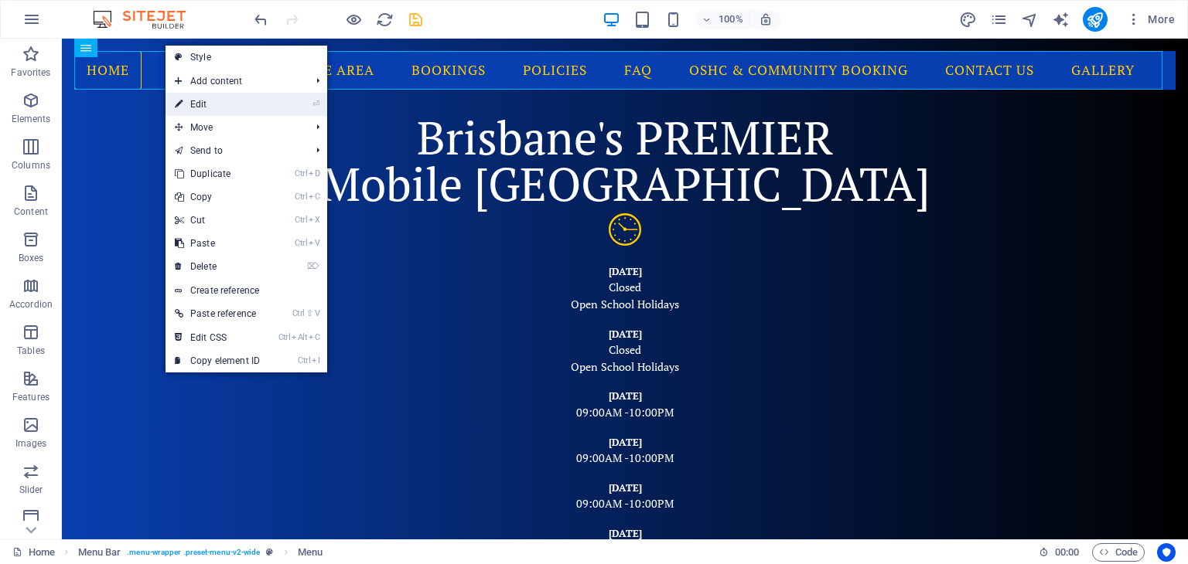
click at [193, 100] on link "⏎ Edit" at bounding box center [217, 104] width 104 height 23
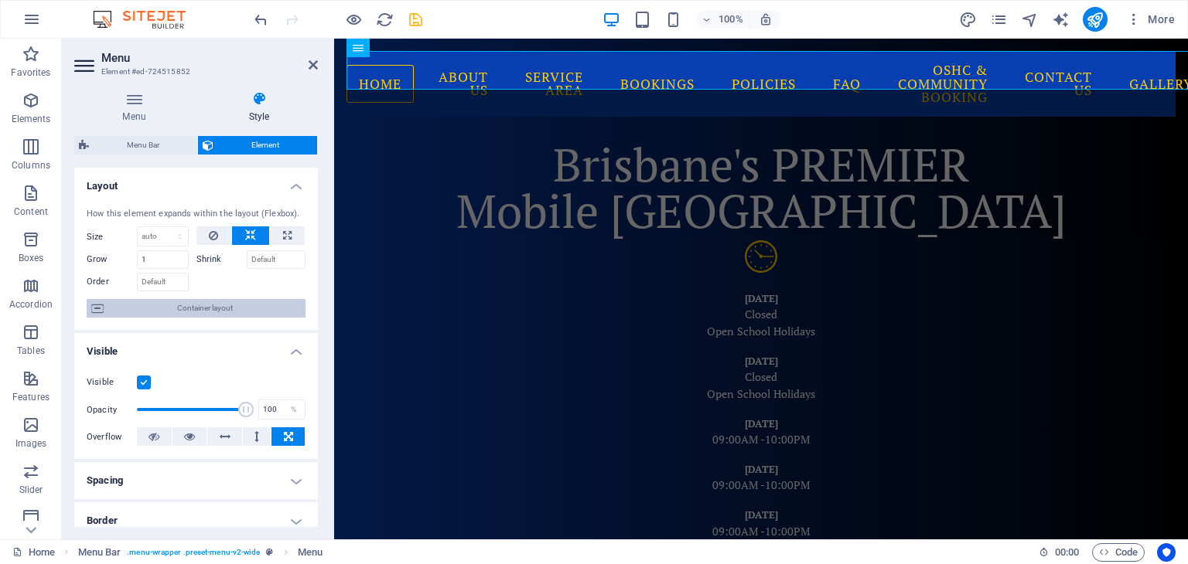
click at [209, 310] on span "Container layout" at bounding box center [204, 308] width 193 height 19
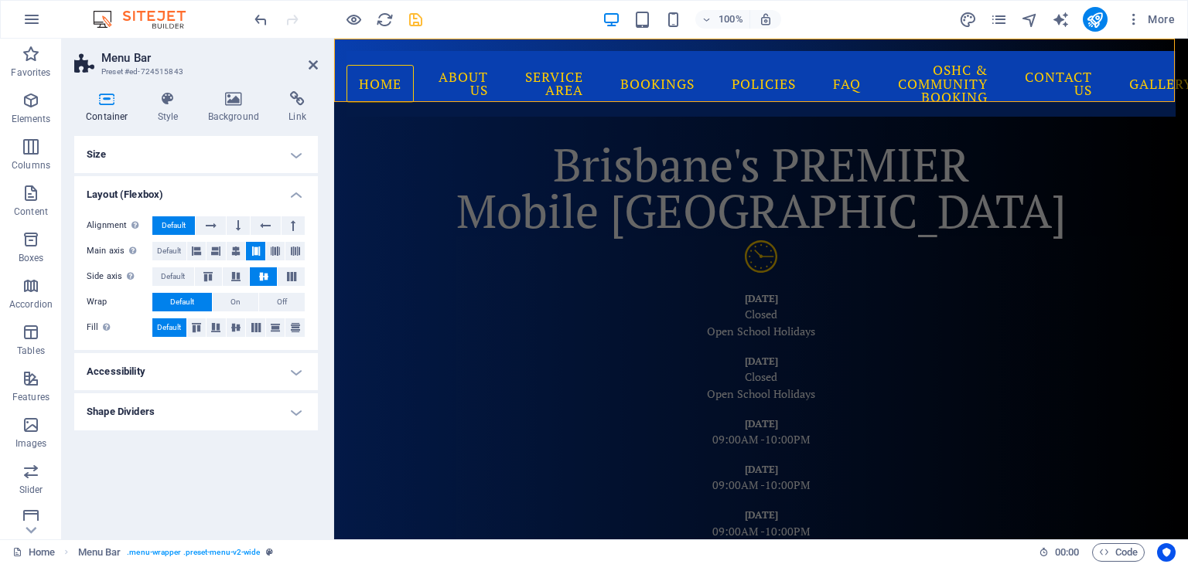
click at [197, 418] on h4 "Shape Dividers" at bounding box center [196, 412] width 244 height 37
click at [207, 448] on select "None Triangle Square Diagonal Polygon 1 Polygon 2 Zigzag Multiple Zigzags Waves…" at bounding box center [235, 443] width 142 height 19
click at [178, 370] on h4 "Accessibility" at bounding box center [196, 371] width 244 height 37
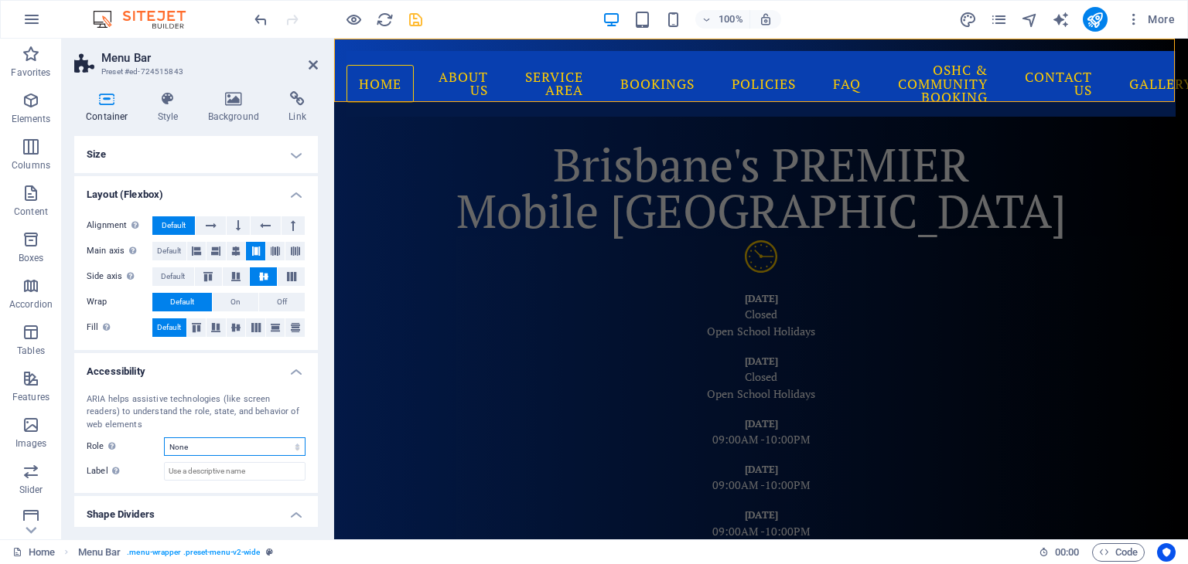
click at [216, 446] on select "None Alert Article Banner Comment Complementary Dialog Footer Header Marquee Pr…" at bounding box center [235, 447] width 142 height 19
drag, startPoint x: 168, startPoint y: 276, endPoint x: 169, endPoint y: 254, distance: 21.7
click at [168, 275] on span "Default" at bounding box center [173, 277] width 24 height 19
click at [167, 248] on span "Default" at bounding box center [169, 251] width 24 height 19
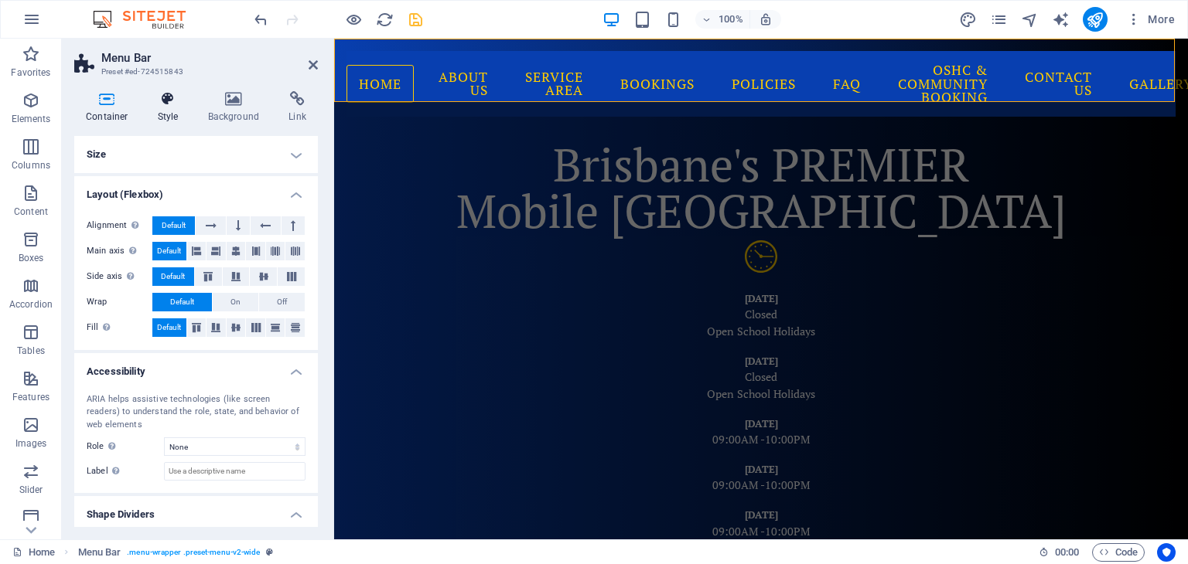
click at [165, 97] on icon at bounding box center [168, 98] width 44 height 15
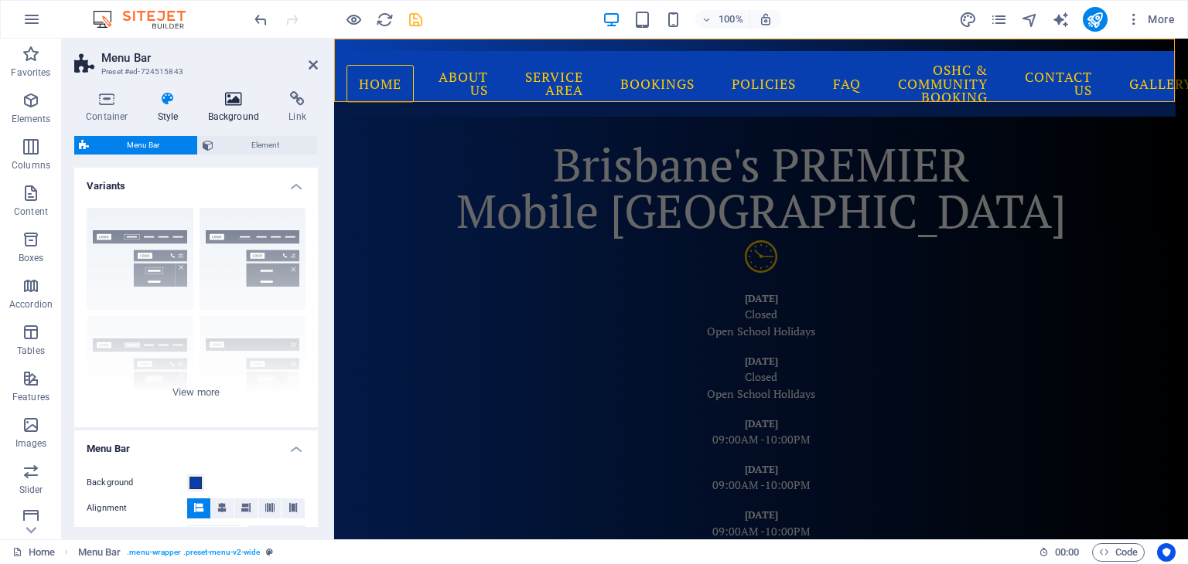
click at [233, 99] on icon at bounding box center [233, 98] width 75 height 15
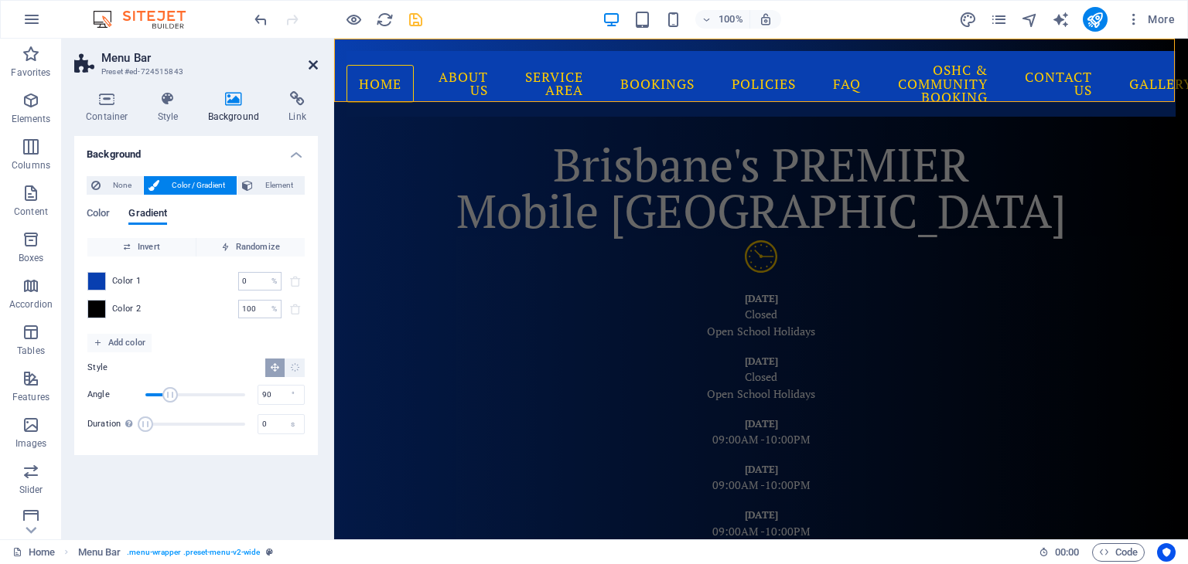
click at [312, 68] on icon at bounding box center [313, 65] width 9 height 12
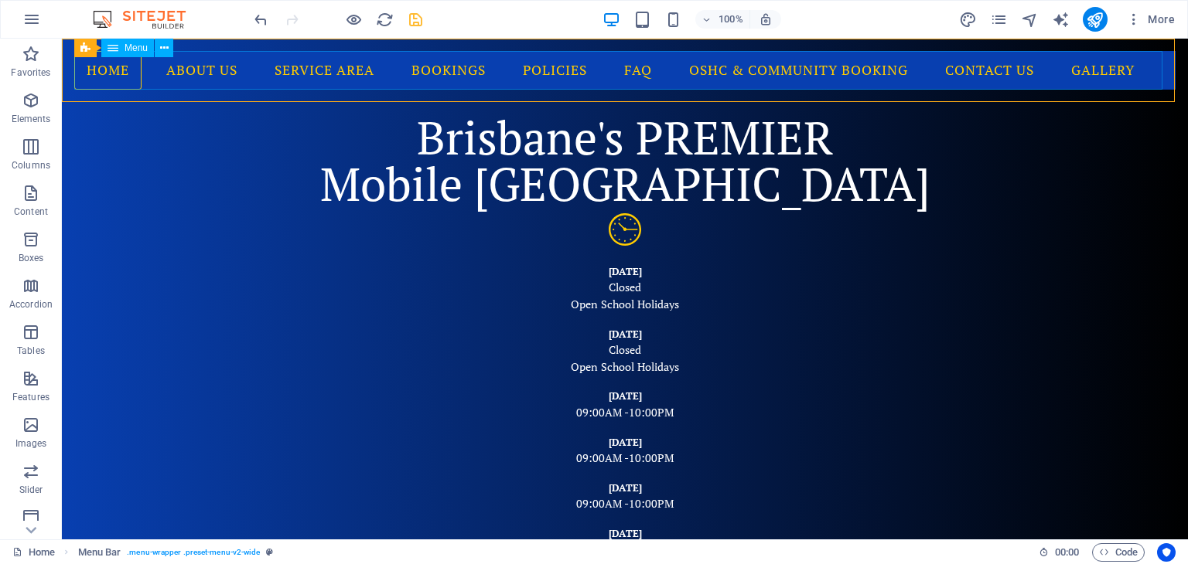
click at [130, 48] on span "Menu" at bounding box center [135, 47] width 23 height 9
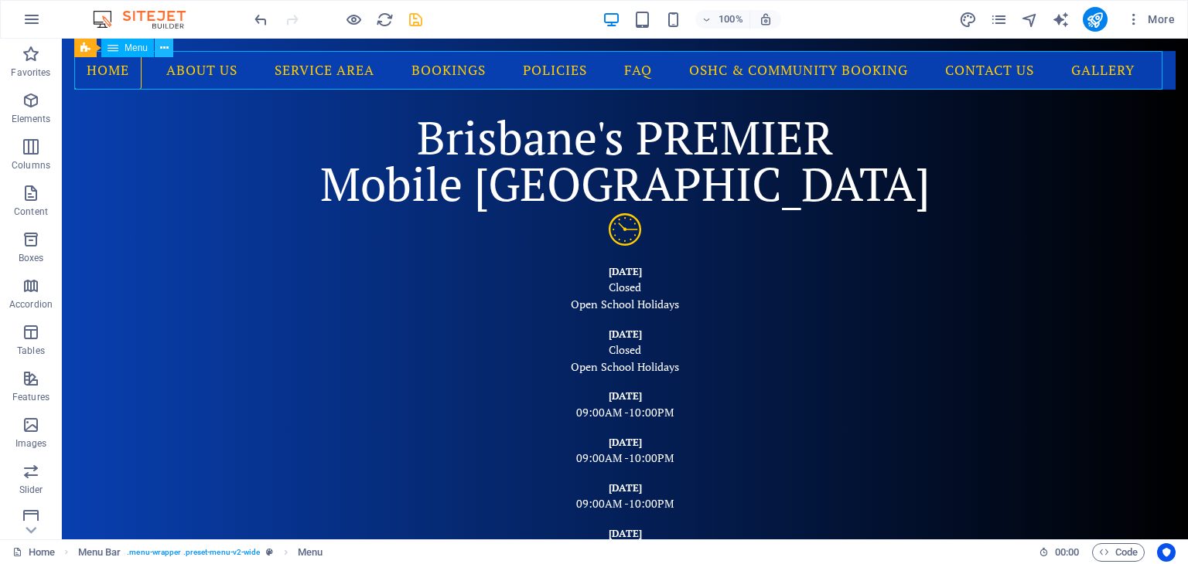
click at [163, 46] on icon at bounding box center [164, 48] width 9 height 16
click at [111, 48] on span "Menu Bar" at bounding box center [104, 47] width 40 height 9
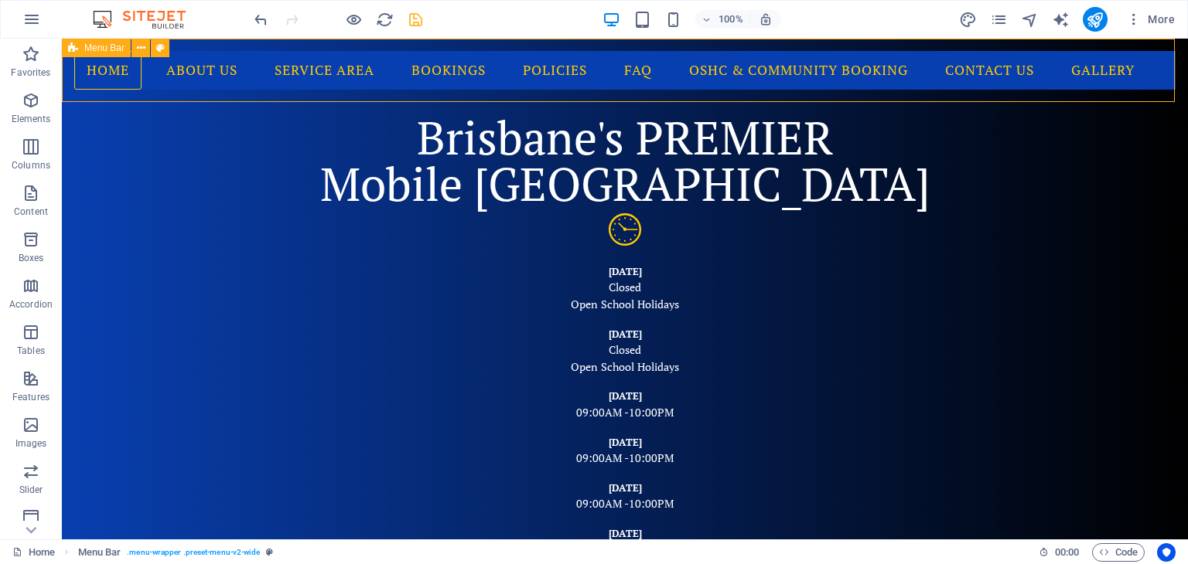
click at [111, 48] on span "Menu Bar" at bounding box center [104, 47] width 40 height 9
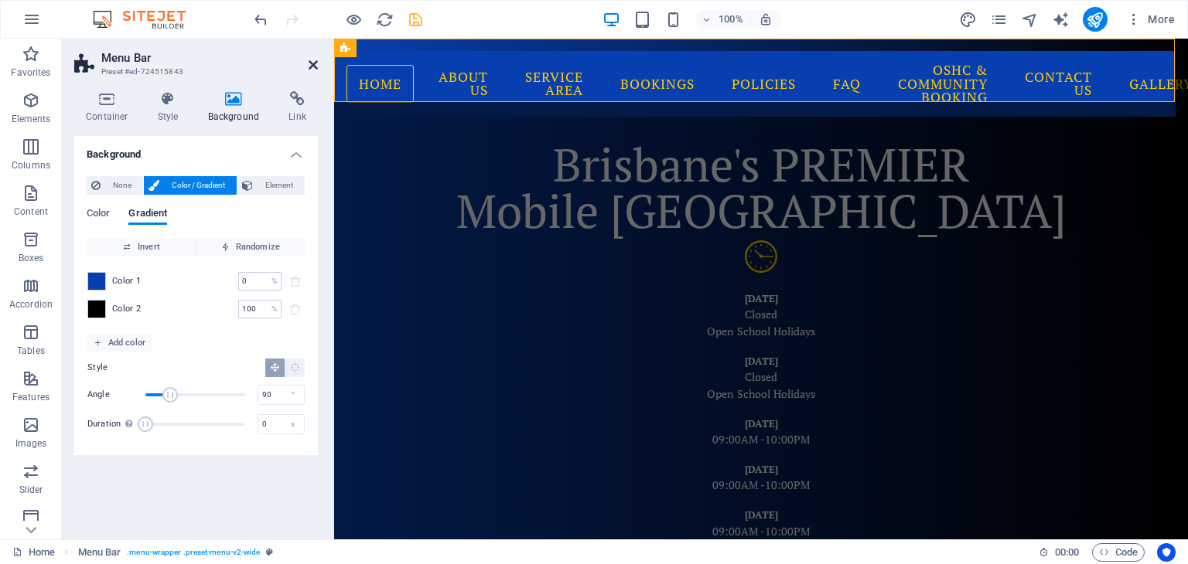
click at [311, 64] on icon at bounding box center [313, 65] width 9 height 12
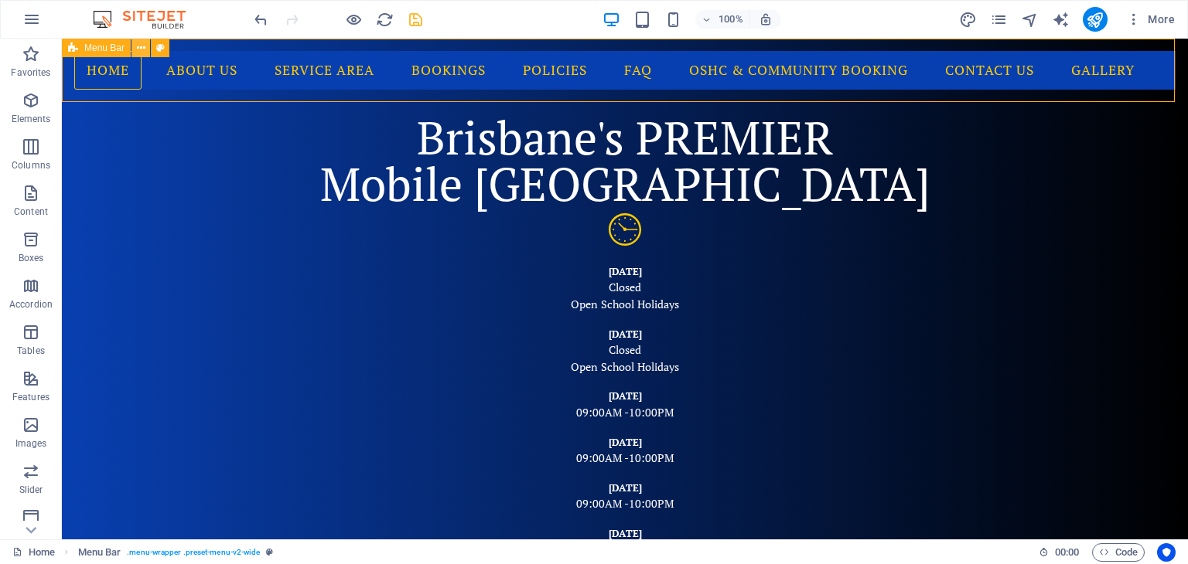
click at [138, 45] on icon at bounding box center [141, 48] width 9 height 16
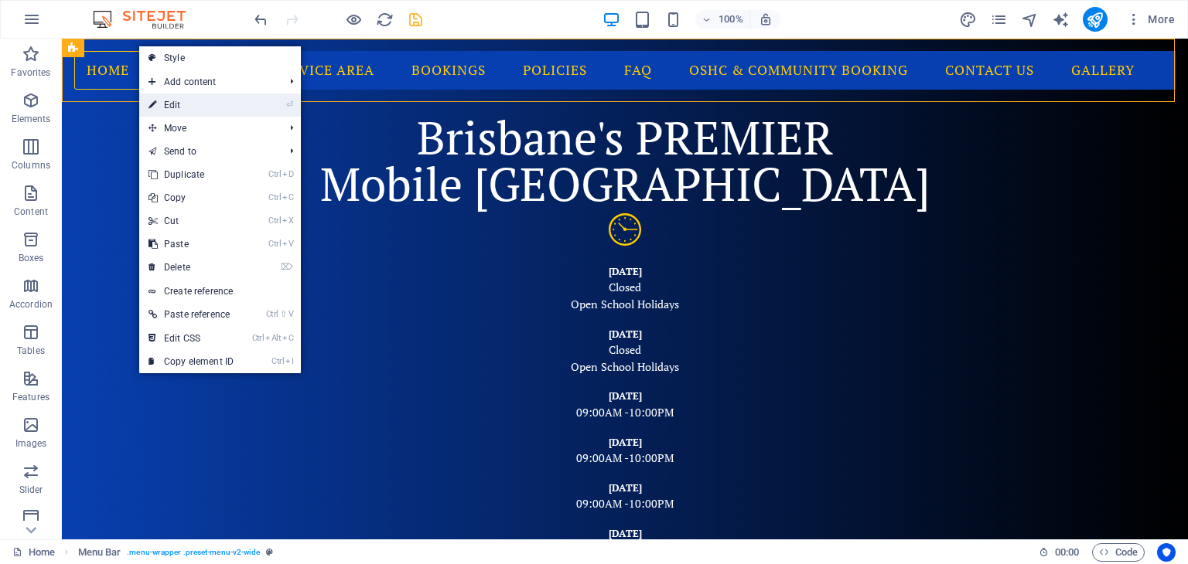
click at [223, 100] on link "⏎ Edit" at bounding box center [191, 105] width 104 height 23
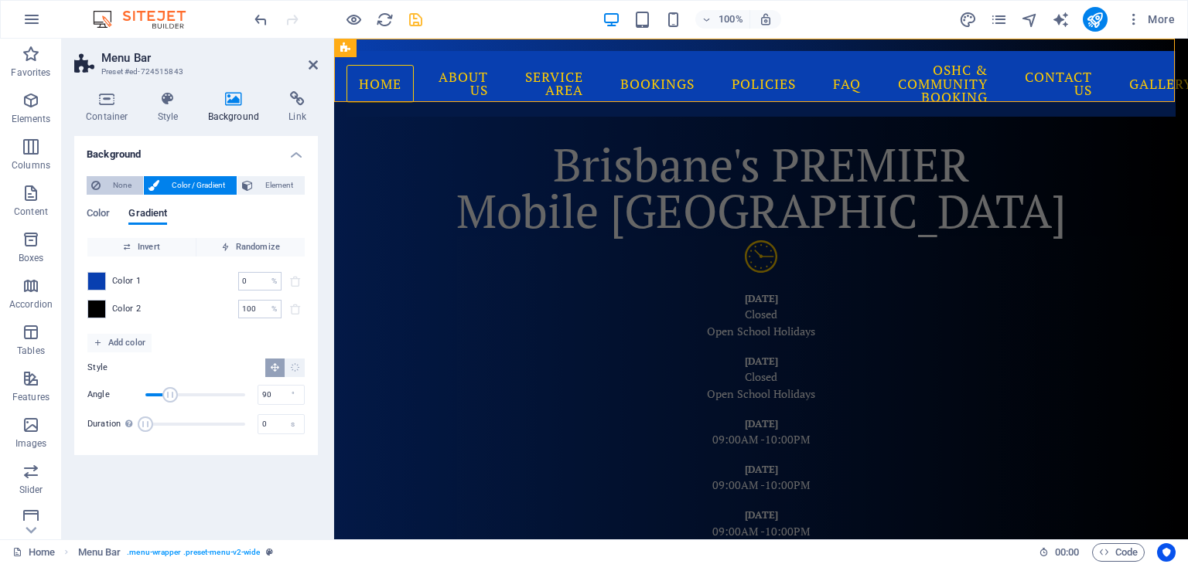
click at [124, 178] on span "None" at bounding box center [121, 185] width 33 height 19
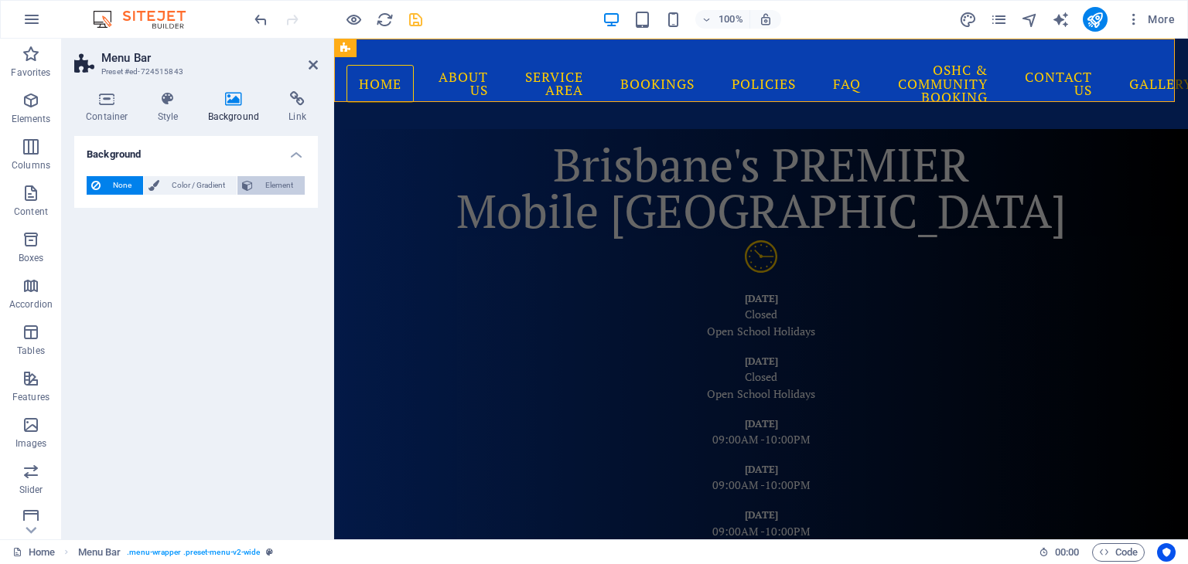
click at [270, 186] on span "Element" at bounding box center [278, 185] width 43 height 19
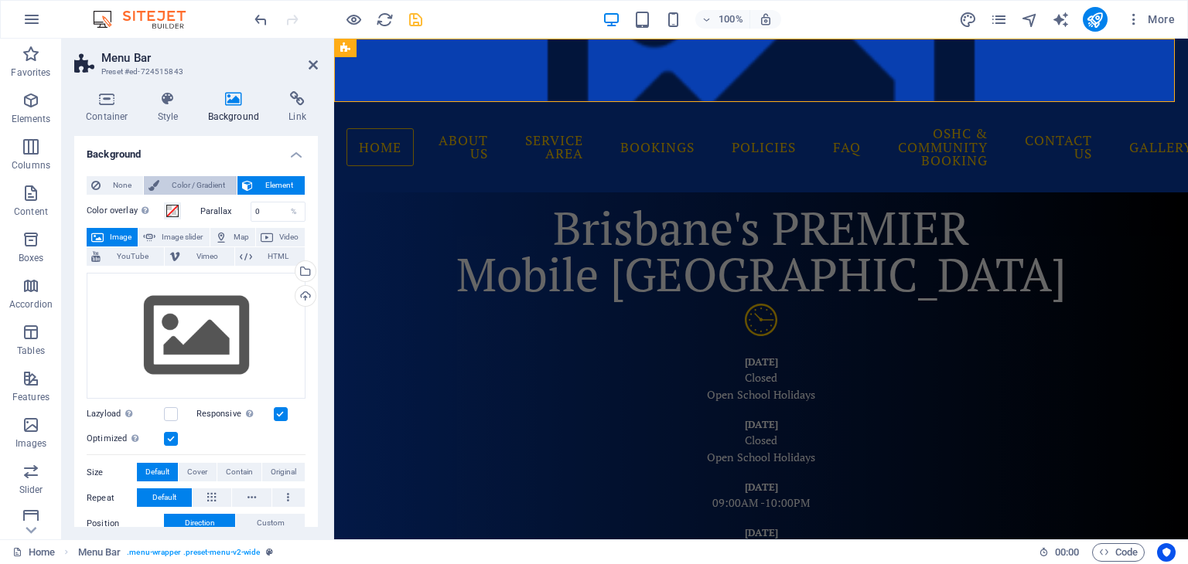
click at [179, 183] on span "Color / Gradient" at bounding box center [198, 185] width 68 height 19
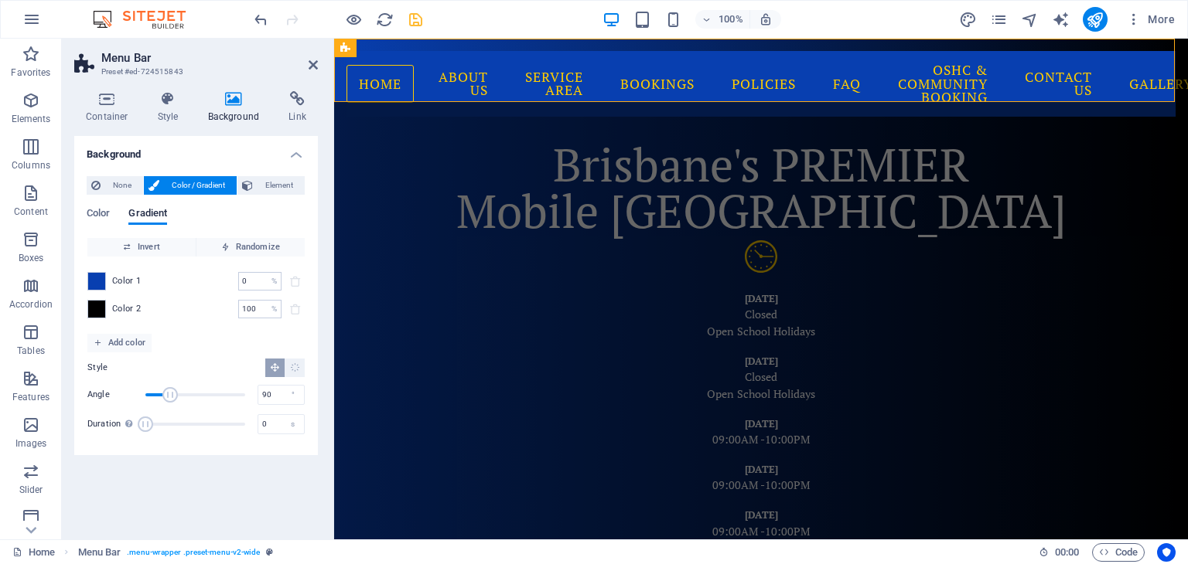
click at [309, 74] on header "Menu Bar Preset #ed-724515843" at bounding box center [196, 59] width 244 height 40
drag, startPoint x: 309, startPoint y: 66, endPoint x: 260, endPoint y: 28, distance: 61.7
click at [309, 66] on icon at bounding box center [313, 65] width 9 height 12
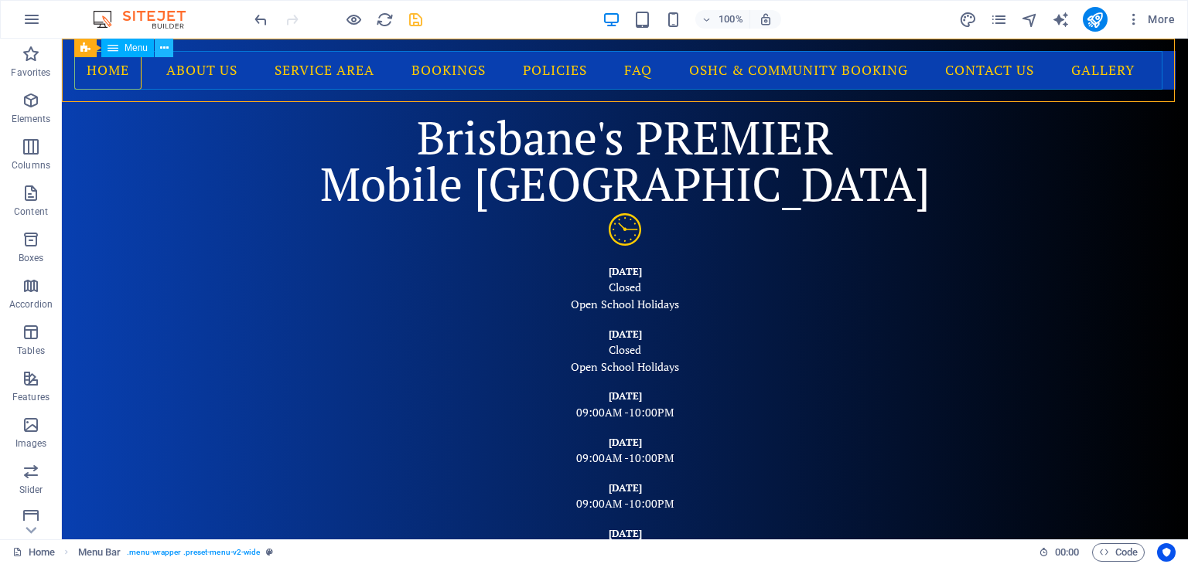
click at [162, 51] on icon at bounding box center [164, 48] width 9 height 16
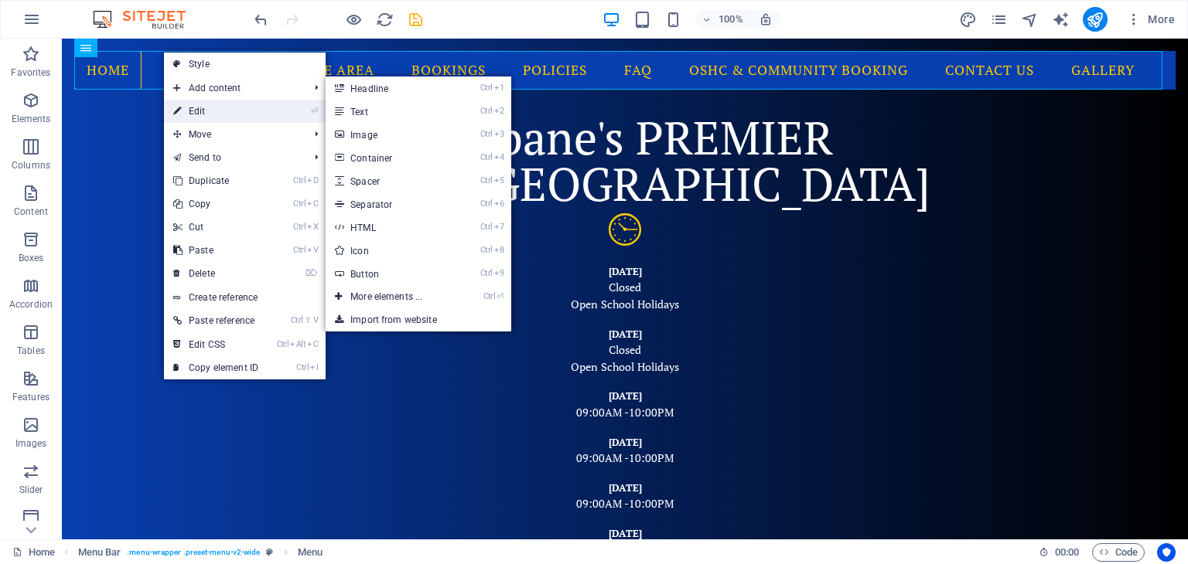
click at [202, 113] on link "⏎ Edit" at bounding box center [216, 111] width 104 height 23
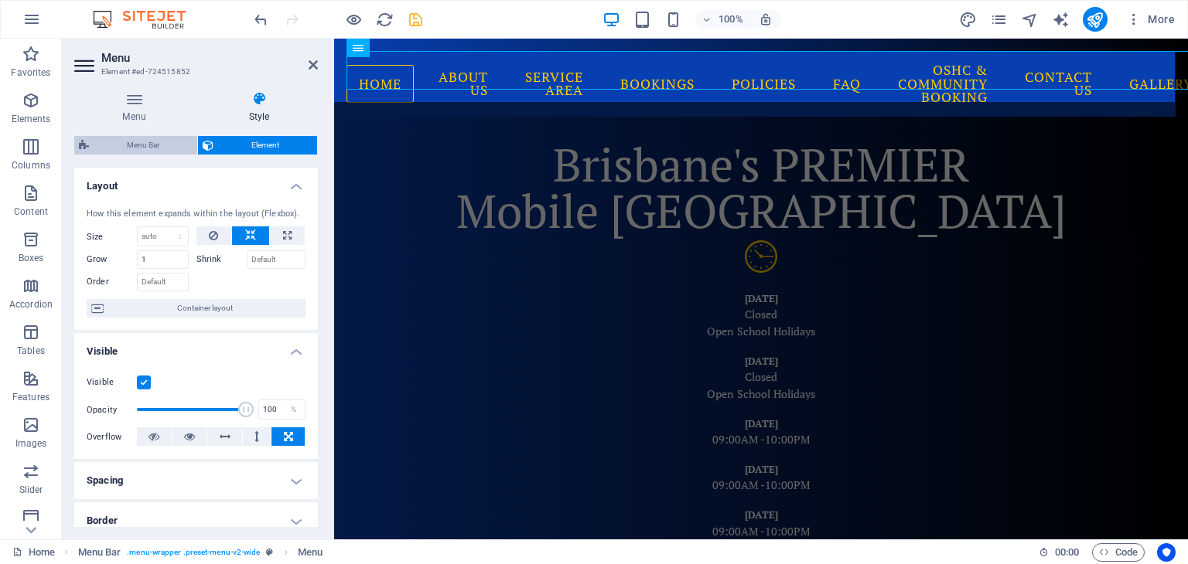
click at [153, 146] on span "Menu Bar" at bounding box center [143, 145] width 99 height 19
select select "rem"
select select "hover_border"
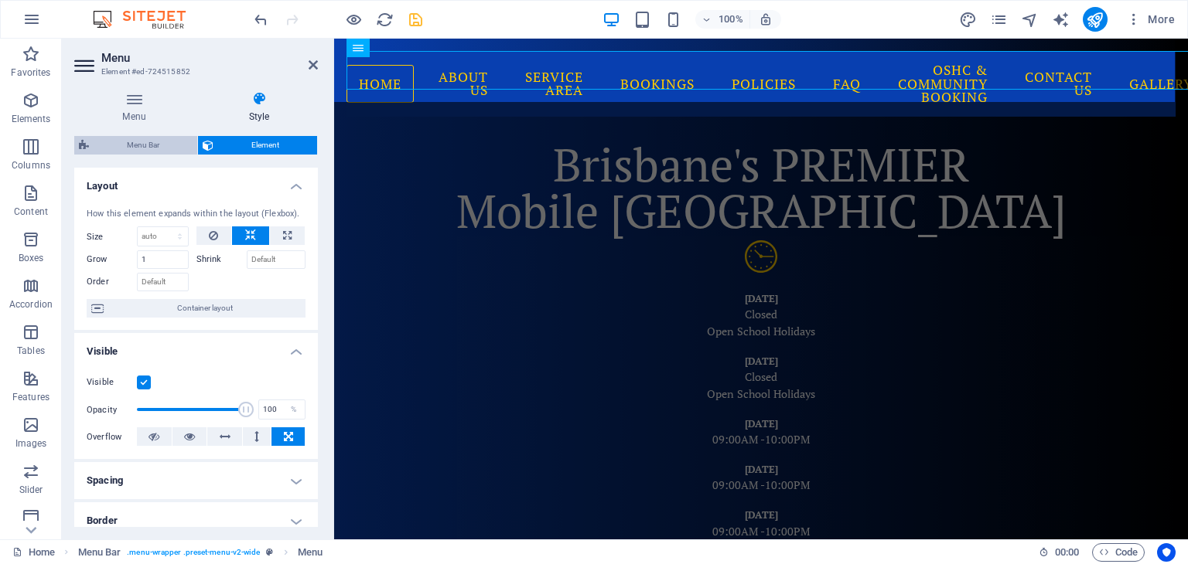
select select "px"
select select "rem"
select select "link-special-font"
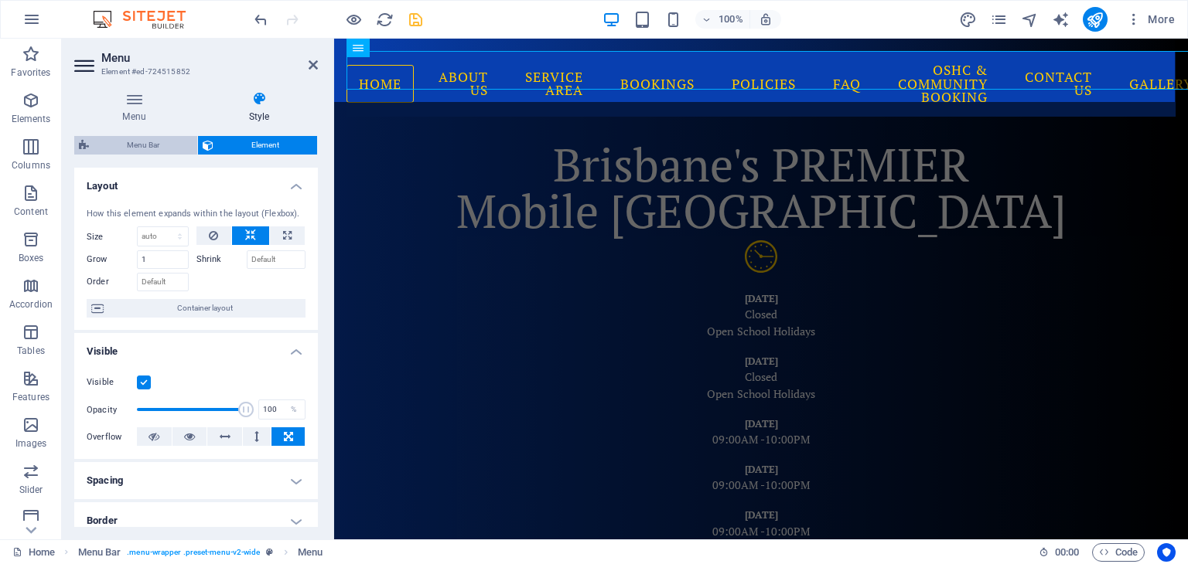
select select "rem"
select select "400"
select select "px"
select select "preset-menu-v2-wide"
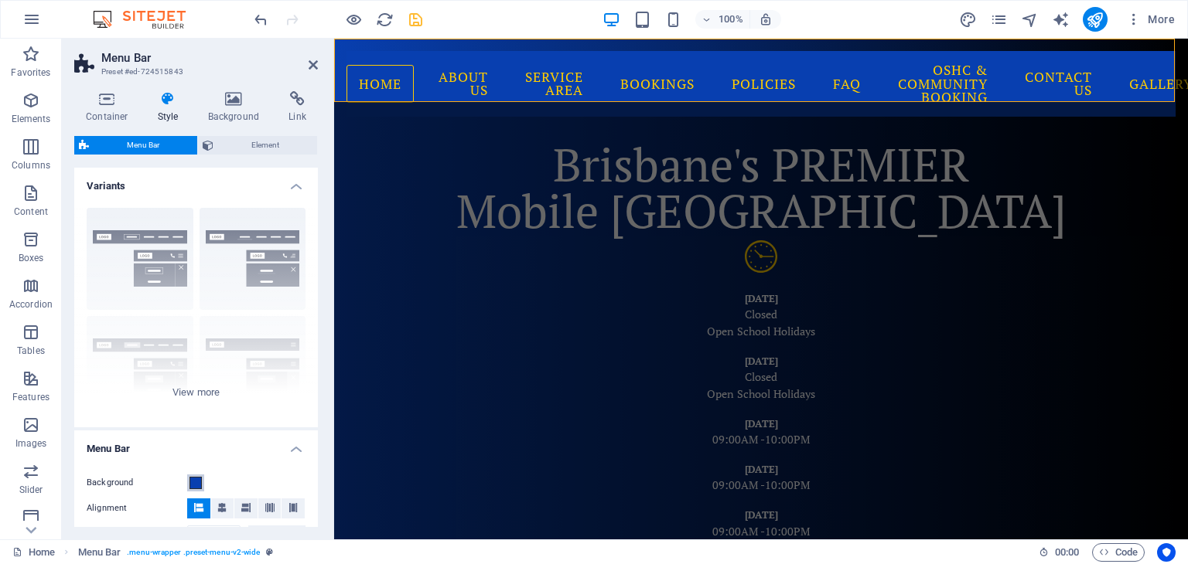
click at [193, 482] on span at bounding box center [195, 483] width 12 height 12
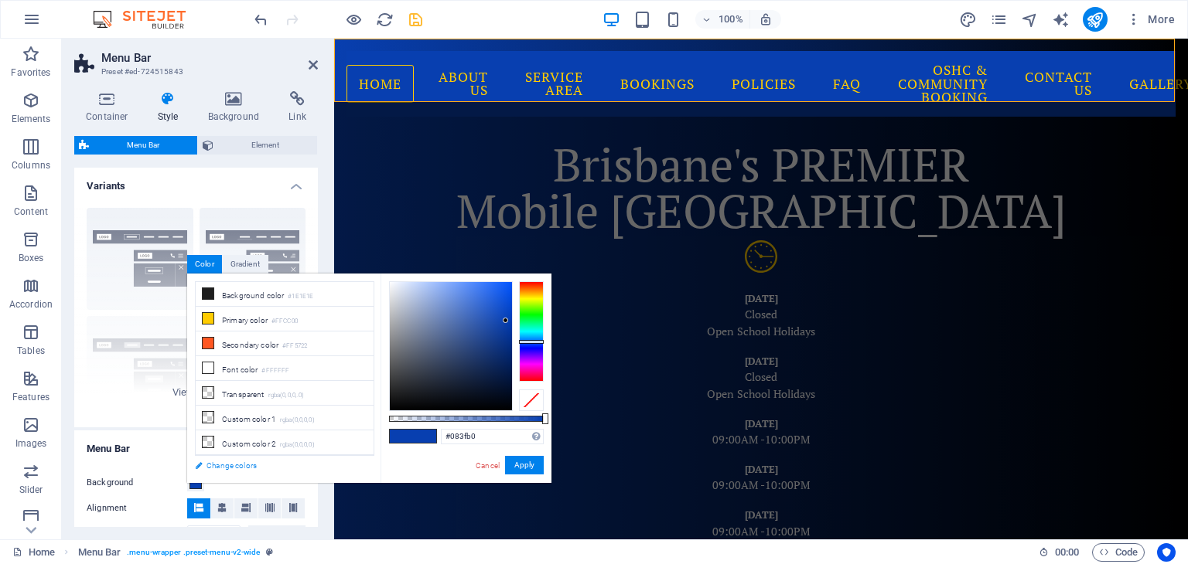
click at [240, 466] on link "Change colors" at bounding box center [276, 465] width 179 height 19
select select "rem"
select select "400"
select select "px"
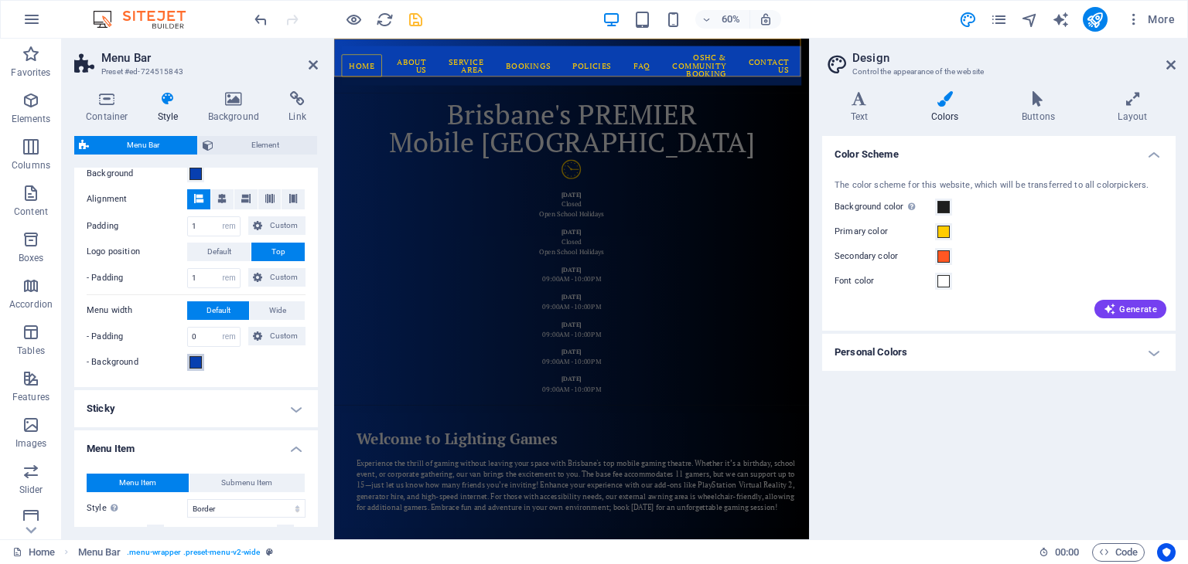
click at [197, 363] on span at bounding box center [195, 362] width 12 height 12
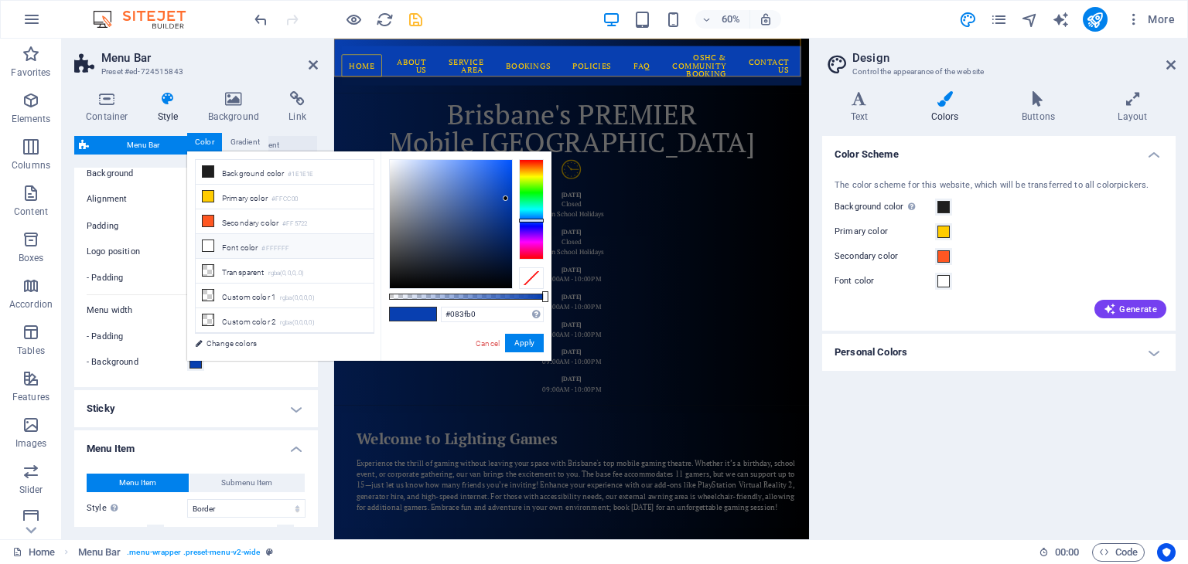
click at [208, 251] on li "Font color #FFFFFF" at bounding box center [285, 246] width 178 height 25
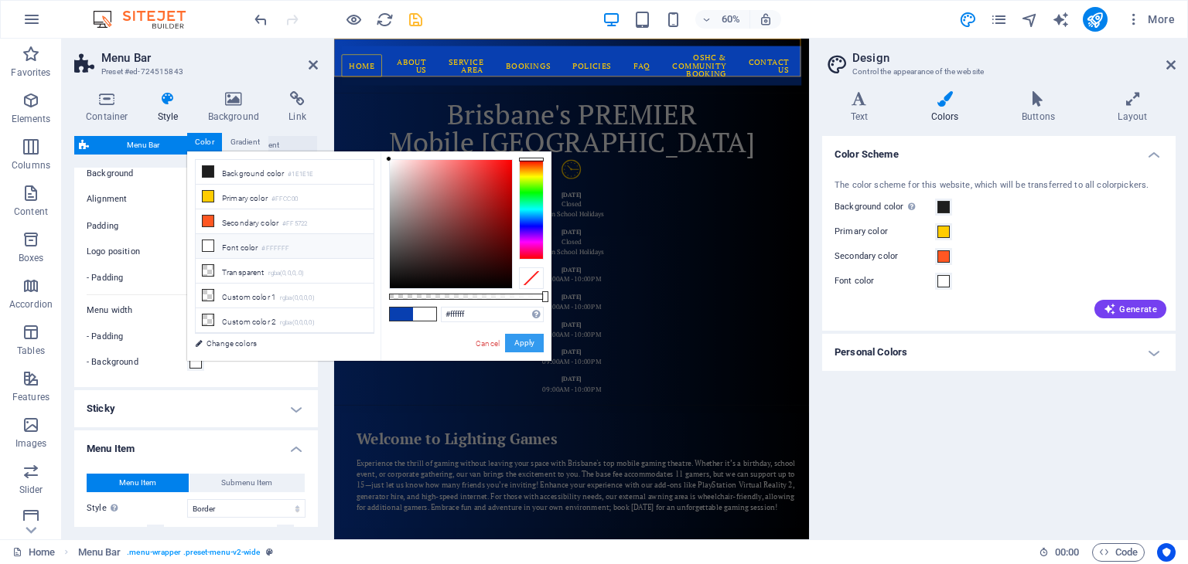
drag, startPoint x: 517, startPoint y: 345, endPoint x: 305, endPoint y: 513, distance: 270.9
click at [517, 345] on button "Apply" at bounding box center [524, 343] width 39 height 19
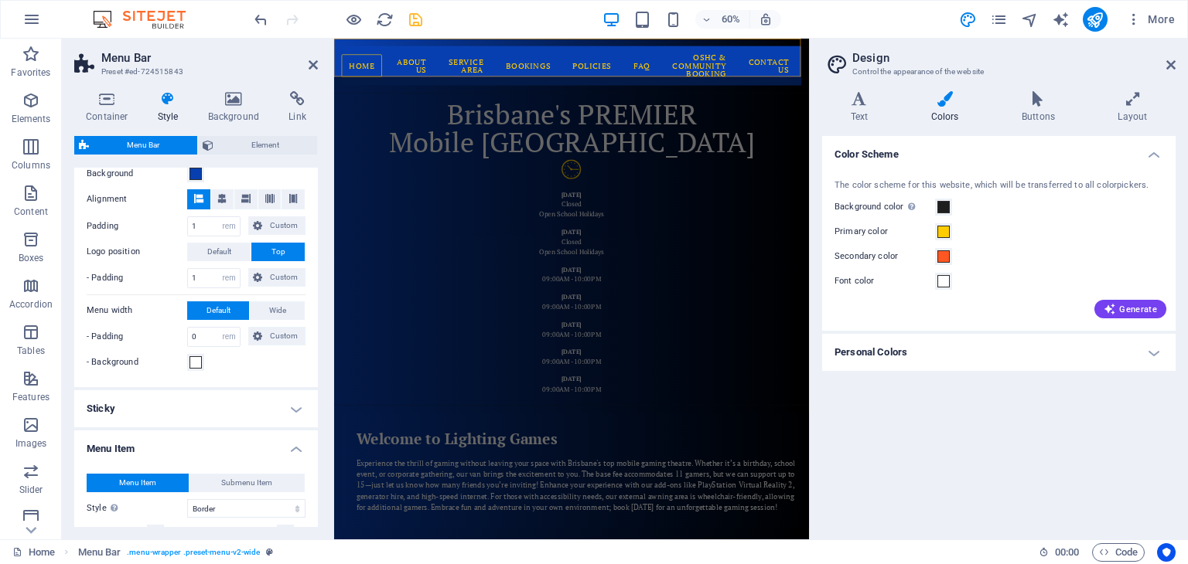
click at [234, 363] on div "- Background" at bounding box center [196, 362] width 219 height 19
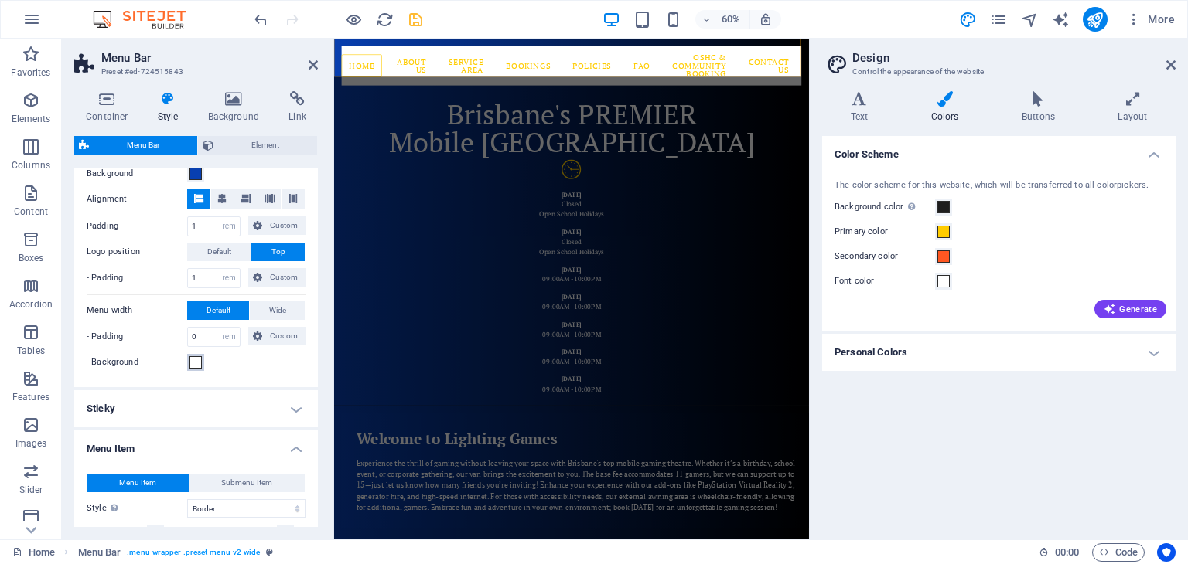
click at [191, 363] on span at bounding box center [195, 362] width 12 height 12
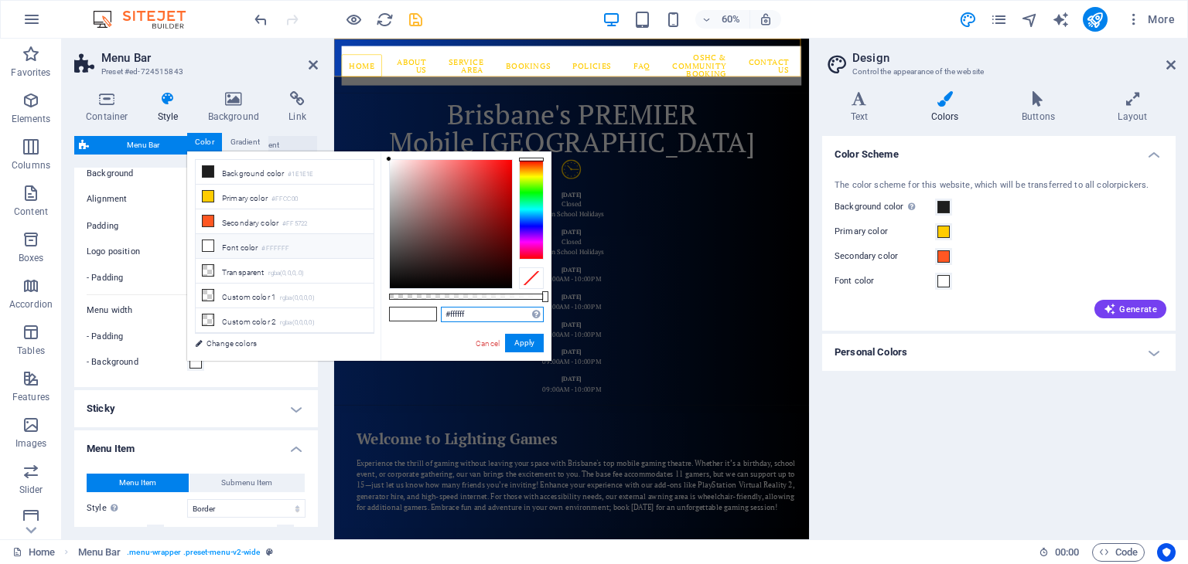
drag, startPoint x: 480, startPoint y: 312, endPoint x: 436, endPoint y: 314, distance: 44.1
click at [436, 314] on div "#ffffff Supported formats #0852ed rgb(8, 82, 237) rgba(8, 82, 237, 90%) hsv(221…" at bounding box center [465, 369] width 171 height 434
paste input "083fb0"
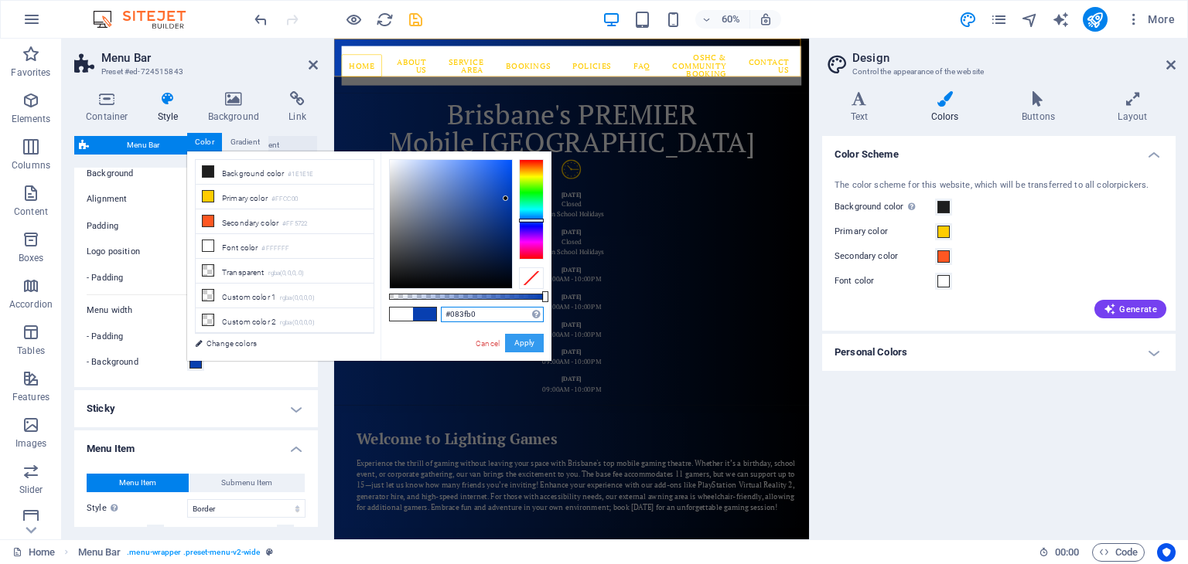
type input "#083fb0"
click at [526, 342] on button "Apply" at bounding box center [524, 343] width 39 height 19
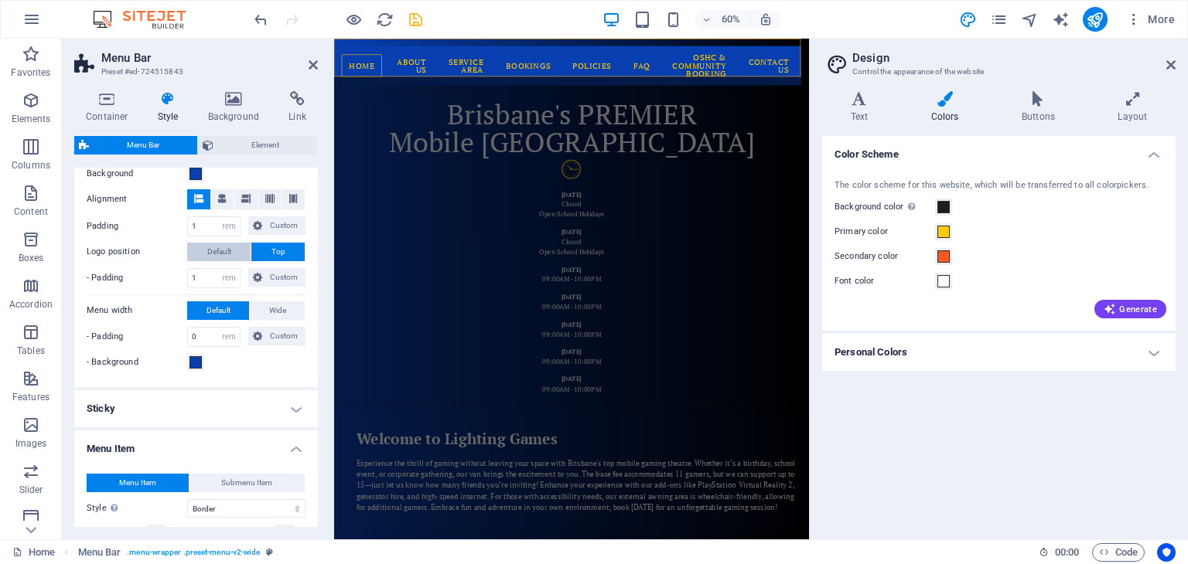
click at [219, 249] on span "Default" at bounding box center [219, 252] width 24 height 19
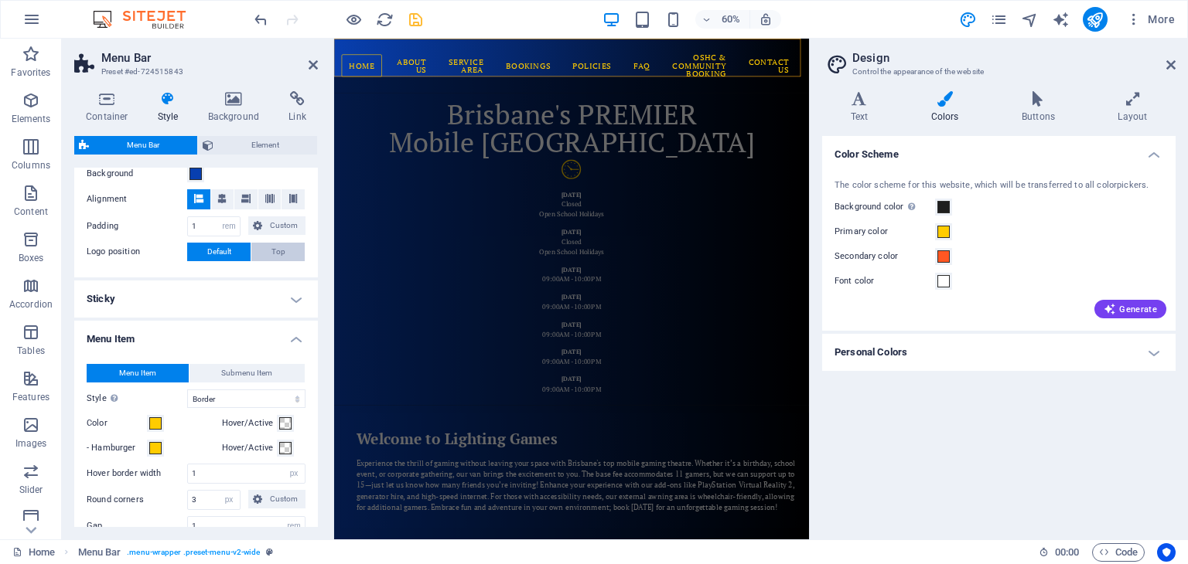
click at [275, 249] on span "Top" at bounding box center [278, 252] width 14 height 19
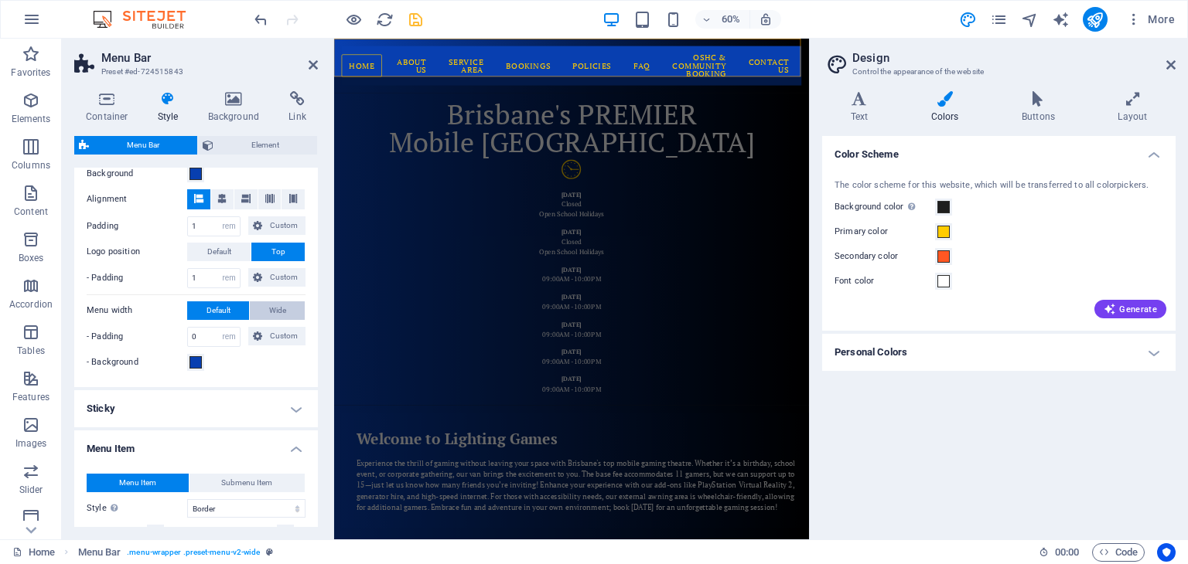
click at [271, 303] on span "Wide" at bounding box center [277, 311] width 17 height 19
click at [213, 302] on span "Default" at bounding box center [218, 311] width 24 height 19
click at [275, 302] on span "Wide" at bounding box center [277, 311] width 17 height 19
click at [219, 302] on span "Default" at bounding box center [218, 311] width 24 height 19
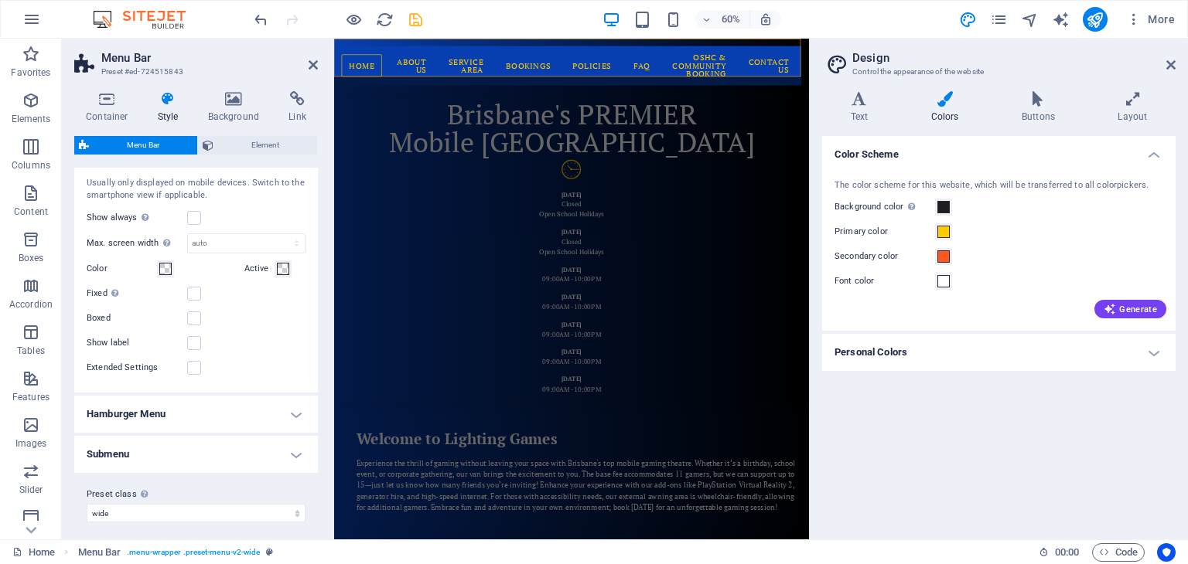
scroll to position [1027, 0]
click at [221, 408] on h4 "Hamburger Menu" at bounding box center [196, 410] width 244 height 37
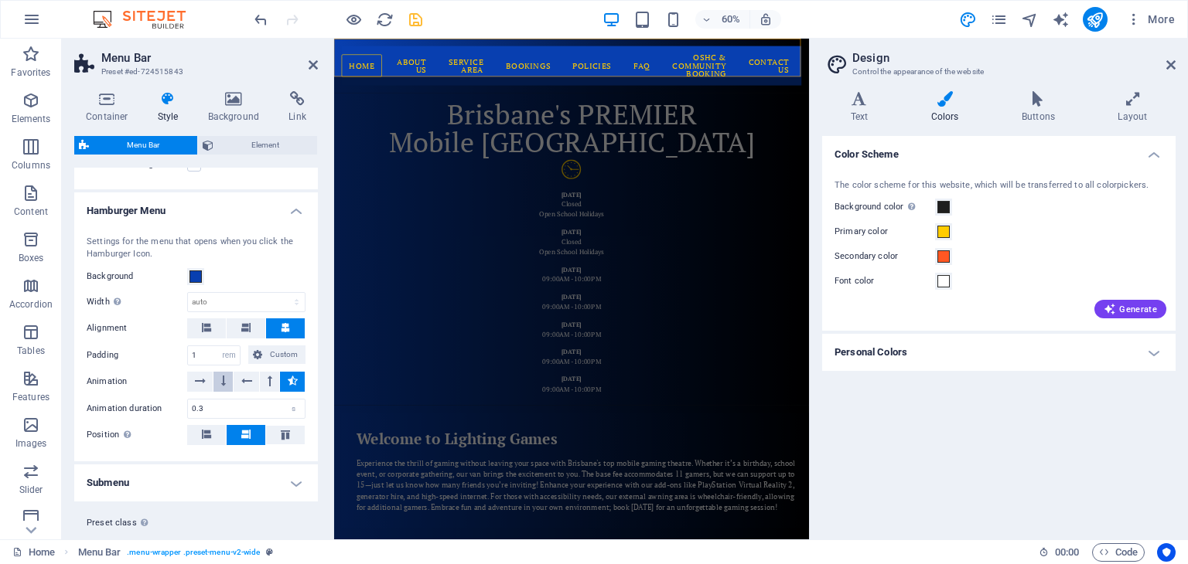
scroll to position [1257, 0]
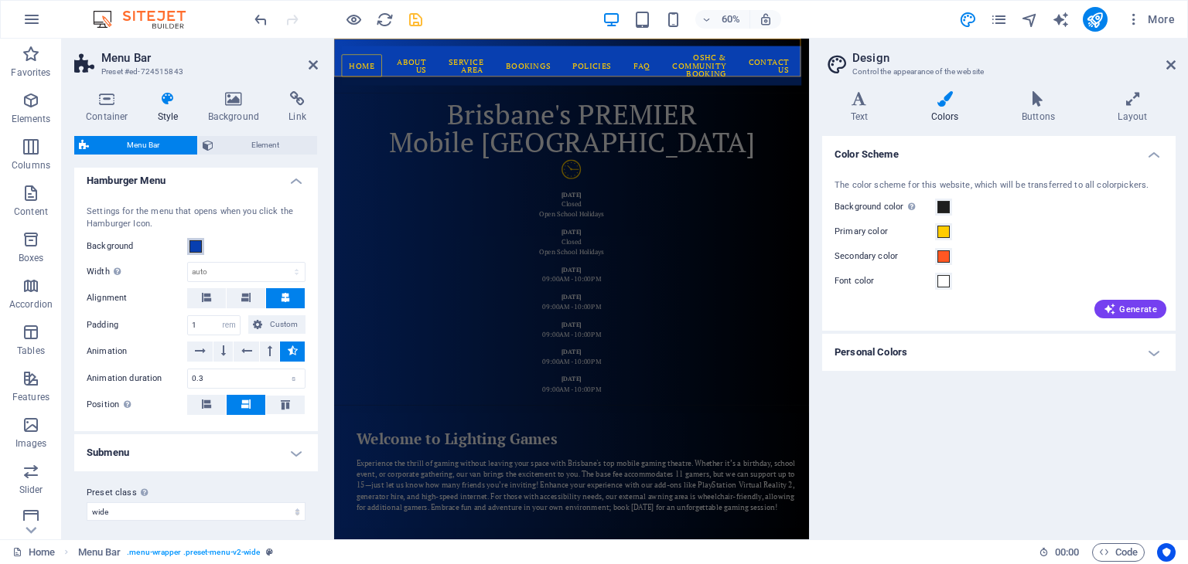
click at [197, 240] on span at bounding box center [195, 246] width 12 height 12
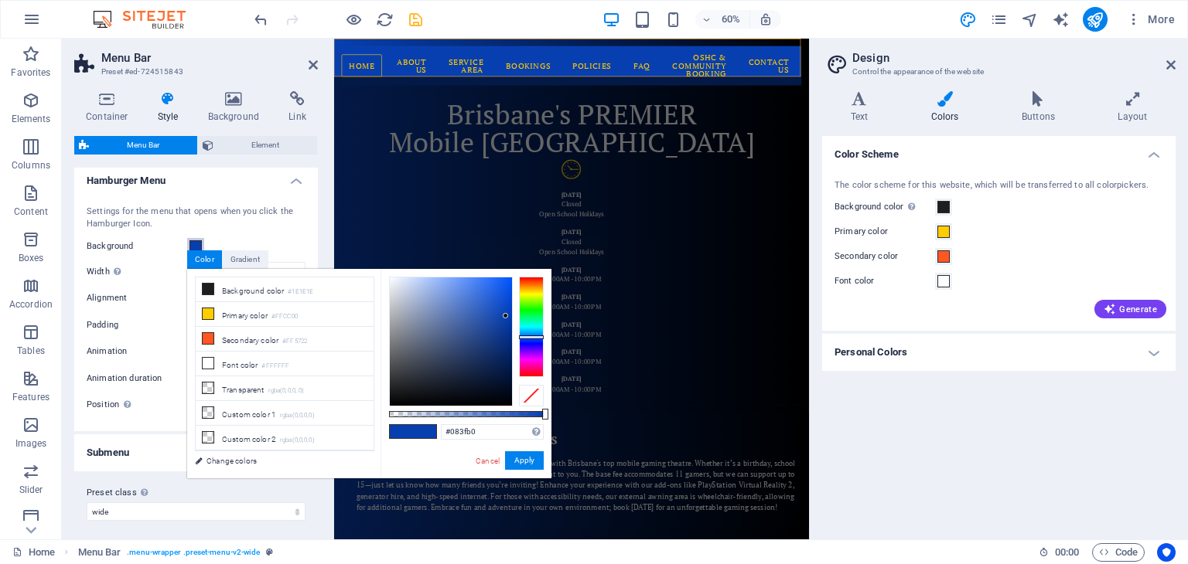
click at [197, 240] on span at bounding box center [195, 246] width 12 height 12
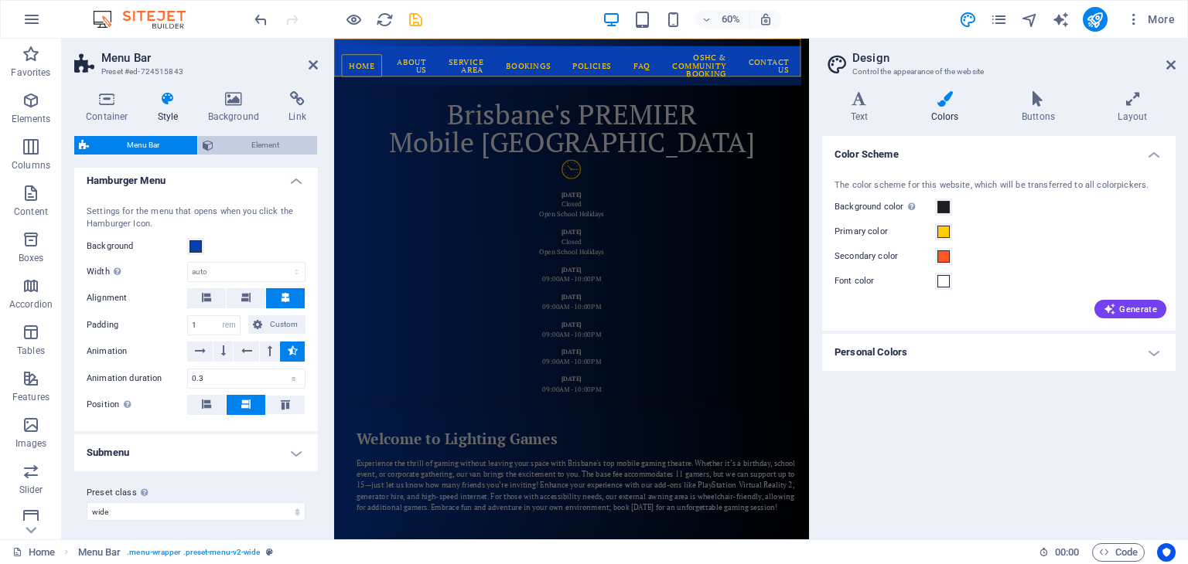
click at [253, 141] on span "Element" at bounding box center [265, 145] width 94 height 19
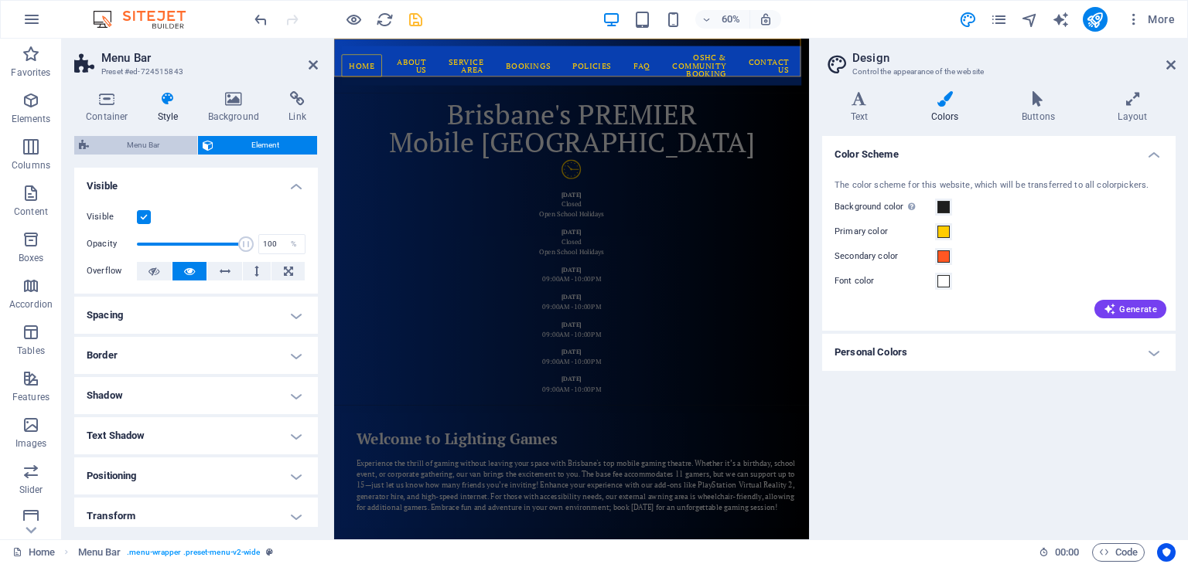
click at [148, 144] on span "Menu Bar" at bounding box center [143, 145] width 99 height 19
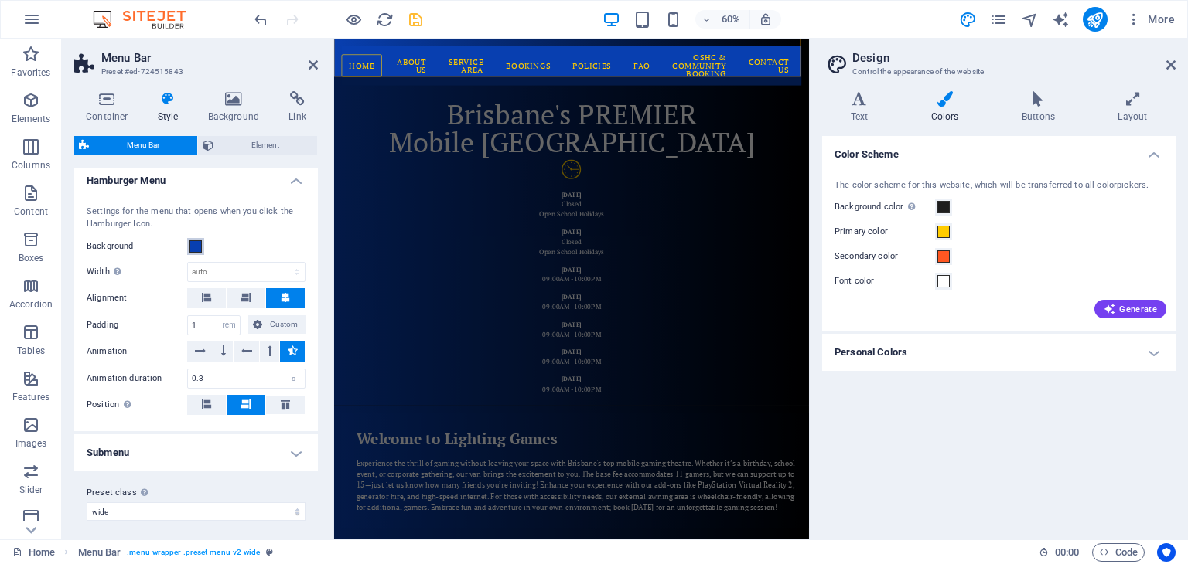
click at [196, 240] on span at bounding box center [195, 246] width 12 height 12
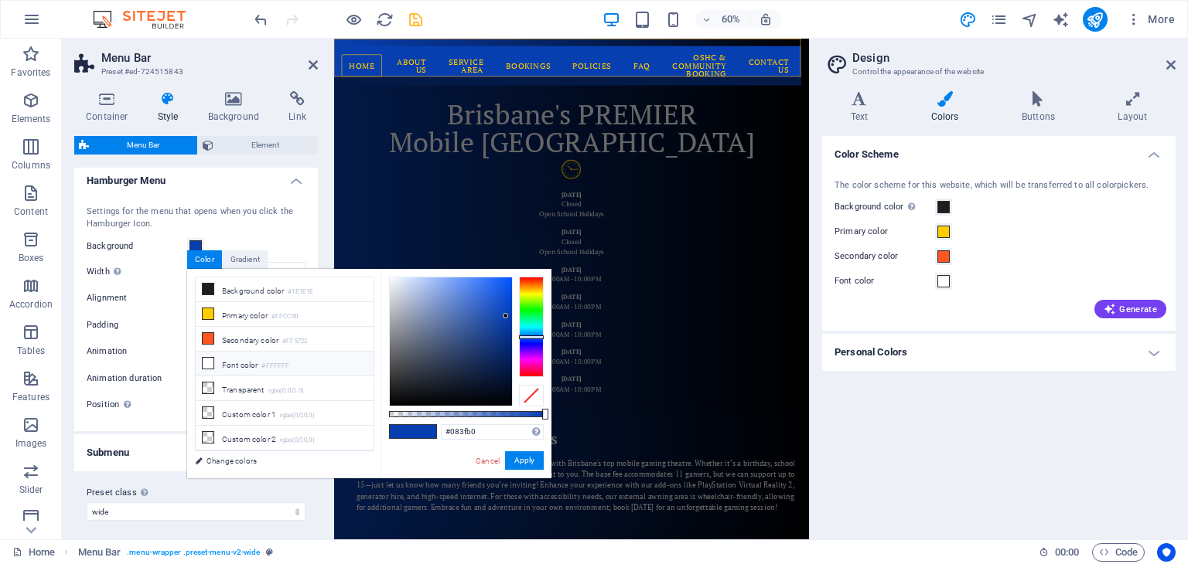
click at [203, 359] on icon at bounding box center [208, 363] width 11 height 11
type input "#ffffff"
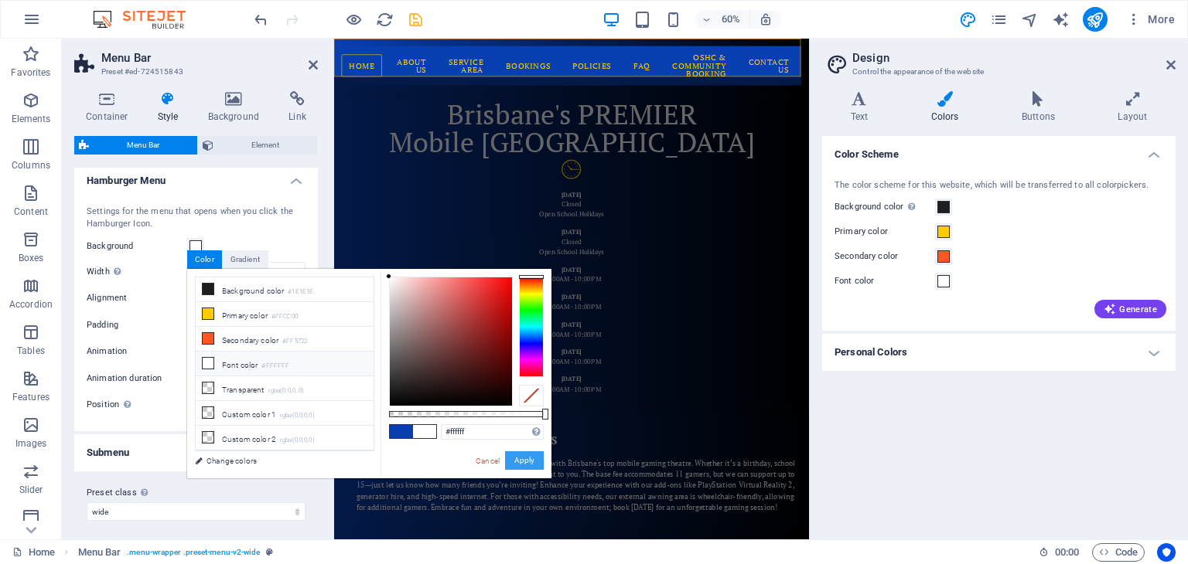
click at [518, 459] on button "Apply" at bounding box center [524, 461] width 39 height 19
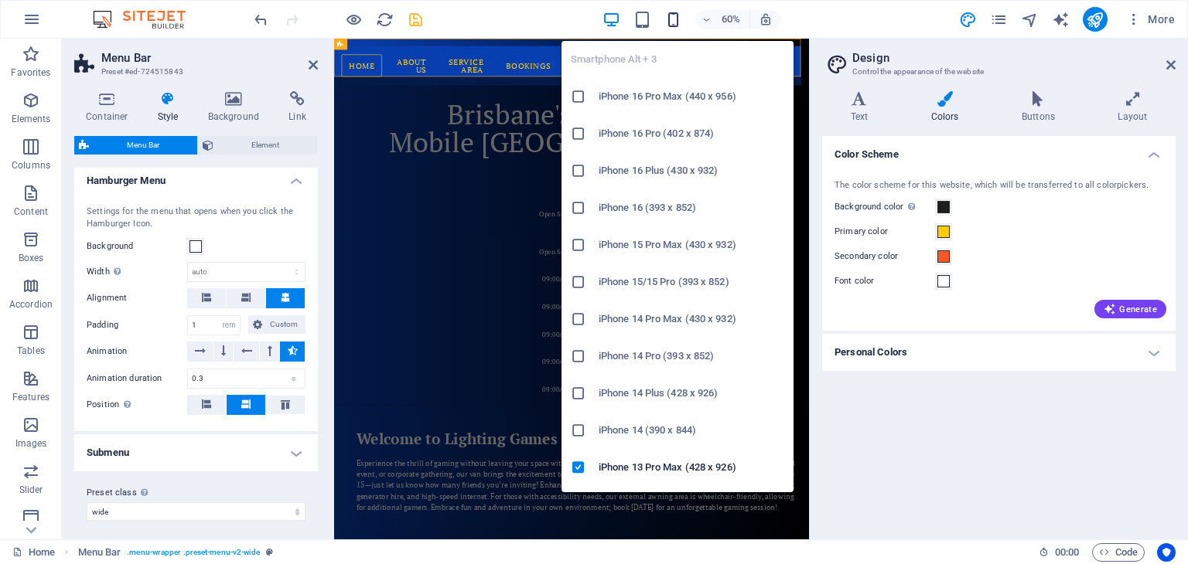
click at [671, 15] on icon "button" at bounding box center [673, 20] width 18 height 18
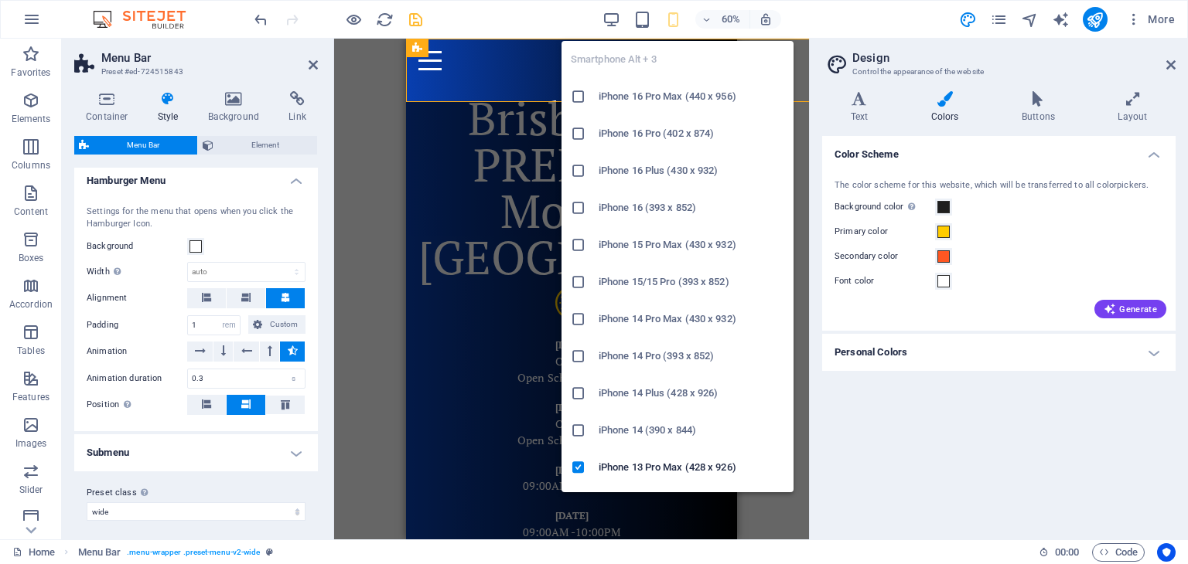
type input "100"
select select "%"
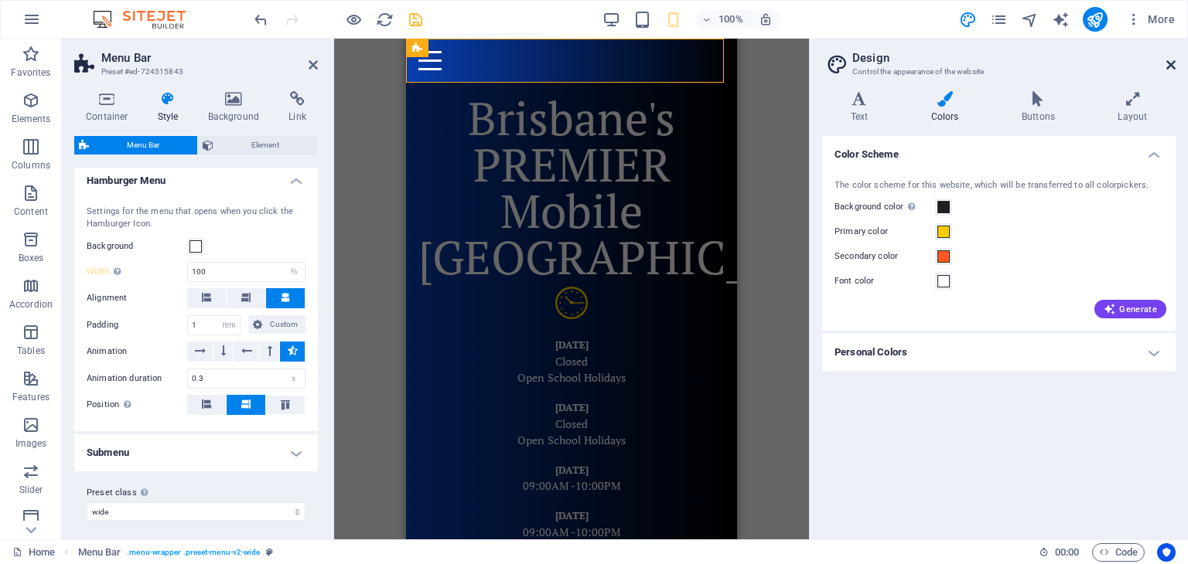
click at [1171, 61] on icon at bounding box center [1170, 65] width 9 height 12
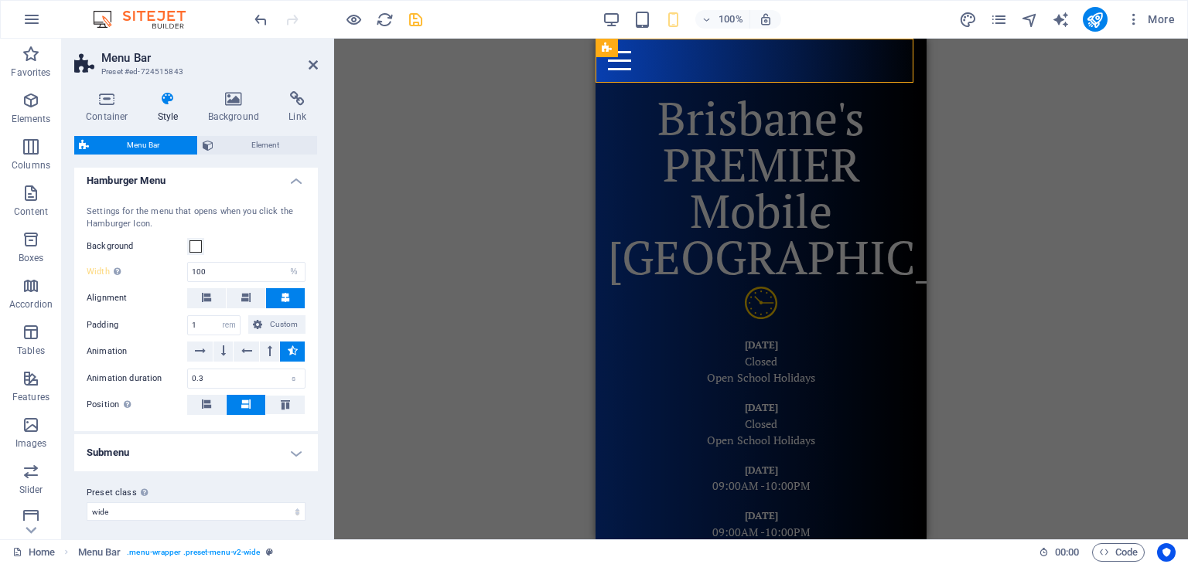
click at [315, 60] on icon at bounding box center [313, 65] width 9 height 12
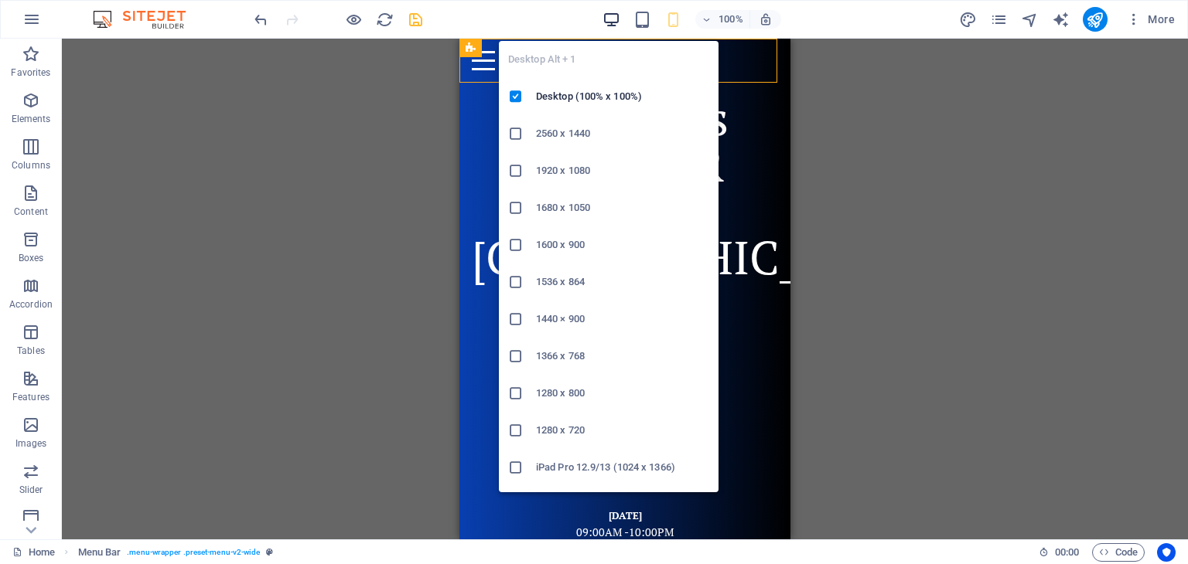
click at [611, 13] on icon "button" at bounding box center [611, 20] width 18 height 18
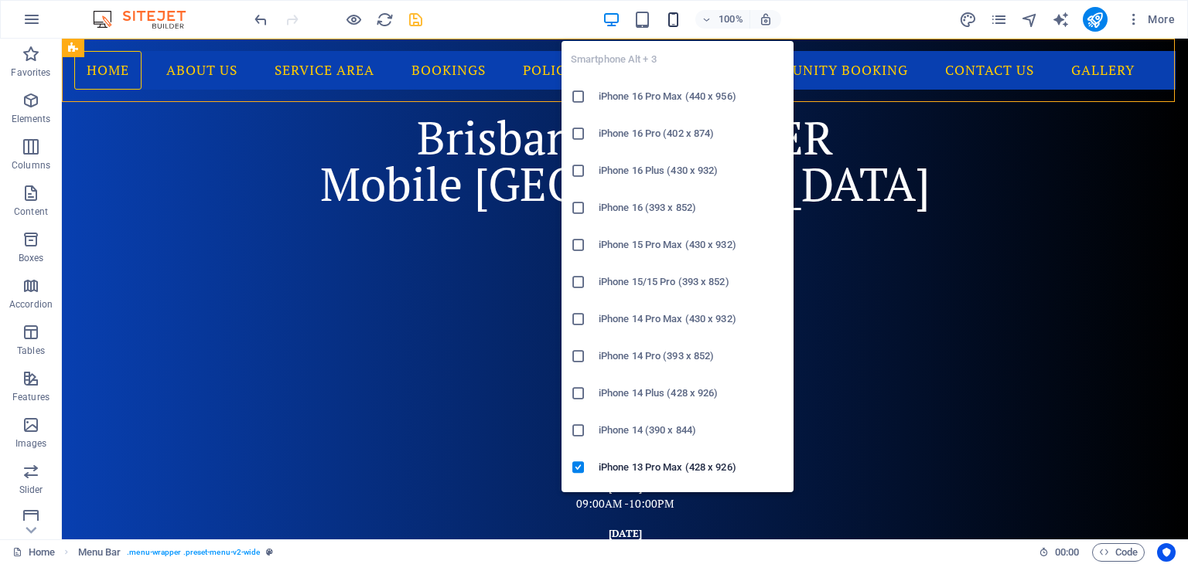
click at [674, 19] on icon "button" at bounding box center [673, 20] width 18 height 18
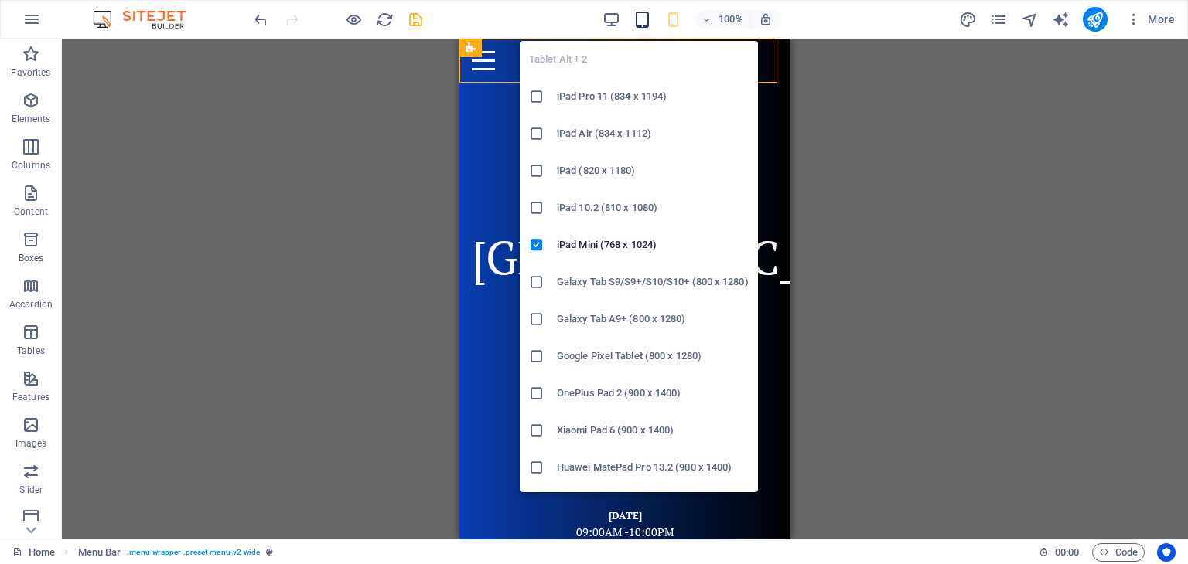
click at [642, 19] on icon "button" at bounding box center [642, 20] width 18 height 18
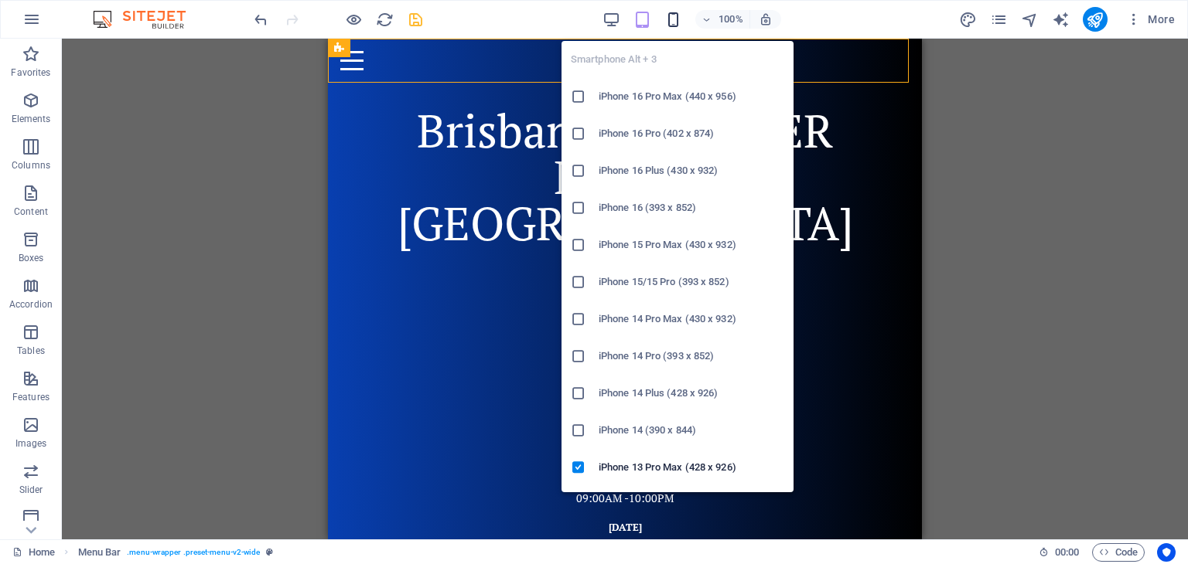
click at [674, 19] on icon "button" at bounding box center [673, 20] width 18 height 18
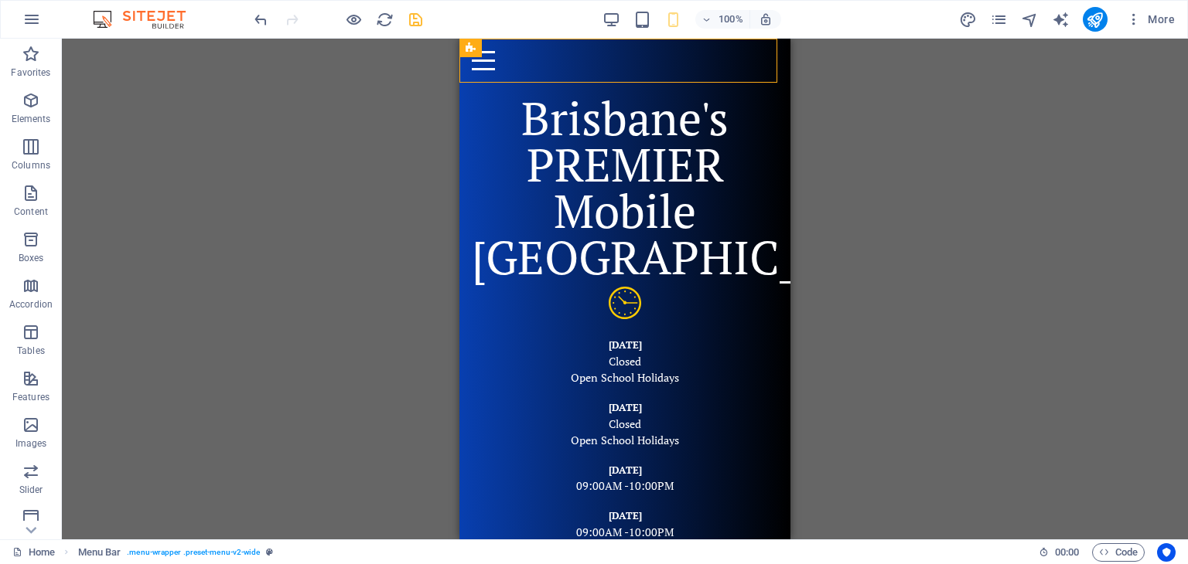
click at [936, 111] on div "H2 Text image overlap Container Text Opening Hours Menu Bar Menu Text Text Text…" at bounding box center [625, 289] width 1126 height 501
click at [846, 74] on div "H2 Text image overlap Container Text Opening Hours Menu Bar Menu Text Text Text…" at bounding box center [625, 289] width 1126 height 501
click at [1093, 13] on icon "publish" at bounding box center [1095, 20] width 18 height 18
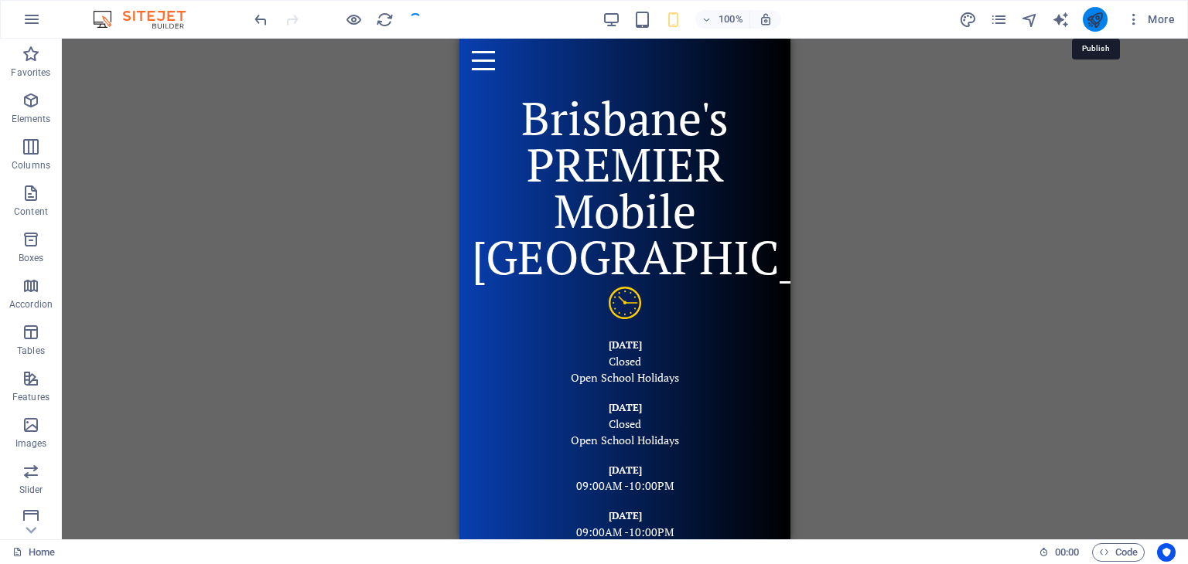
click at [1094, 12] on icon "publish" at bounding box center [1095, 20] width 18 height 18
